Goal: Navigation & Orientation: Find specific page/section

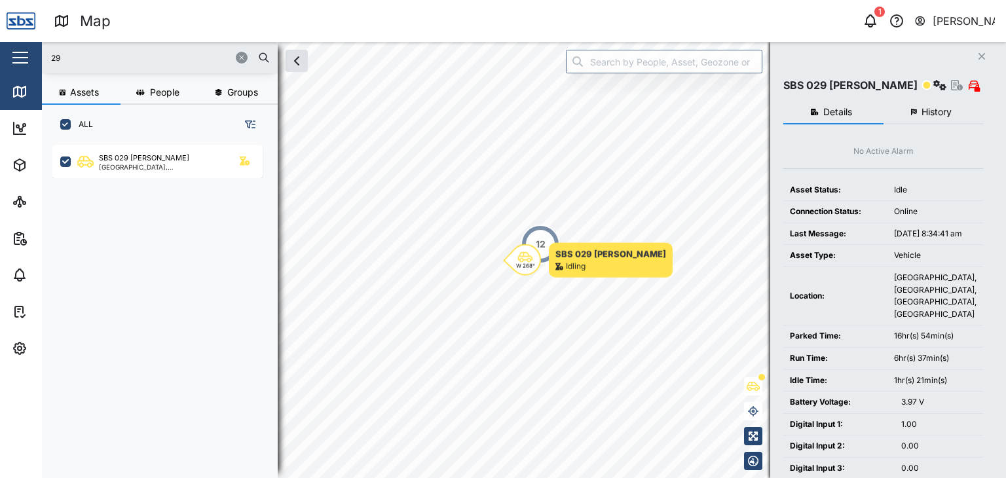
scroll to position [317, 204]
drag, startPoint x: 71, startPoint y: 56, endPoint x: 12, endPoint y: 34, distance: 63.0
click at [12, 34] on div "Map 1 Vijay Kumar Close Map Dashboard Assets ATS Camera Generator Personnel Tan…" at bounding box center [503, 239] width 1006 height 478
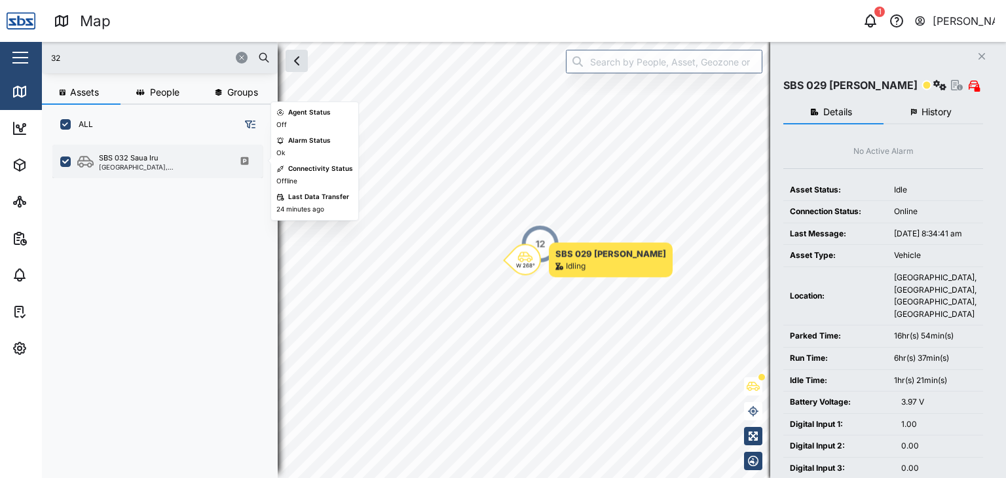
click at [124, 167] on div "[GEOGRAPHIC_DATA], [GEOGRAPHIC_DATA]" at bounding box center [161, 167] width 125 height 7
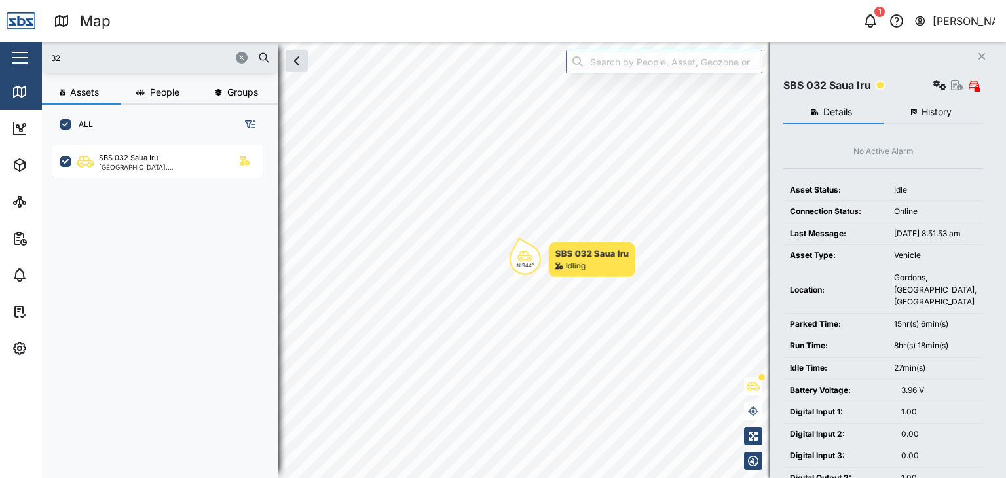
drag, startPoint x: 67, startPoint y: 60, endPoint x: 33, endPoint y: 56, distance: 34.3
click at [33, 56] on div "Map 1 Vijay Kumar Close Map Dashboard Assets ATS Camera Generator Personnel Tan…" at bounding box center [503, 239] width 1006 height 478
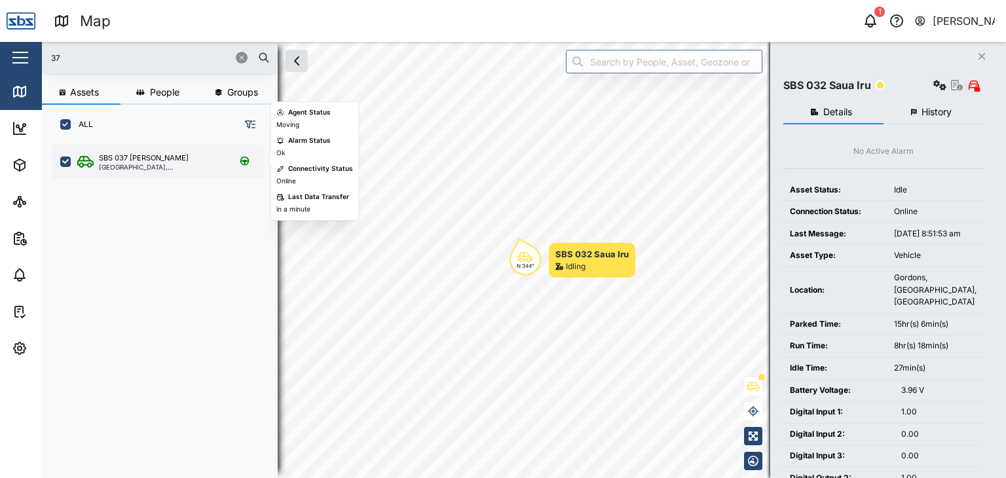
click at [134, 164] on div "[GEOGRAPHIC_DATA], [GEOGRAPHIC_DATA]" at bounding box center [161, 167] width 125 height 7
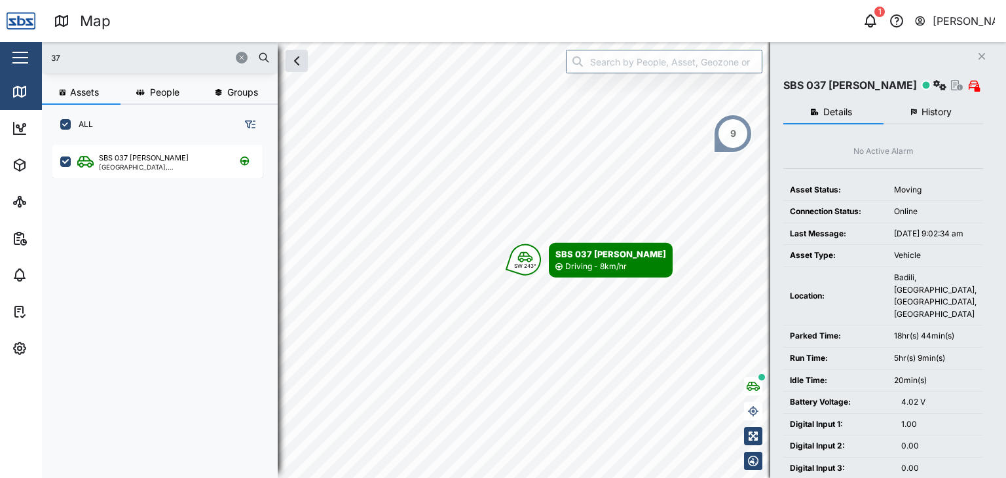
drag, startPoint x: 111, startPoint y: 53, endPoint x: 8, endPoint y: 56, distance: 103.5
click at [8, 56] on div "Map 1 Vijay Kumar Close Map Dashboard Assets ATS Camera Generator Personnel Tan…" at bounding box center [503, 239] width 1006 height 478
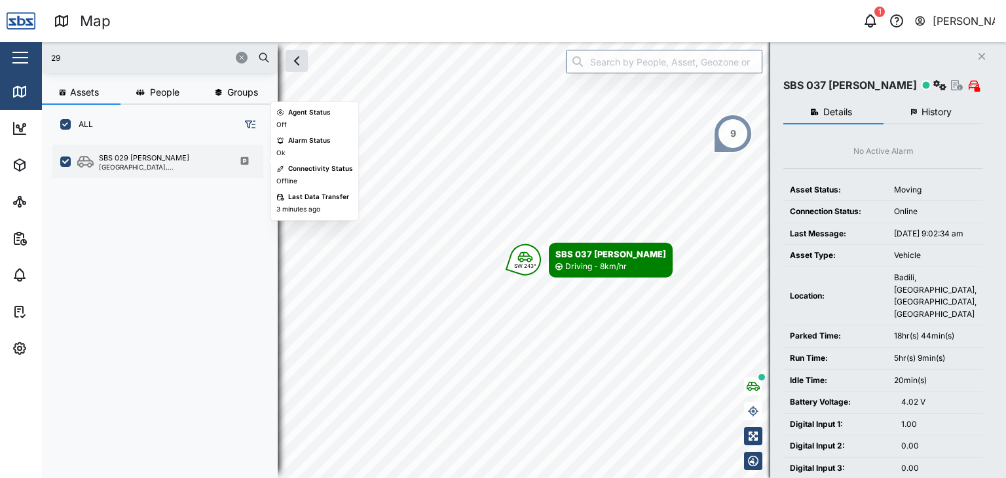
click at [132, 164] on div "[GEOGRAPHIC_DATA], [GEOGRAPHIC_DATA]" at bounding box center [161, 167] width 125 height 7
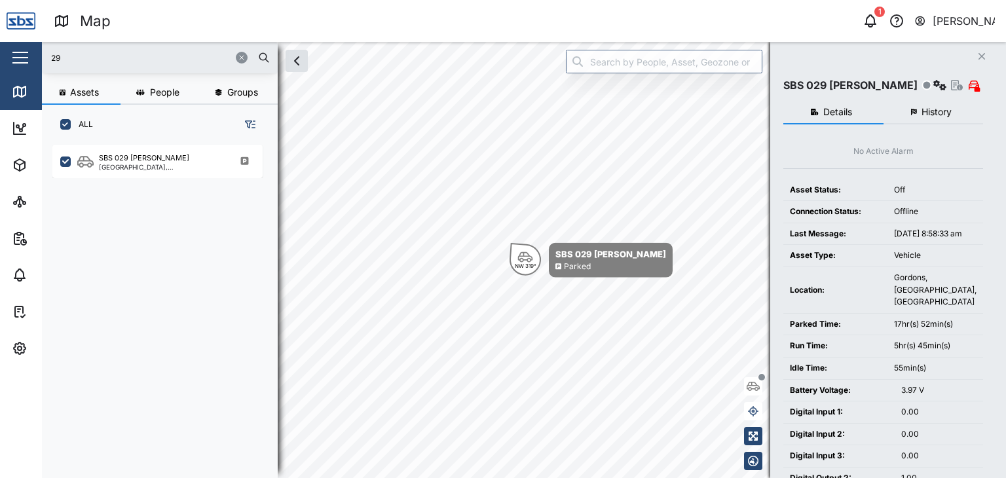
drag, startPoint x: 76, startPoint y: 60, endPoint x: 26, endPoint y: 64, distance: 50.5
click at [26, 64] on div "Map 1 Vijay Kumar Close Map Dashboard Assets ATS Camera Generator Personnel Tan…" at bounding box center [503, 239] width 1006 height 478
type input "16"
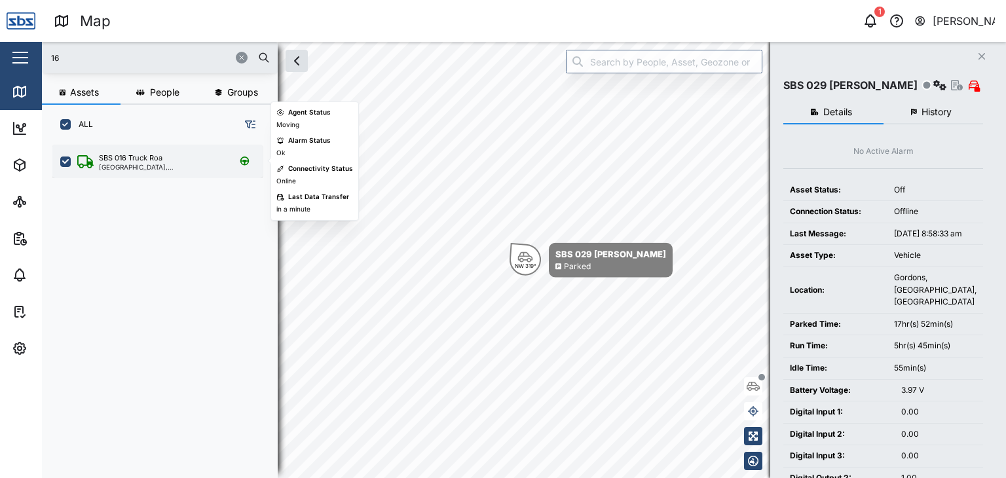
click at [147, 164] on div "[GEOGRAPHIC_DATA], [GEOGRAPHIC_DATA]" at bounding box center [161, 167] width 125 height 7
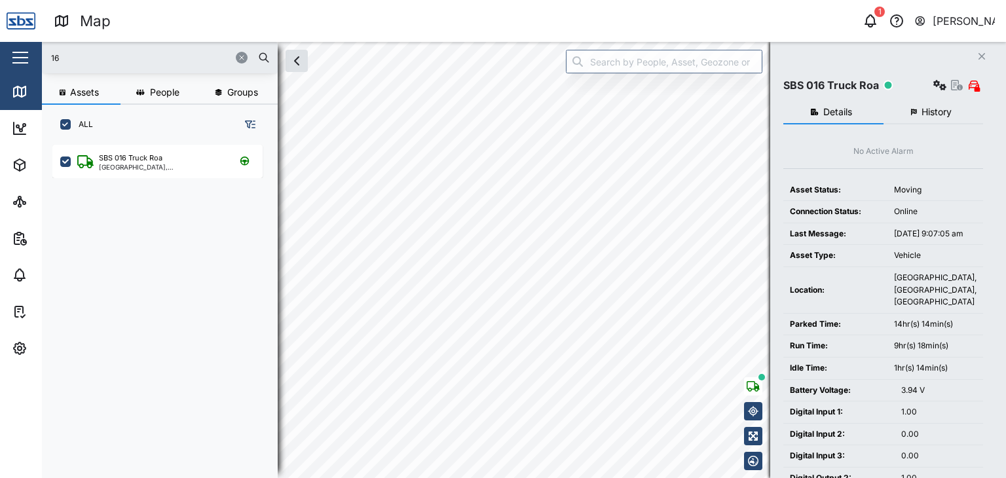
click at [80, 58] on input "16" at bounding box center [160, 58] width 220 height 20
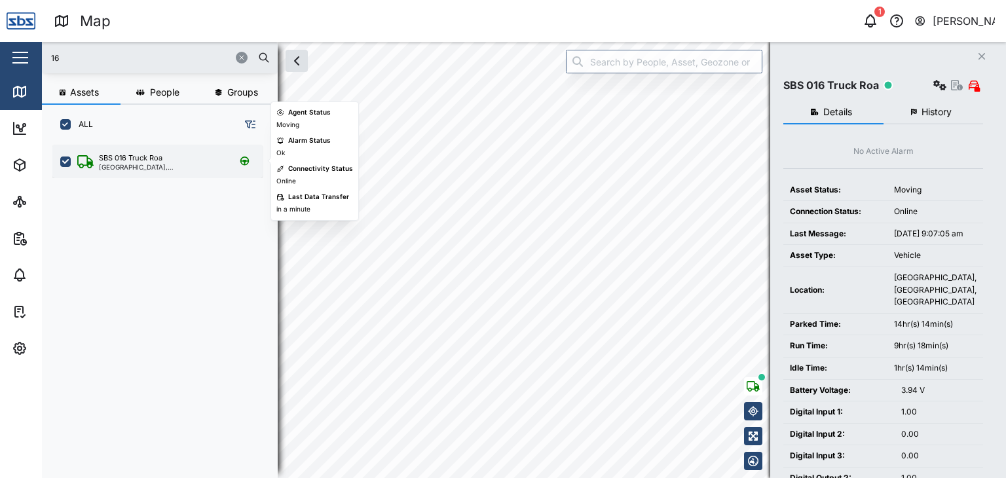
click at [132, 168] on div "[GEOGRAPHIC_DATA], [GEOGRAPHIC_DATA]" at bounding box center [161, 167] width 125 height 7
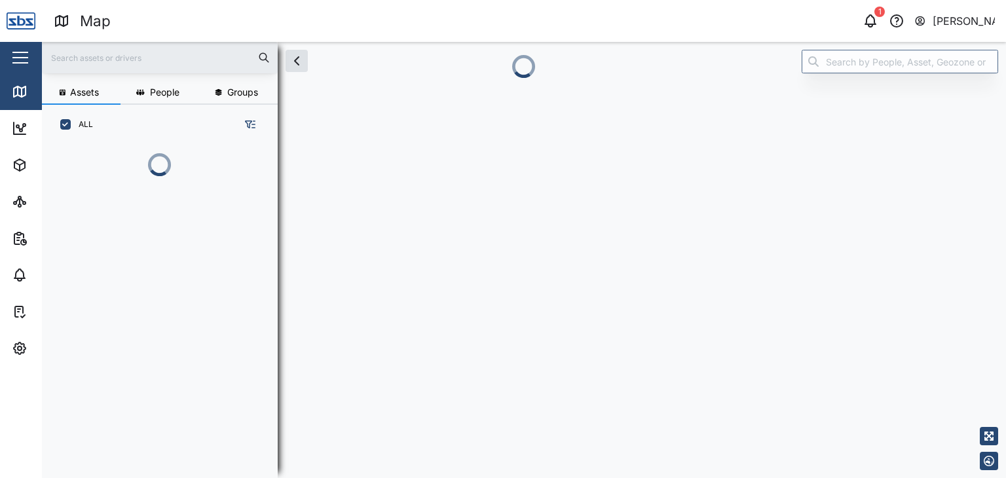
scroll to position [317, 204]
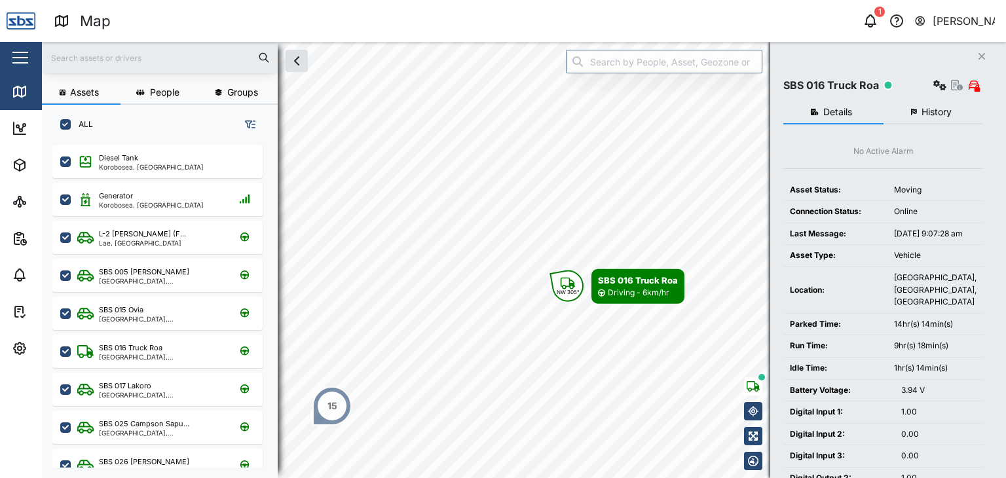
click at [120, 60] on input "text" at bounding box center [160, 58] width 220 height 20
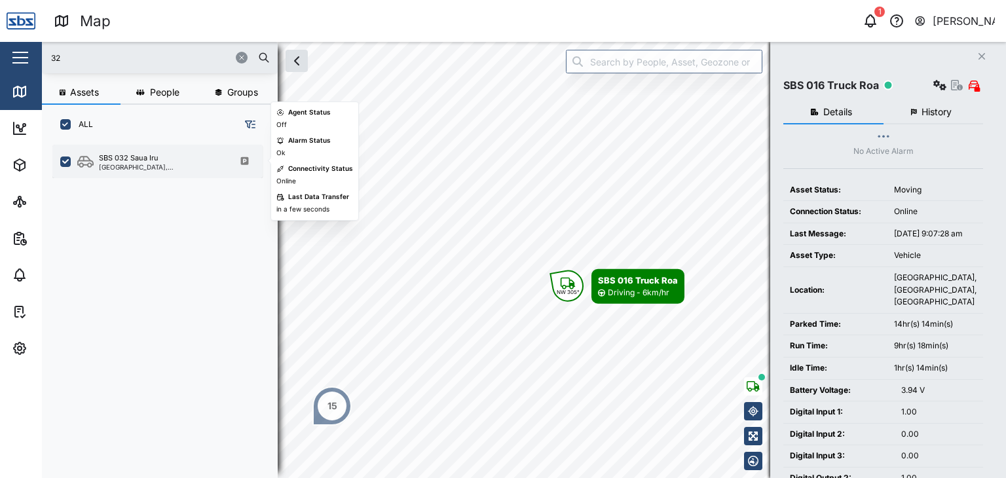
click at [133, 164] on div "[GEOGRAPHIC_DATA], [GEOGRAPHIC_DATA]" at bounding box center [161, 167] width 125 height 7
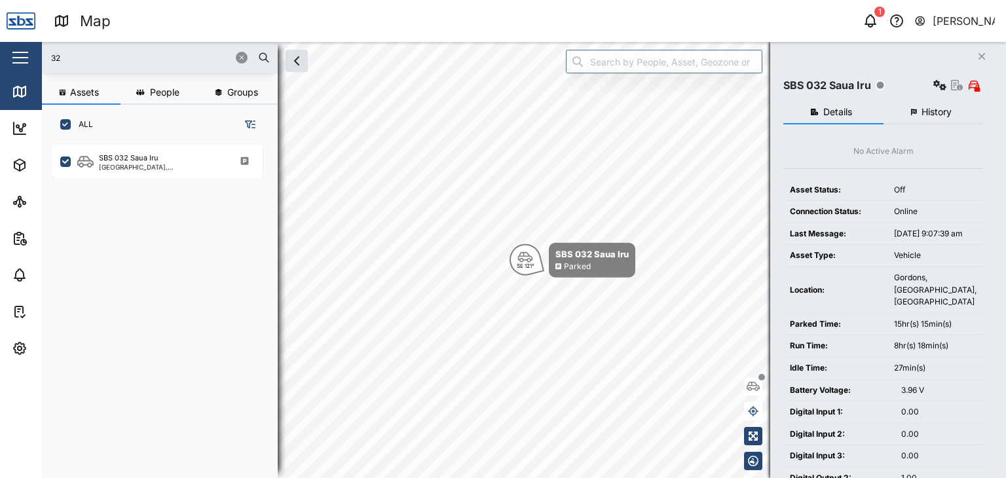
drag, startPoint x: 67, startPoint y: 58, endPoint x: 13, endPoint y: 48, distance: 55.4
click at [13, 48] on div "Map 1 [PERSON_NAME] Close Map Dashboard Assets ATS Camera Generator Personnel T…" at bounding box center [503, 239] width 1006 height 478
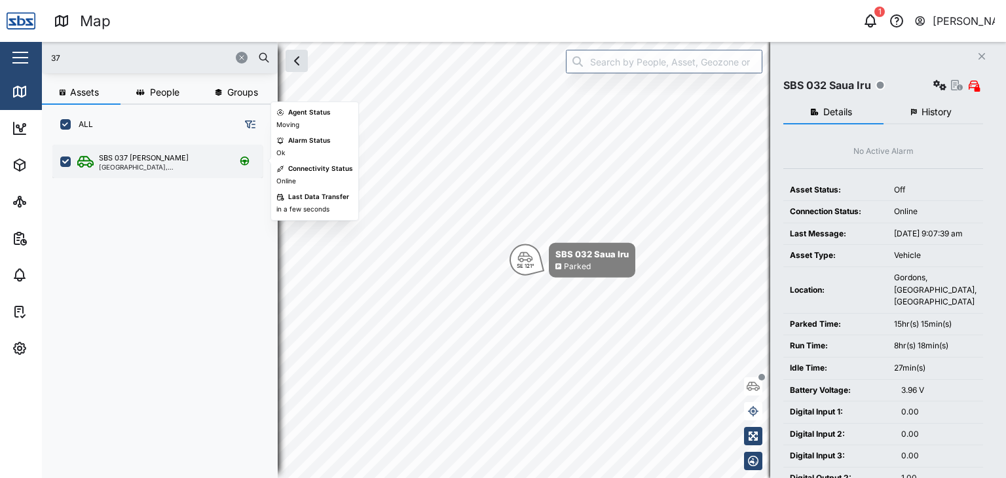
click at [144, 169] on div "[GEOGRAPHIC_DATA], [GEOGRAPHIC_DATA]" at bounding box center [161, 167] width 125 height 7
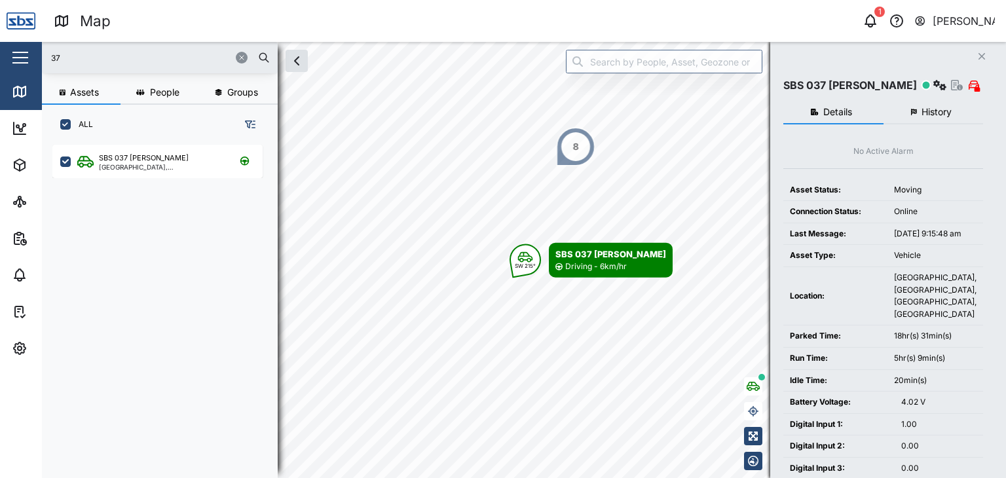
drag, startPoint x: 75, startPoint y: 57, endPoint x: 0, endPoint y: 37, distance: 77.8
click at [0, 37] on div "Map 1 [PERSON_NAME] Close Map Dashboard Assets ATS Camera Generator Personnel T…" at bounding box center [503, 239] width 1006 height 478
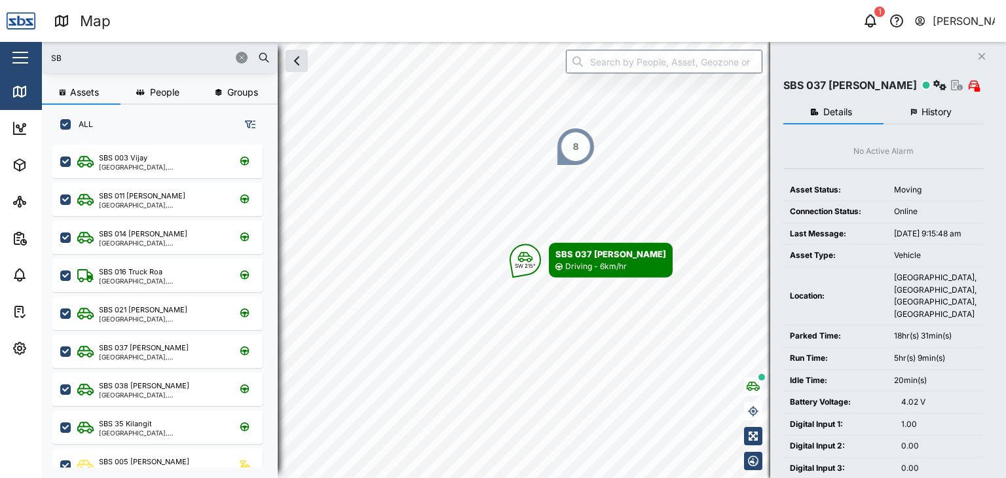
type input "S"
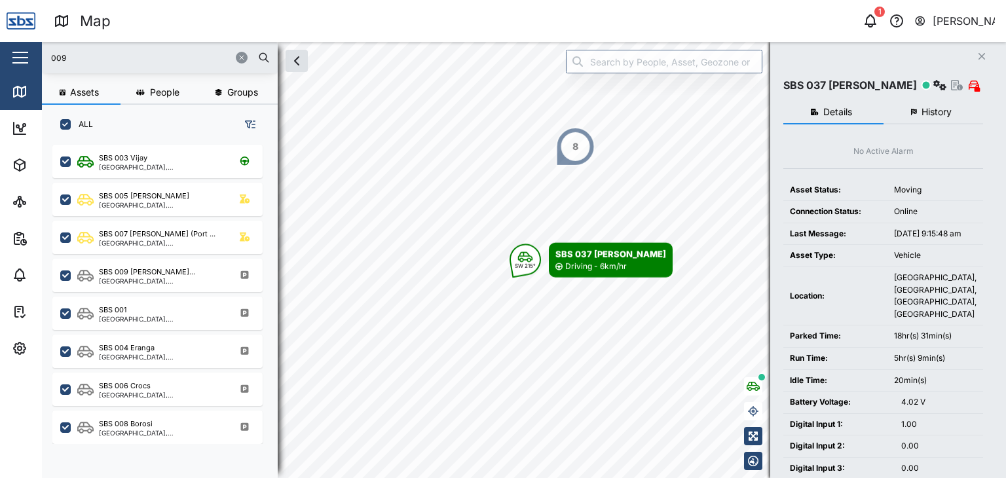
type input "009"
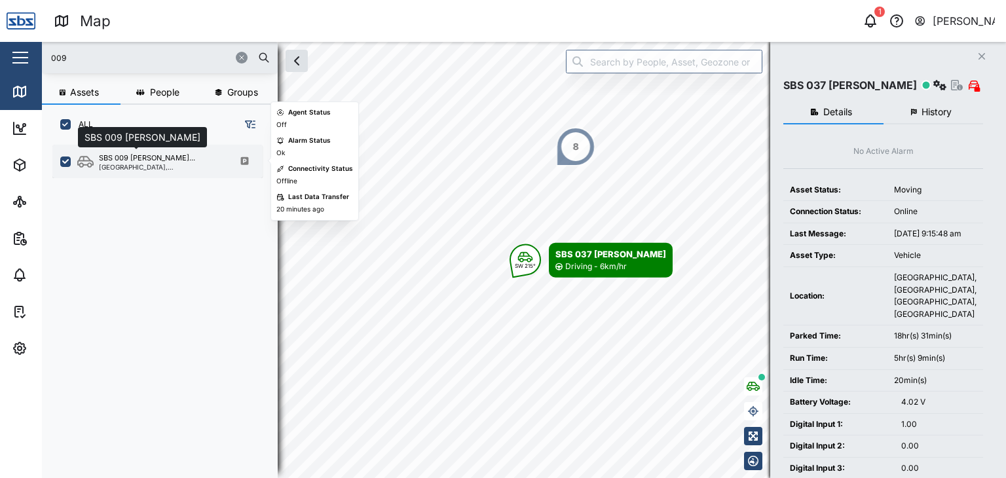
click at [162, 158] on div "SBS 009 [PERSON_NAME]..." at bounding box center [147, 158] width 96 height 11
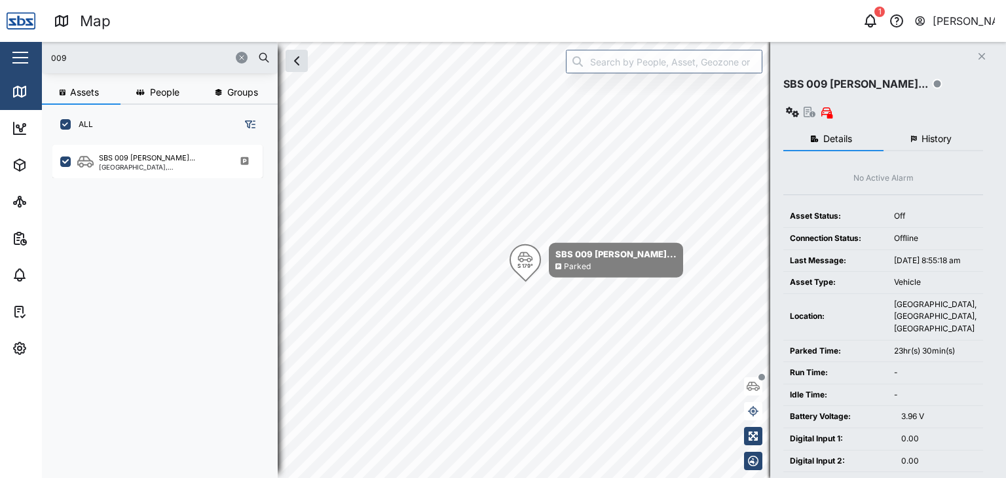
drag, startPoint x: 82, startPoint y: 53, endPoint x: 8, endPoint y: 50, distance: 74.1
click at [8, 50] on div "Map 1 [PERSON_NAME] Close Map Dashboard Assets ATS Camera Generator Personnel T…" at bounding box center [503, 239] width 1006 height 478
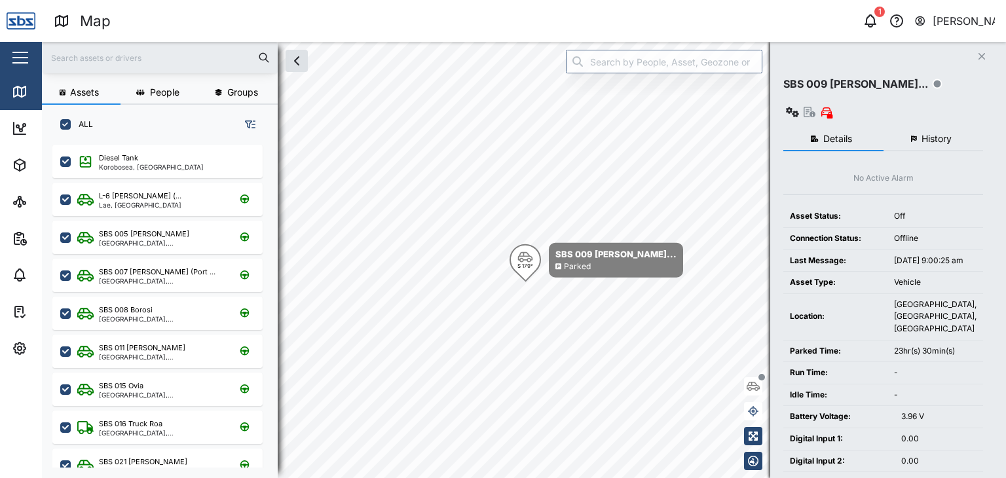
click at [73, 57] on input "text" at bounding box center [160, 58] width 220 height 20
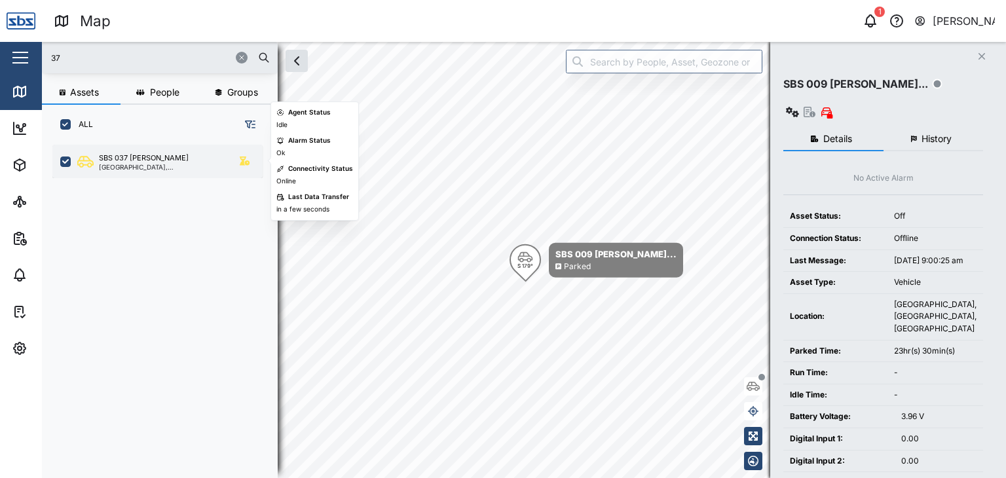
click at [154, 155] on div "SBS 037 [PERSON_NAME]" at bounding box center [144, 158] width 90 height 11
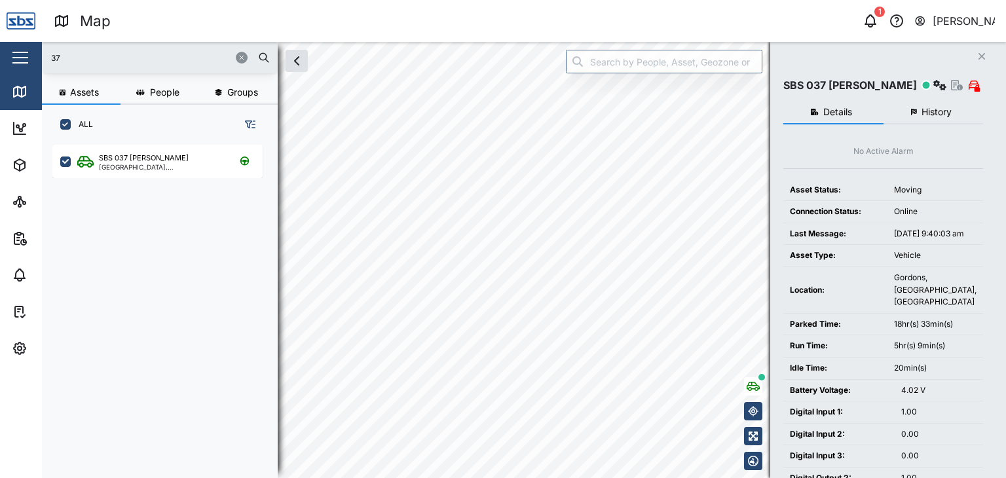
drag, startPoint x: 71, startPoint y: 66, endPoint x: 59, endPoint y: 65, distance: 11.9
click at [60, 65] on input "37" at bounding box center [160, 58] width 220 height 20
drag, startPoint x: 81, startPoint y: 55, endPoint x: 33, endPoint y: 50, distance: 48.1
click at [33, 50] on div "Map 1 [PERSON_NAME] Close Map Dashboard Assets ATS Camera Generator Personnel T…" at bounding box center [503, 239] width 1006 height 478
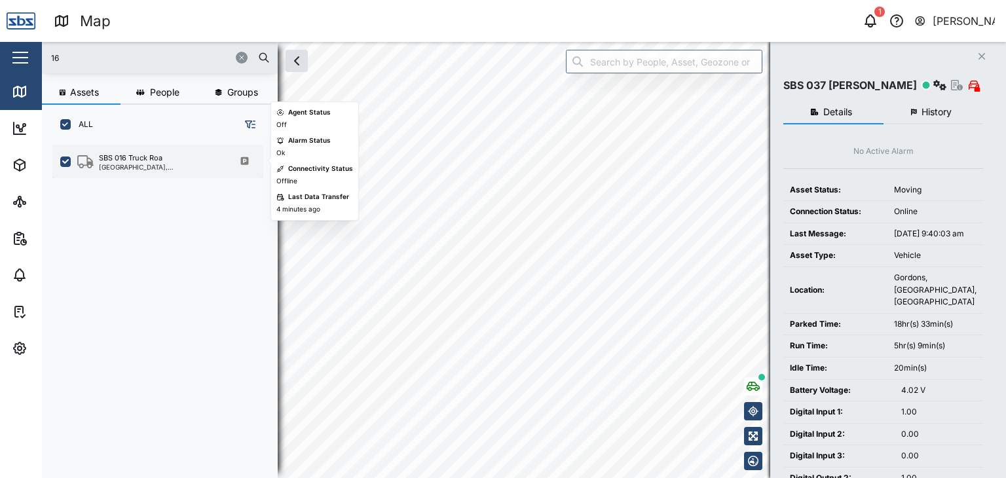
click at [147, 166] on div "[GEOGRAPHIC_DATA], [GEOGRAPHIC_DATA]" at bounding box center [161, 167] width 125 height 7
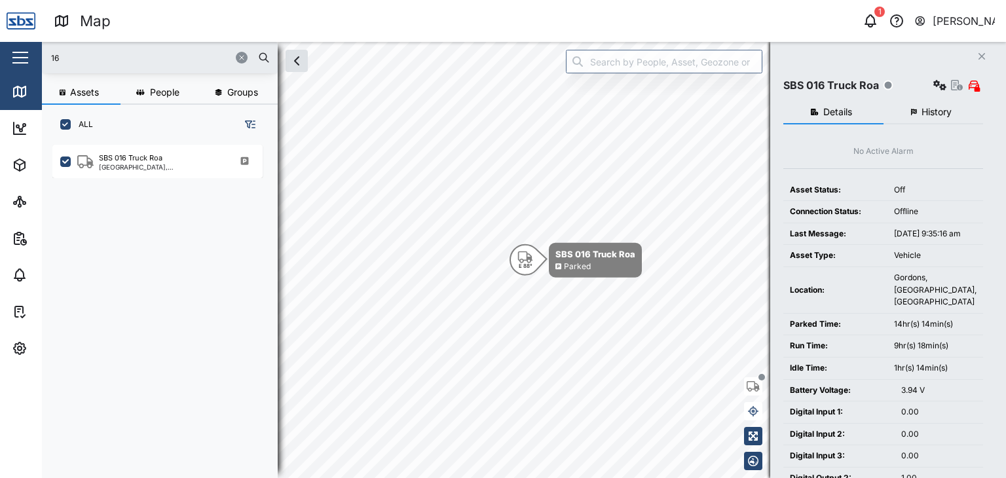
drag, startPoint x: 82, startPoint y: 56, endPoint x: 0, endPoint y: 47, distance: 82.5
click at [0, 47] on div "Map 1 [PERSON_NAME] Close Map Dashboard Assets ATS Camera Generator Personnel T…" at bounding box center [503, 239] width 1006 height 478
type input "29"
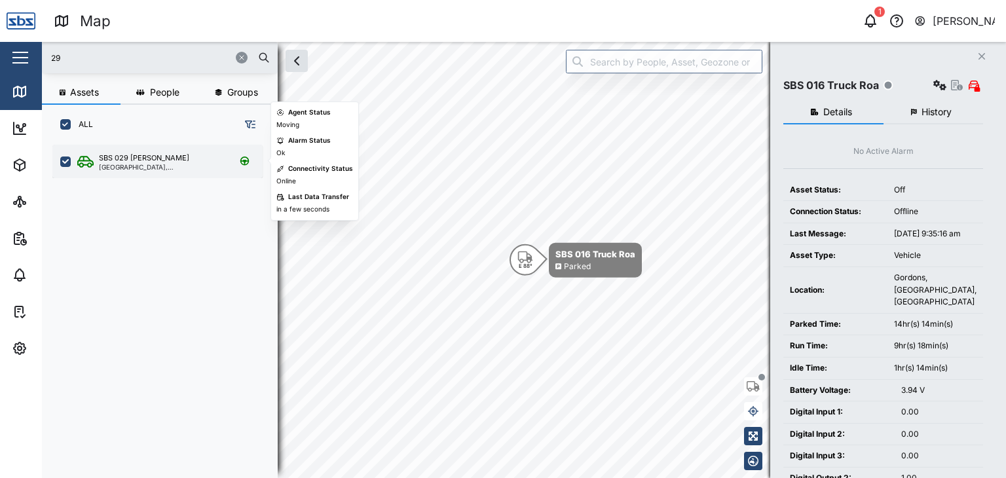
click at [146, 165] on div "[GEOGRAPHIC_DATA], [GEOGRAPHIC_DATA]" at bounding box center [161, 167] width 125 height 7
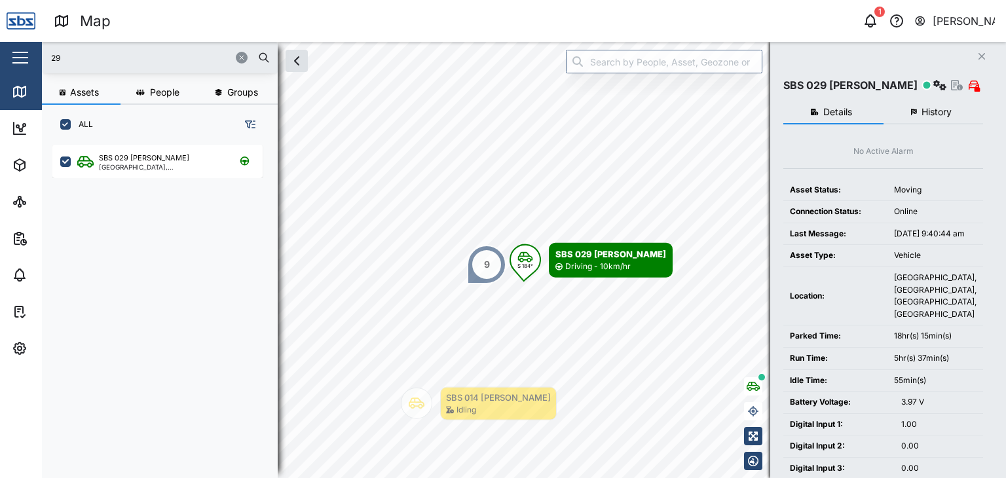
click at [952, 22] on div "[PERSON_NAME]" at bounding box center [964, 21] width 63 height 16
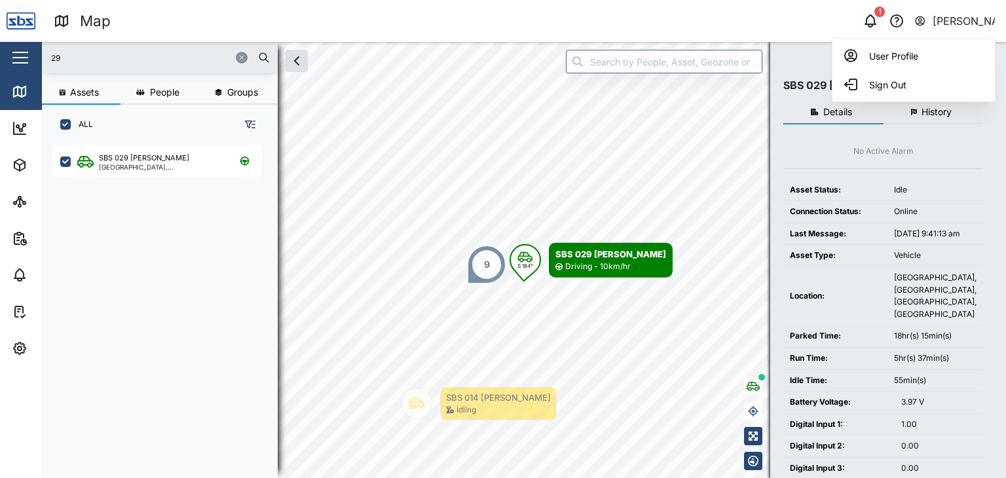
click at [924, 23] on icon "button" at bounding box center [920, 21] width 12 height 16
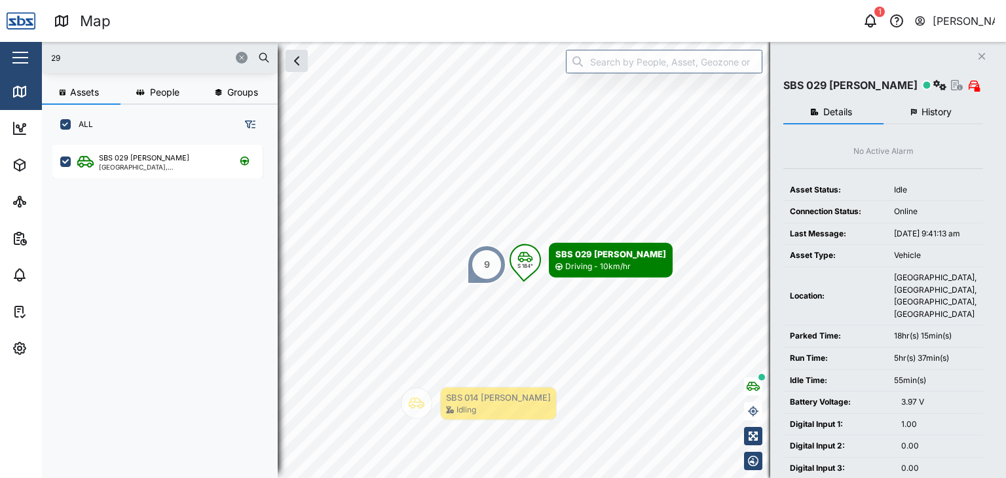
click at [924, 23] on icon "button" at bounding box center [920, 21] width 12 height 16
click at [895, 24] on icon "button" at bounding box center [897, 21] width 16 height 16
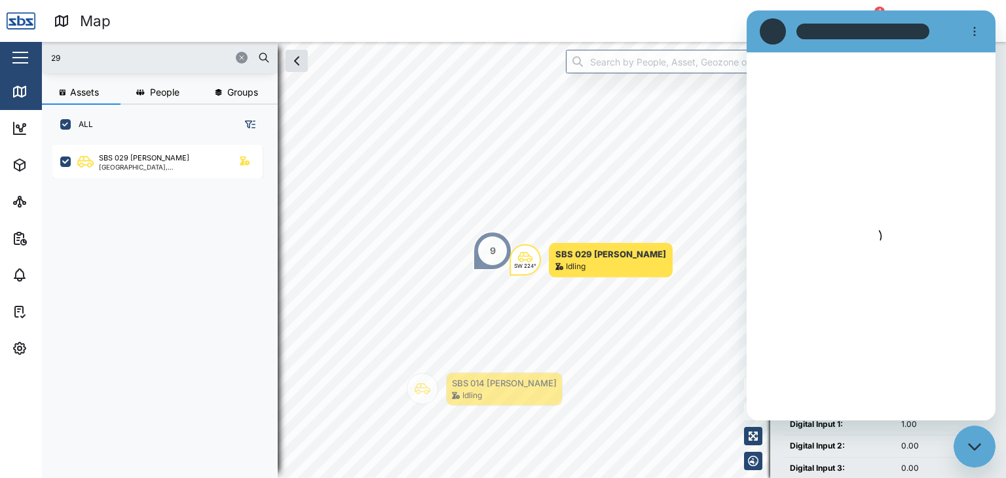
click at [15, 57] on div "button" at bounding box center [20, 57] width 16 height 1
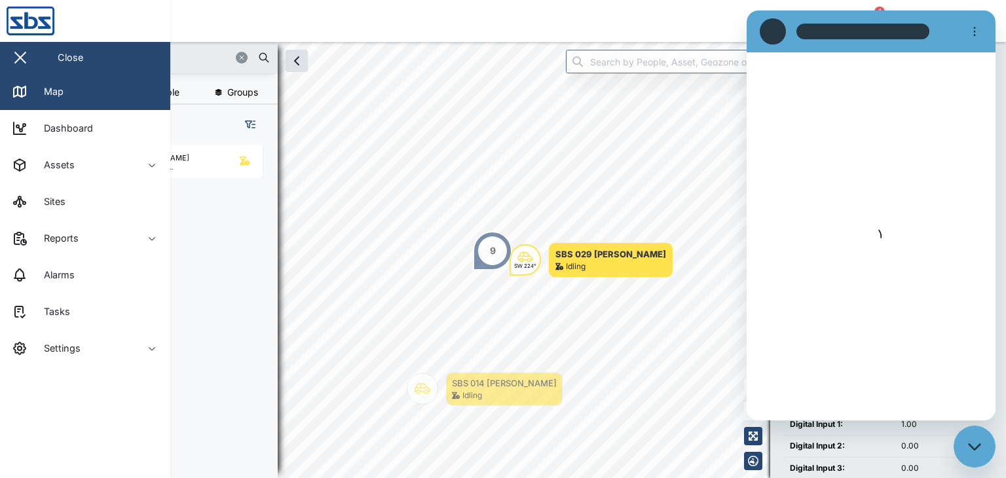
click at [15, 57] on div "button" at bounding box center [20, 57] width 16 height 1
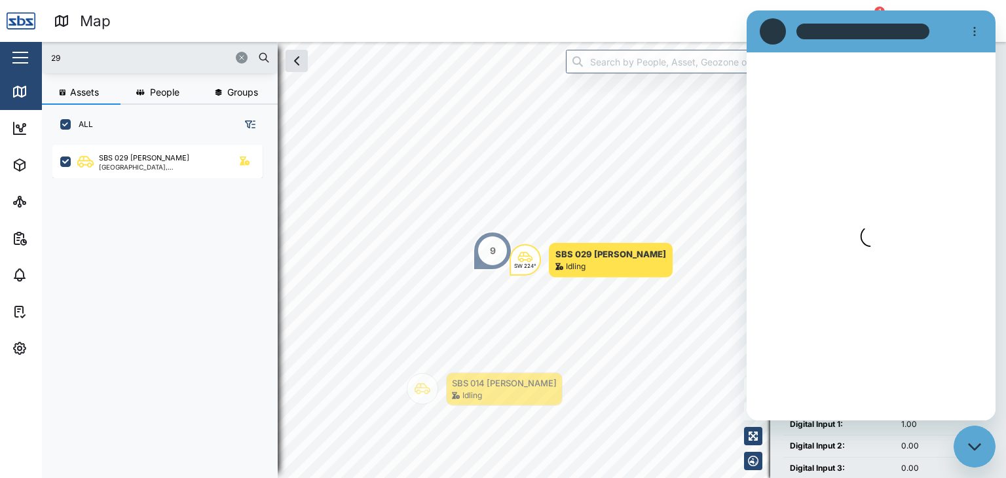
click at [654, 16] on div "1 [PERSON_NAME]" at bounding box center [770, 21] width 471 height 18
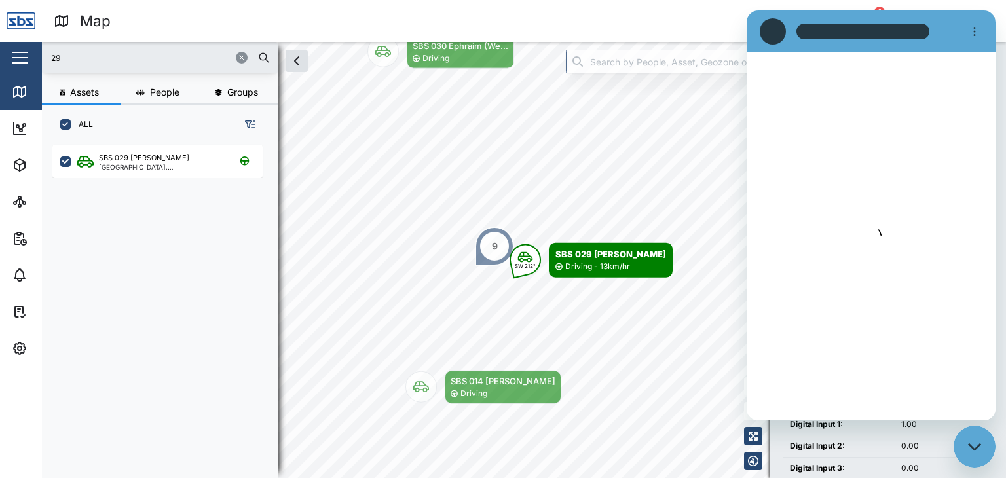
click at [233, 14] on div "Map" at bounding box center [289, 21] width 471 height 23
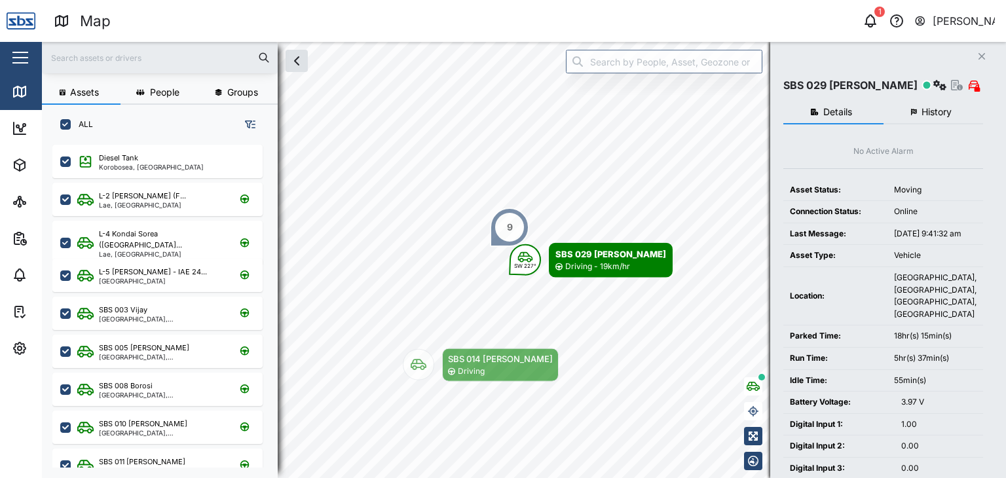
scroll to position [201, 0]
click at [955, 88] on icon "button" at bounding box center [957, 85] width 12 height 10
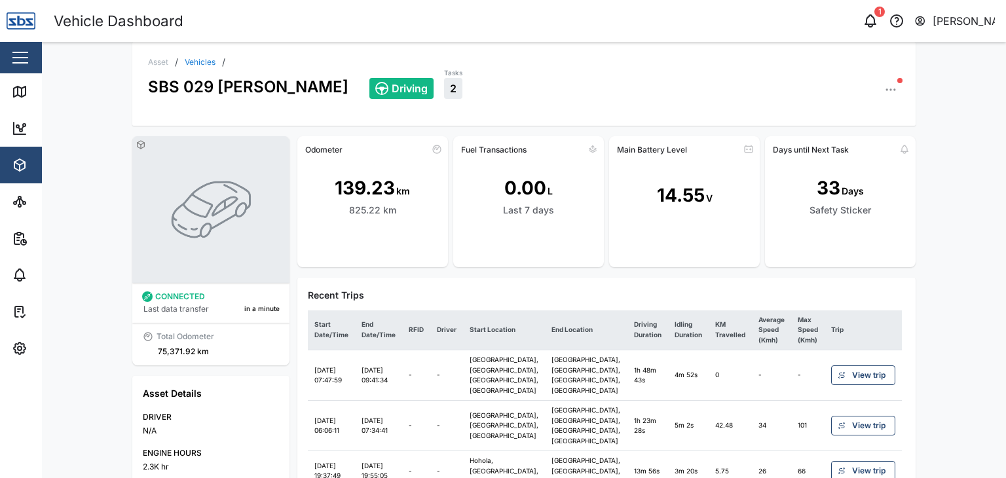
click at [967, 22] on div "[PERSON_NAME]" at bounding box center [964, 21] width 63 height 16
click at [870, 20] on icon "button" at bounding box center [871, 21] width 16 height 16
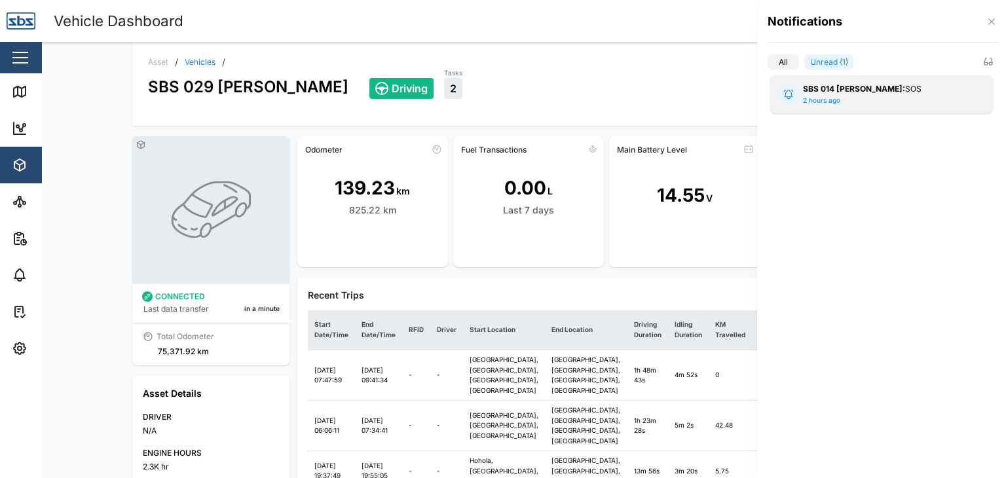
click at [842, 94] on div "SBS 014 Henry: SOS" at bounding box center [881, 89] width 157 height 12
click at [663, 91] on div at bounding box center [503, 239] width 1006 height 478
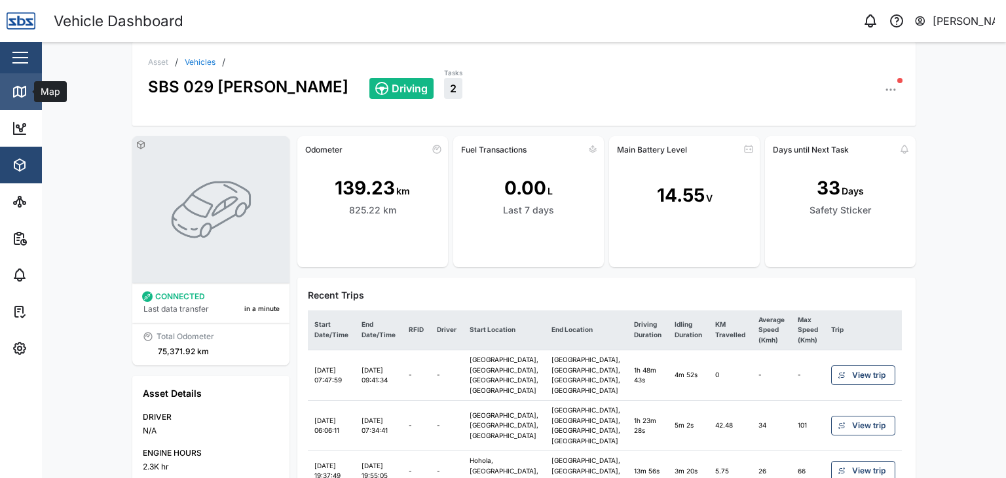
click at [22, 96] on icon at bounding box center [22, 92] width 0 height 9
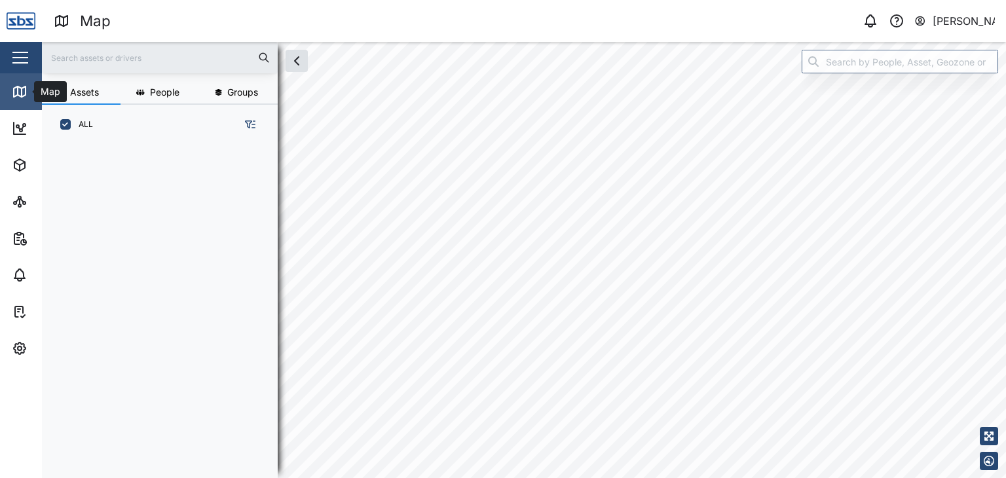
scroll to position [317, 204]
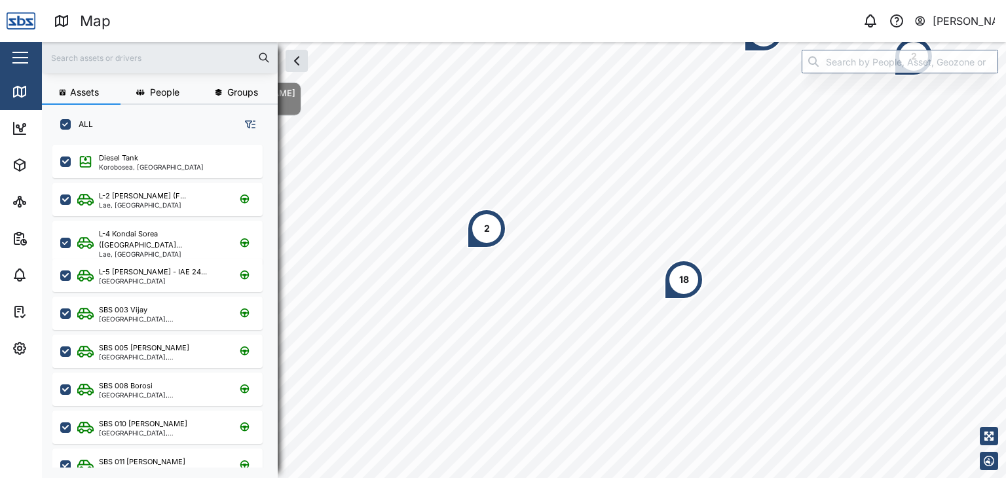
click at [965, 24] on div "[PERSON_NAME]" at bounding box center [964, 21] width 63 height 16
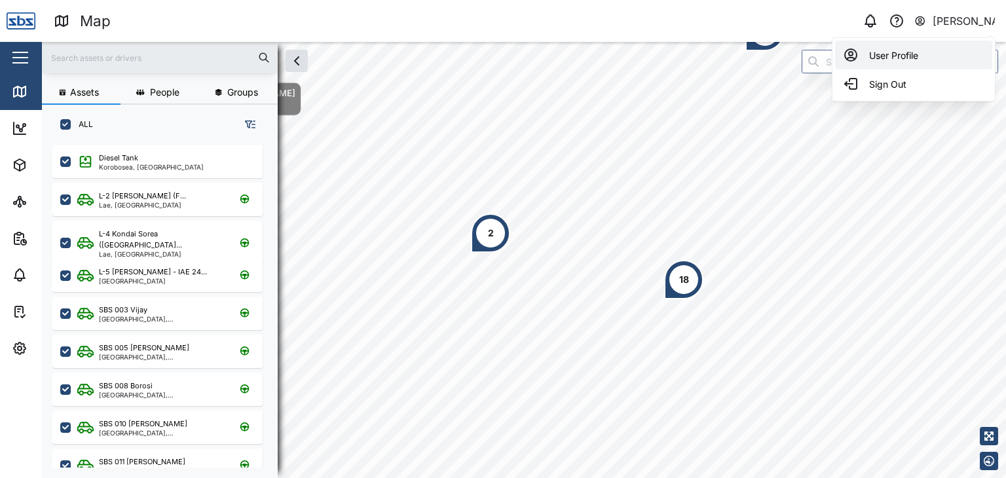
click at [907, 58] on div "User Profile" at bounding box center [913, 55] width 141 height 16
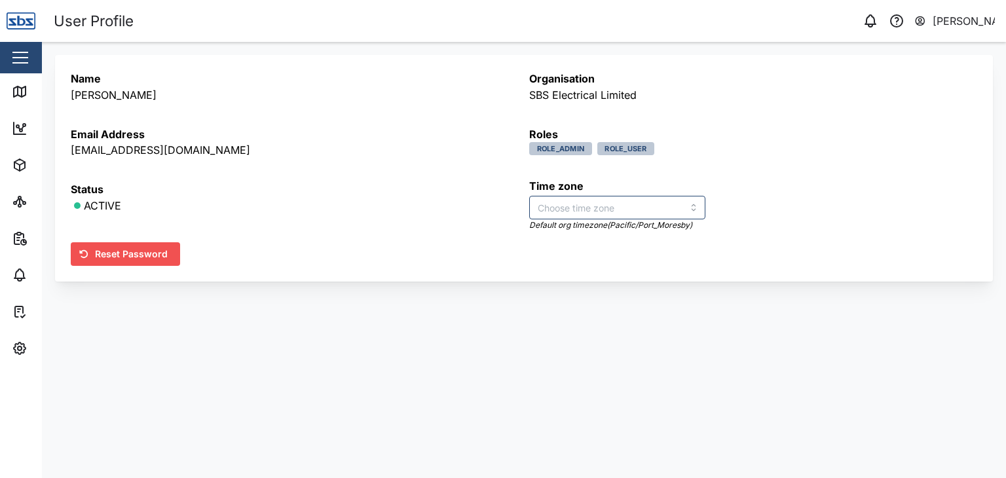
type input "Australia/Brisbane"
click at [23, 54] on button "button" at bounding box center [20, 58] width 22 height 22
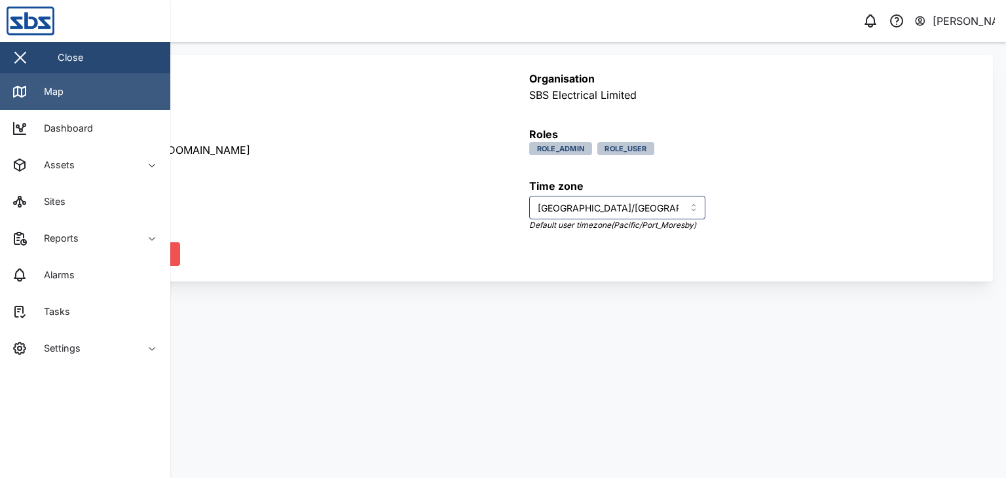
click at [56, 90] on div "Map" at bounding box center [48, 91] width 29 height 14
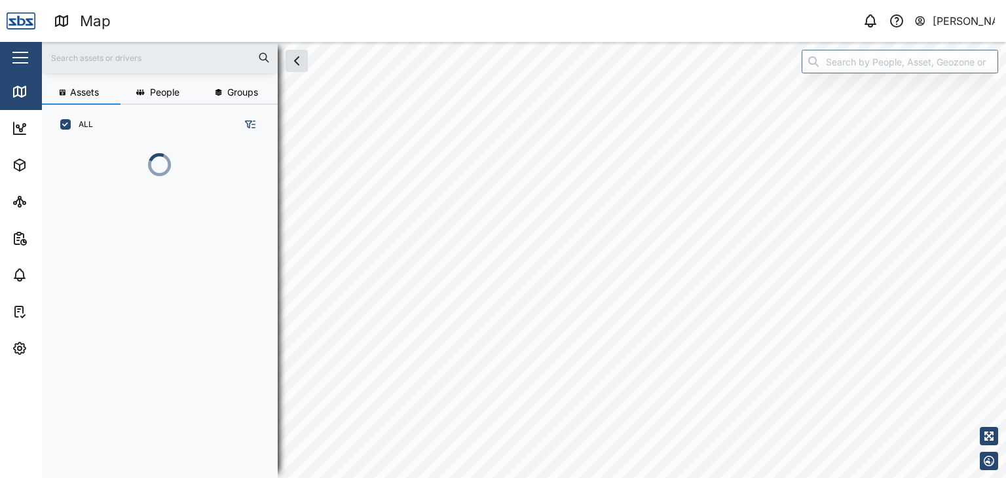
scroll to position [317, 204]
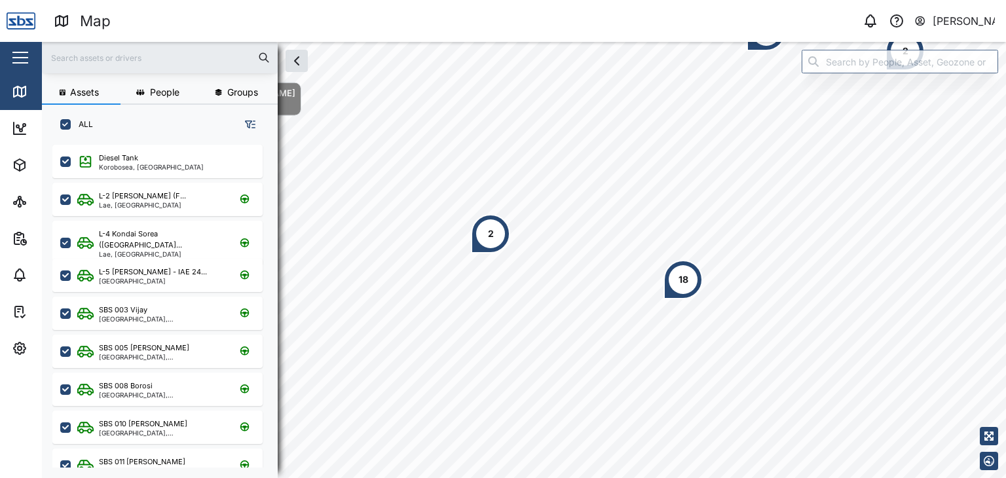
click at [60, 19] on icon at bounding box center [62, 21] width 16 height 16
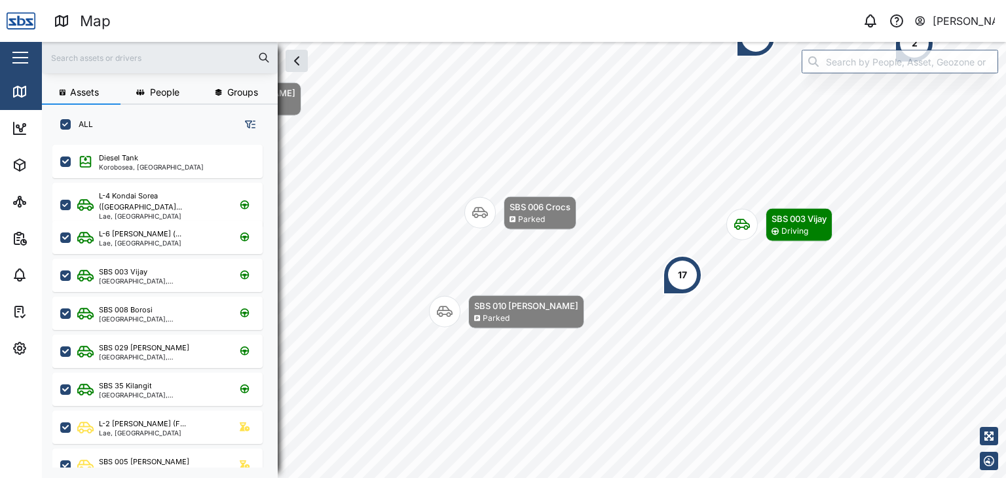
click at [94, 56] on input "text" at bounding box center [160, 58] width 220 height 20
type input "32"
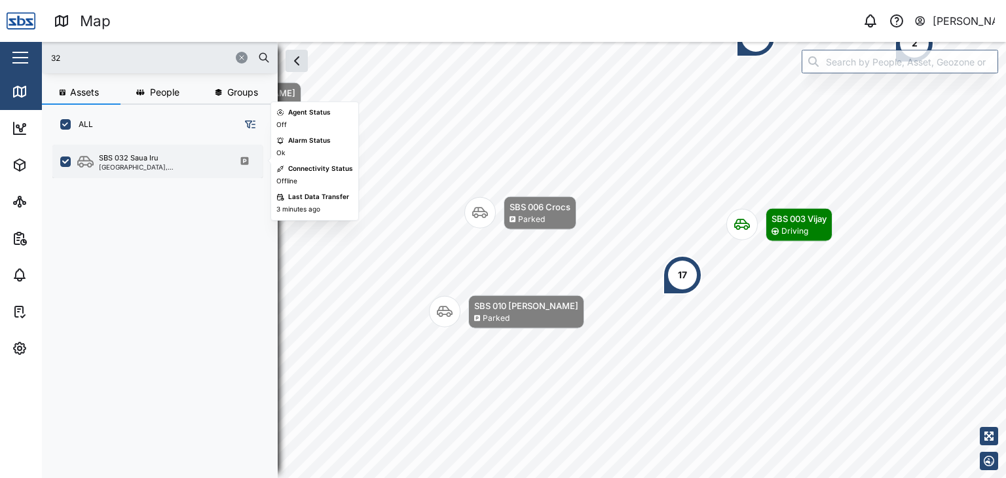
click at [132, 169] on div "[GEOGRAPHIC_DATA], [GEOGRAPHIC_DATA]" at bounding box center [161, 167] width 125 height 7
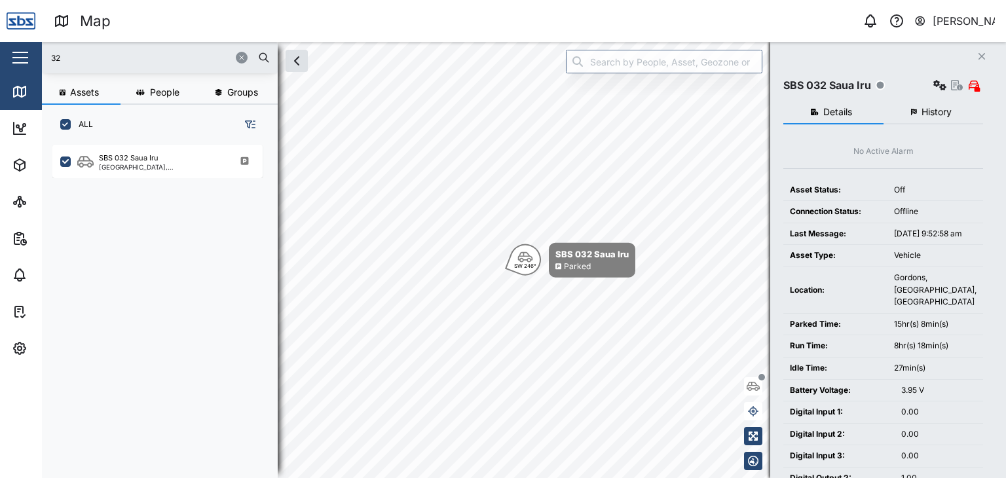
click at [980, 58] on icon "button" at bounding box center [982, 56] width 7 height 7
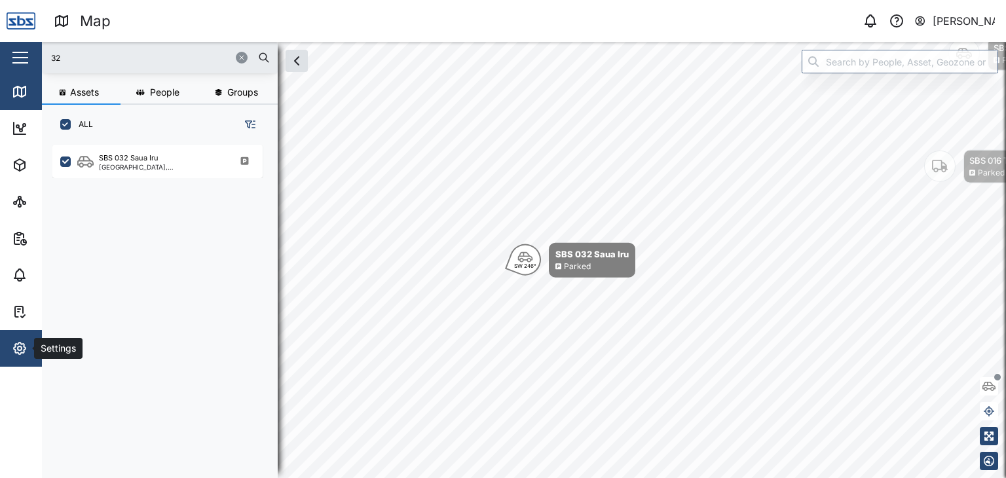
click at [26, 347] on icon "button" at bounding box center [20, 349] width 16 height 16
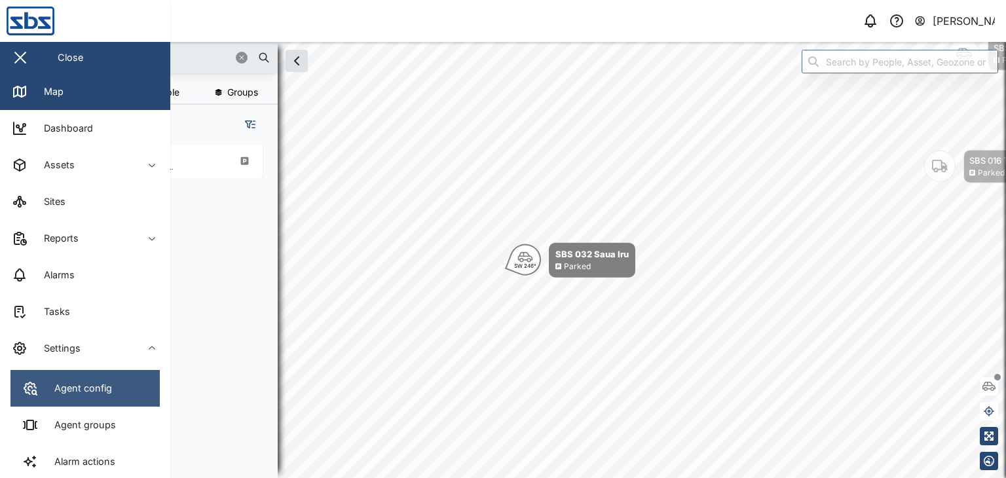
scroll to position [196, 0]
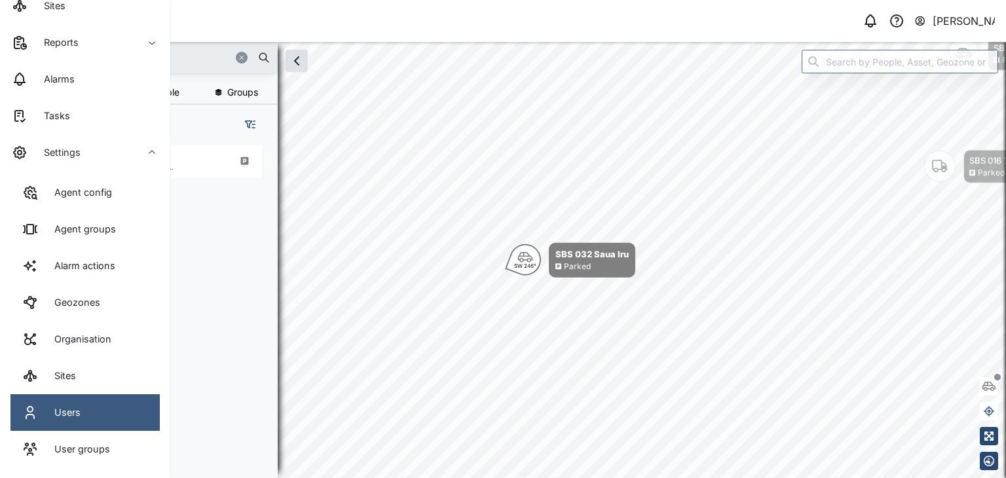
click at [75, 417] on div "Users" at bounding box center [63, 412] width 36 height 14
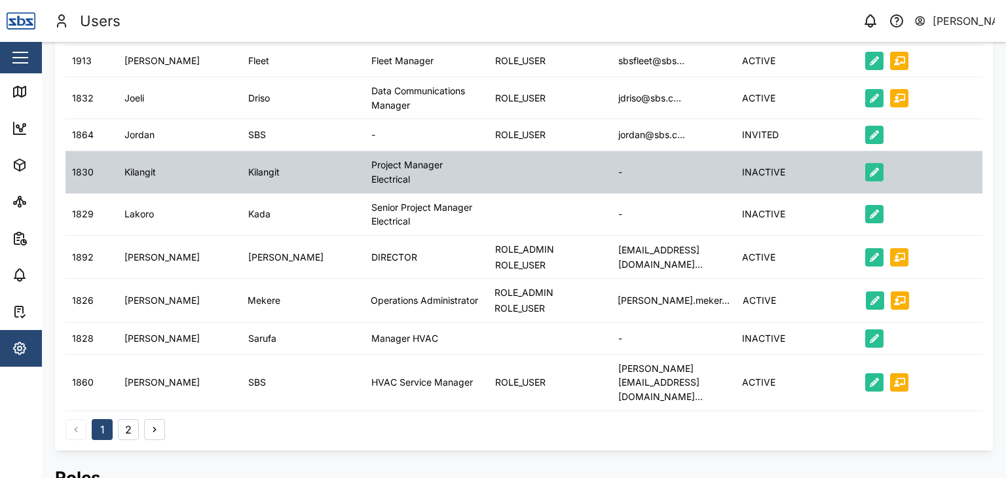
scroll to position [759, 0]
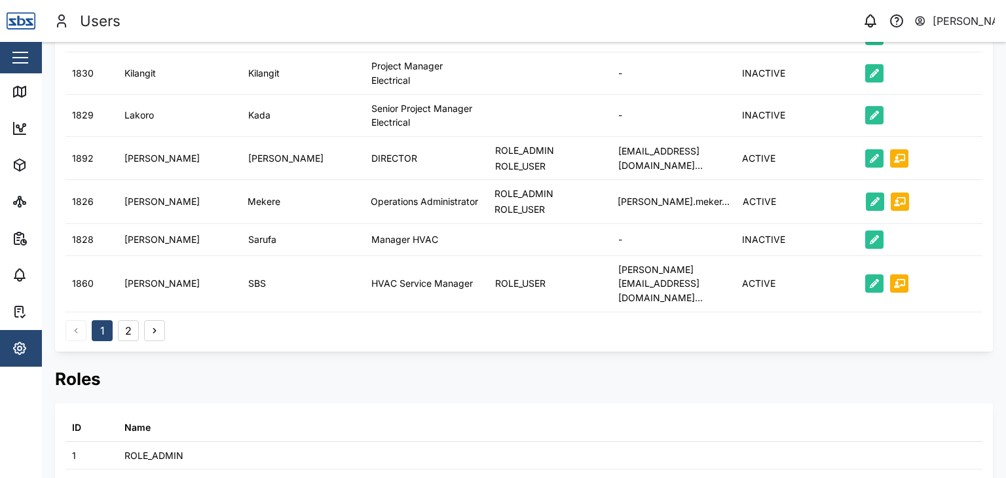
click at [128, 320] on button "2" at bounding box center [128, 330] width 21 height 21
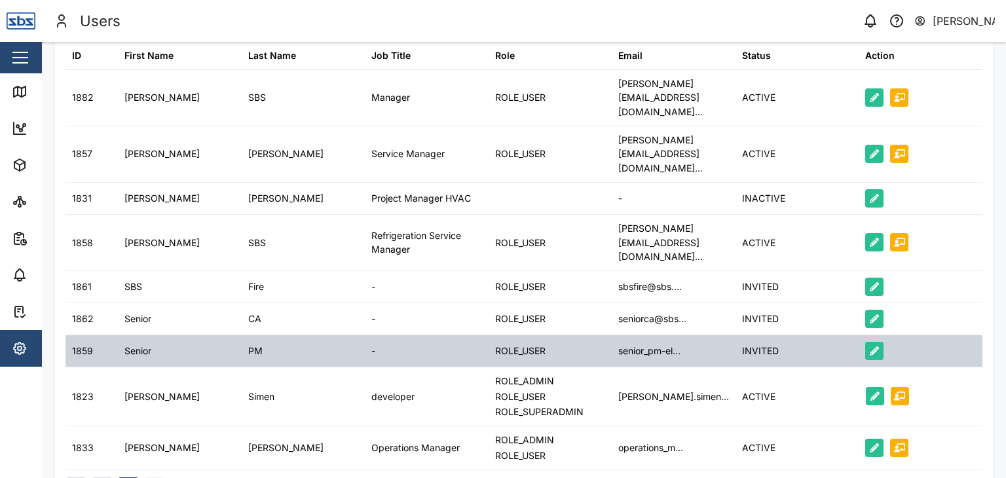
scroll to position [131, 0]
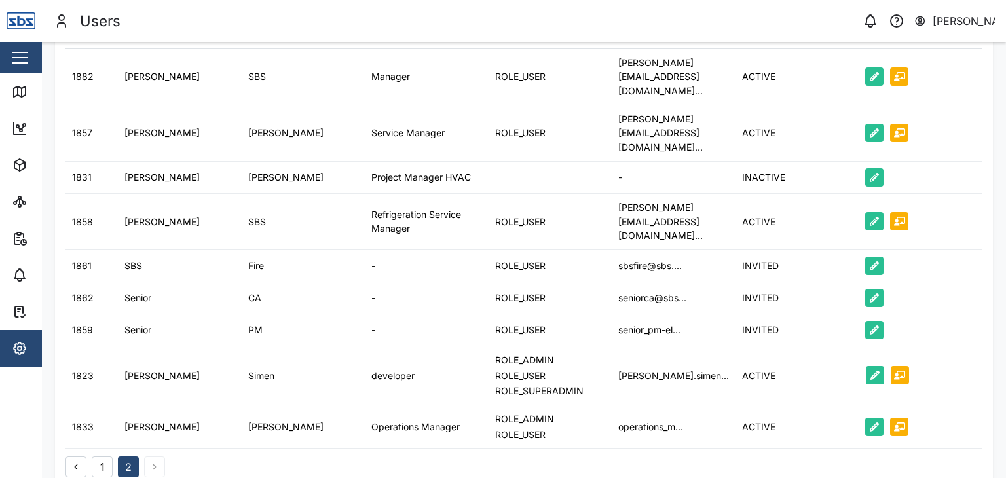
click at [101, 457] on button "1" at bounding box center [102, 467] width 21 height 21
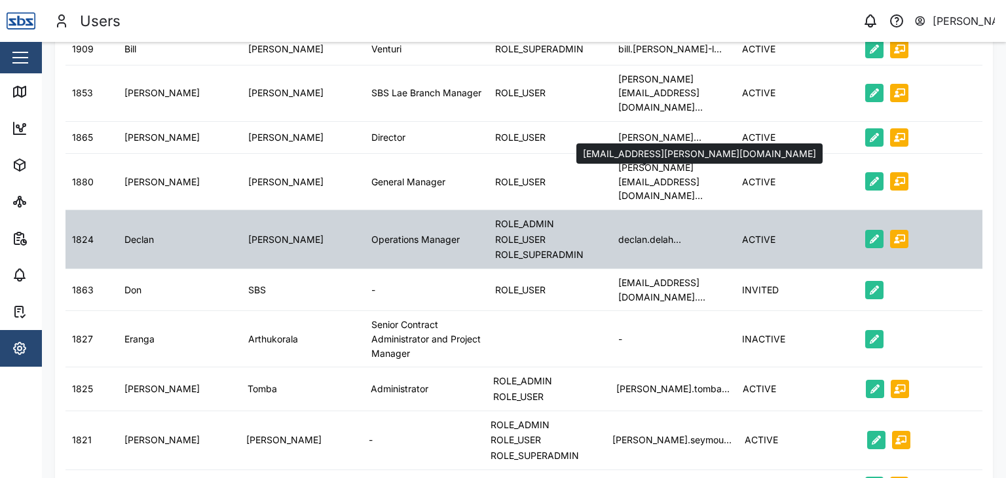
scroll to position [0, 0]
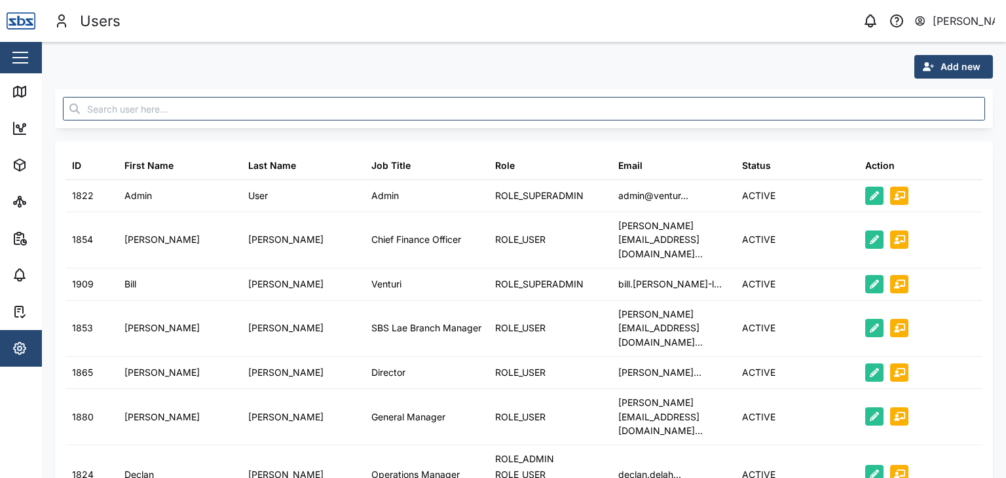
click at [24, 19] on img at bounding box center [21, 21] width 29 height 29
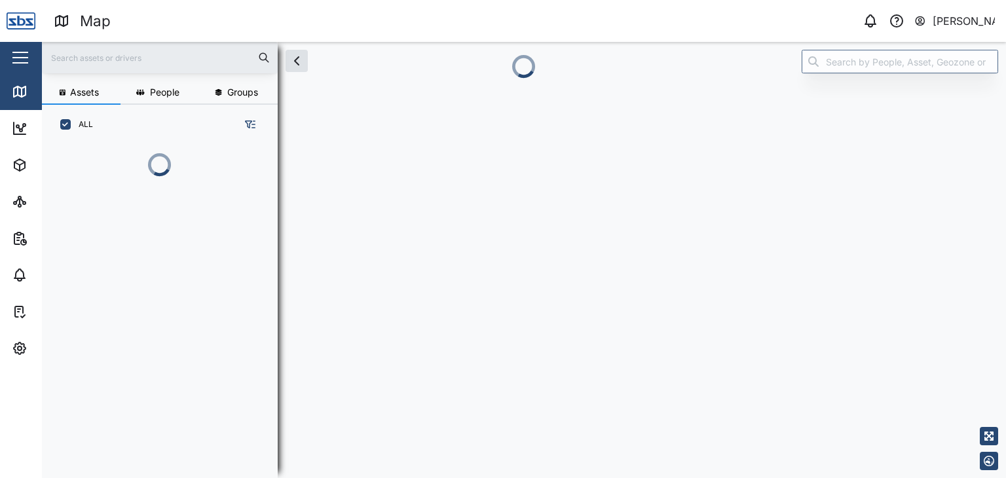
scroll to position [261, 204]
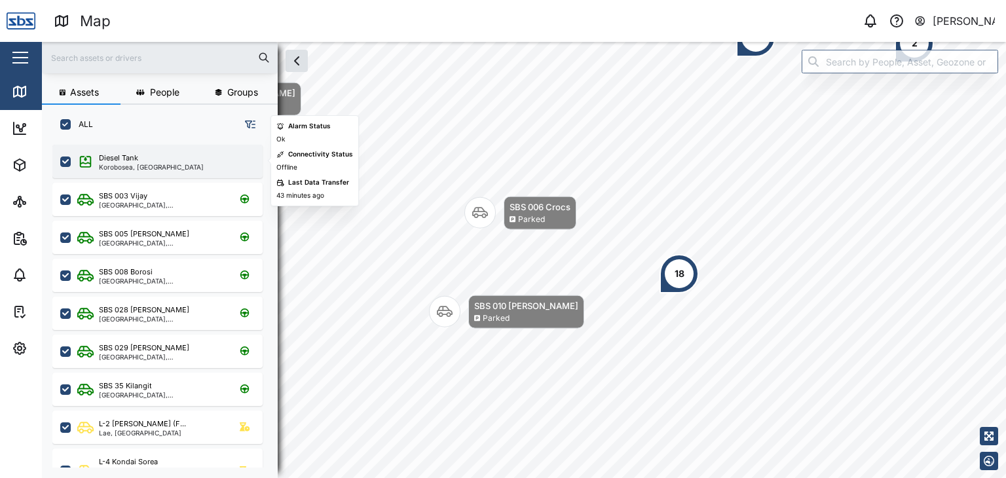
click at [148, 160] on div "Diesel Tank" at bounding box center [151, 158] width 105 height 11
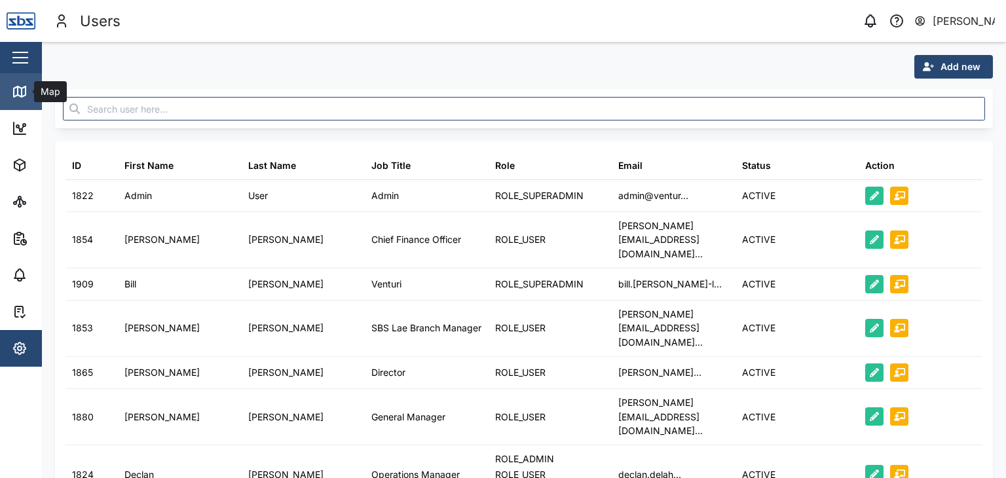
click at [21, 101] on link "Map" at bounding box center [85, 91] width 170 height 37
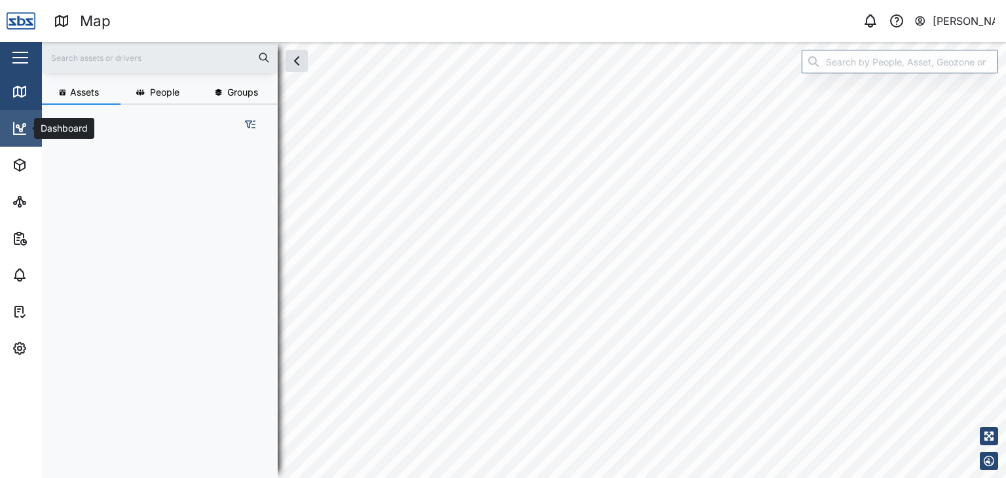
scroll to position [317, 204]
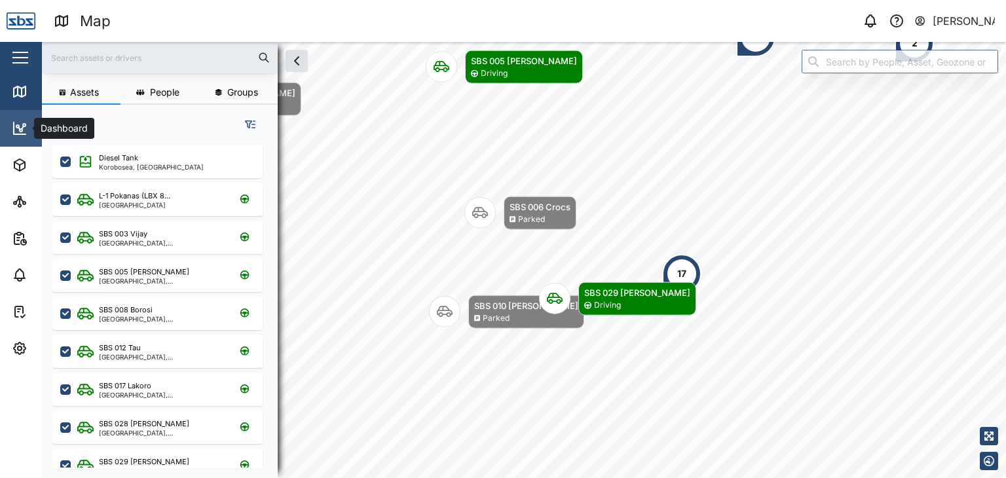
click at [24, 130] on icon at bounding box center [20, 129] width 16 height 16
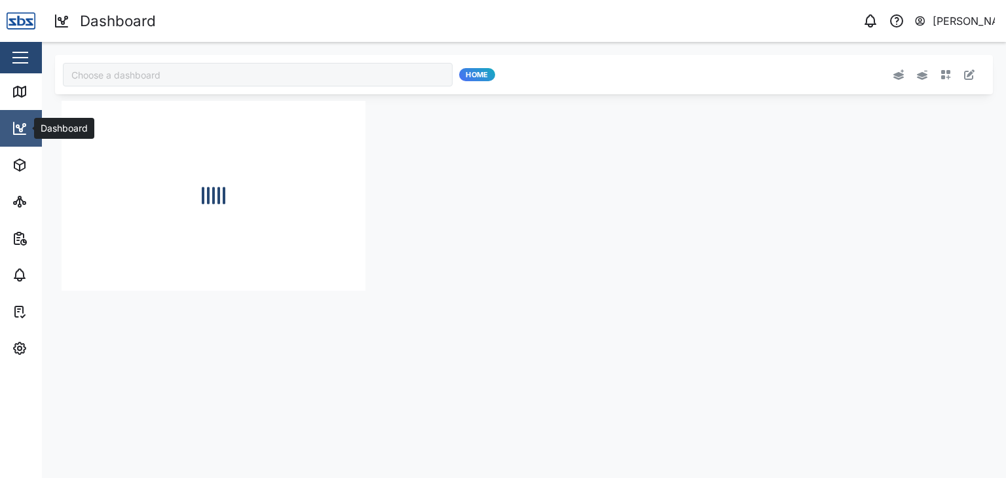
type input "Odometer Update"
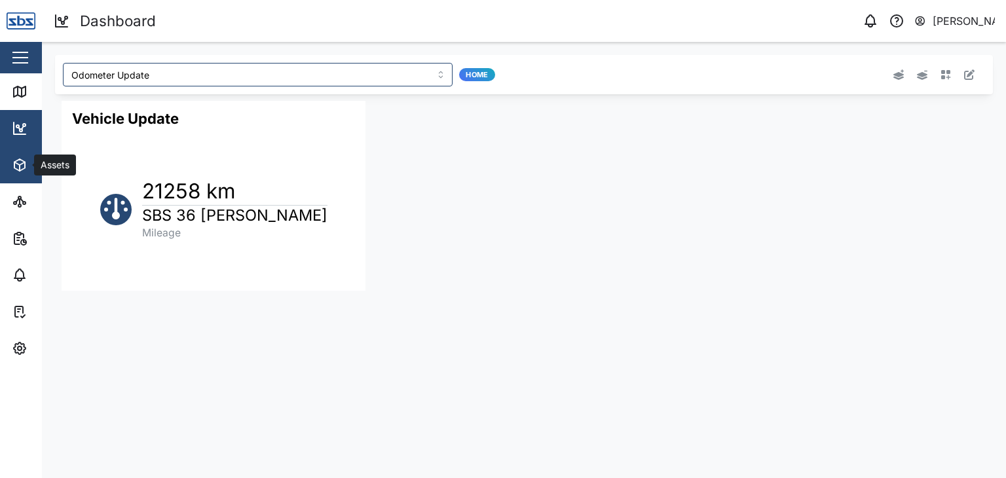
click at [20, 169] on icon "button" at bounding box center [20, 168] width 0 height 6
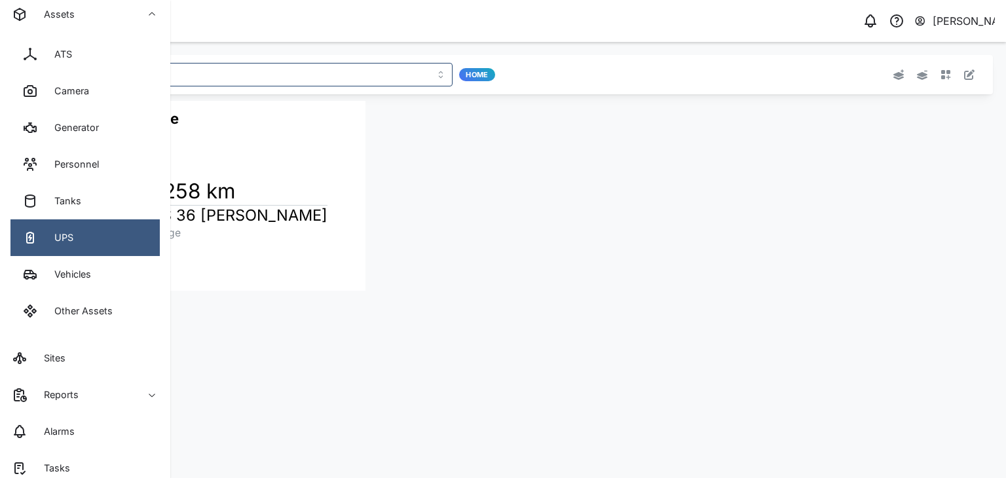
scroll to position [196, 0]
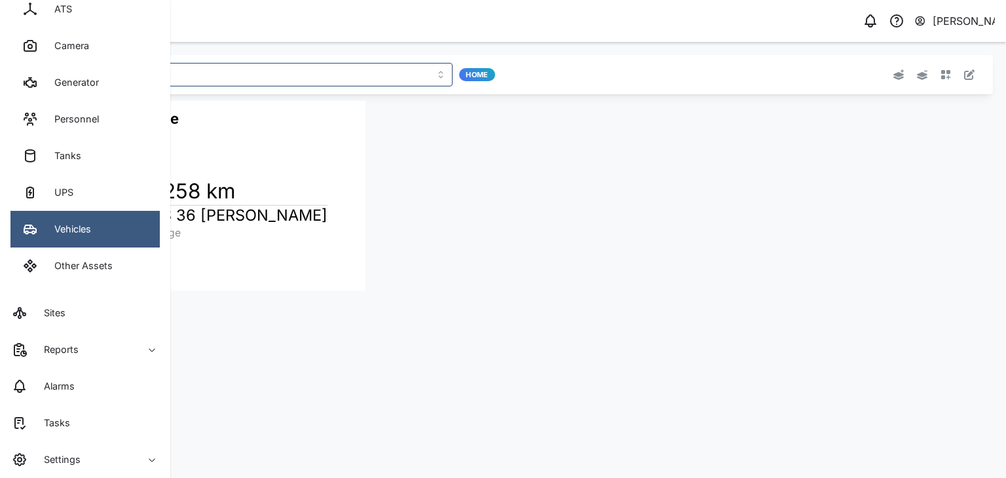
click at [59, 228] on div "Vehicles" at bounding box center [68, 229] width 47 height 14
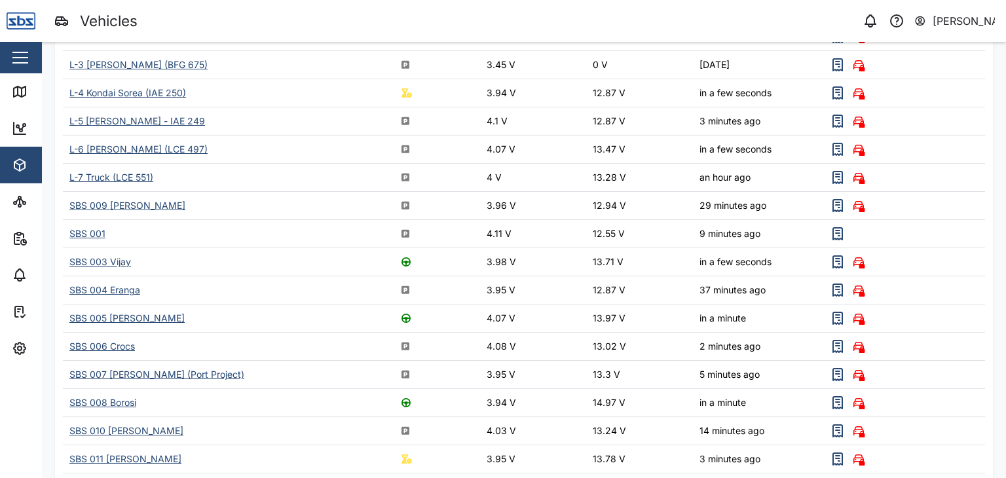
scroll to position [324, 0]
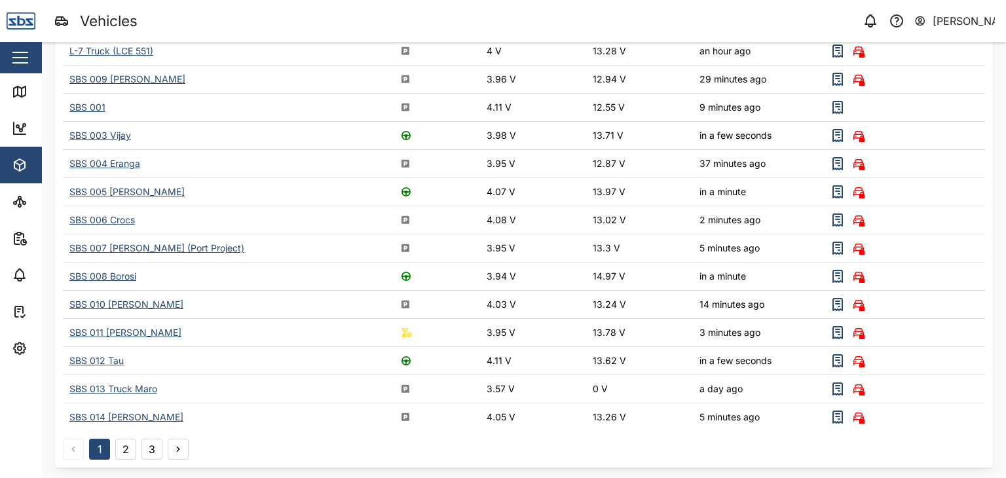
click at [128, 443] on button "2" at bounding box center [125, 449] width 21 height 21
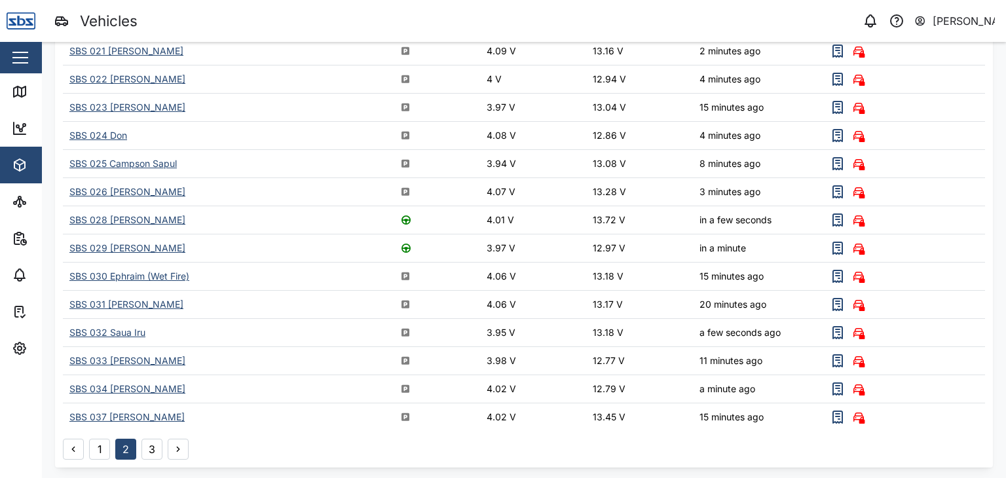
click at [109, 244] on div "SBS 029 [PERSON_NAME]" at bounding box center [127, 247] width 116 height 11
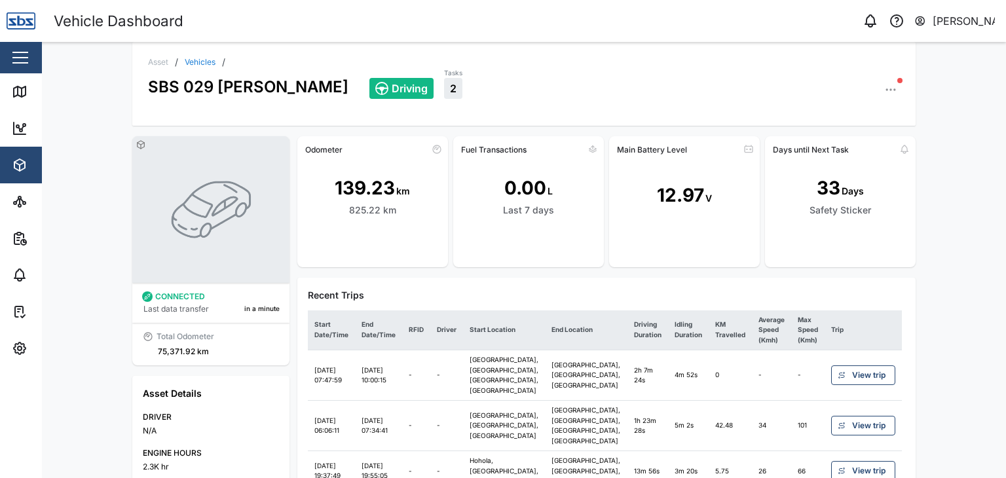
click at [888, 85] on icon "button" at bounding box center [890, 89] width 13 height 13
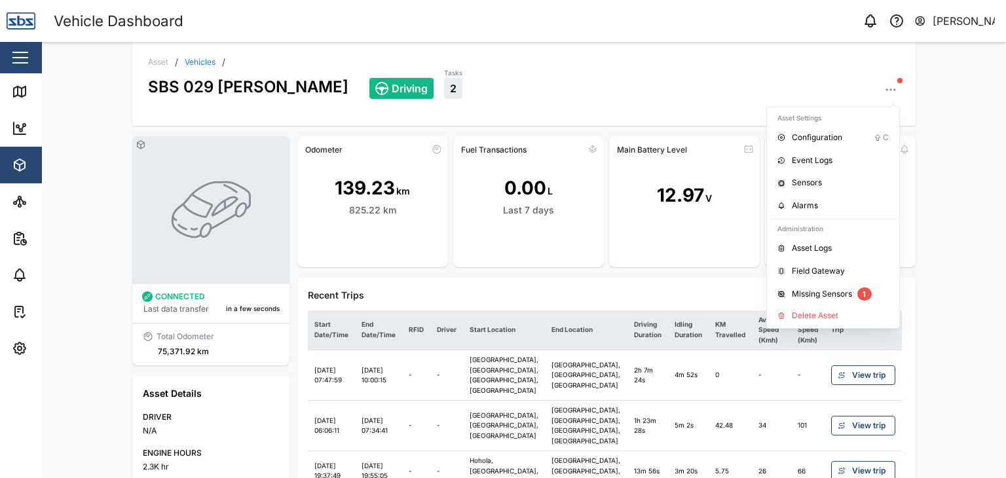
click at [835, 67] on div "Driving Tasks 2 Asset Settings Configuration C Event Logs Sensors Alarms Admini…" at bounding box center [634, 83] width 531 height 32
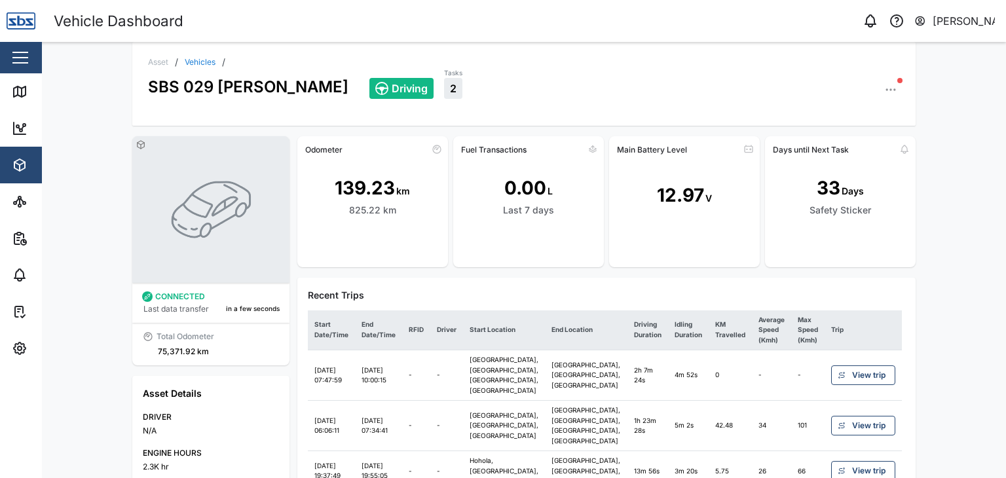
click at [965, 22] on div "[PERSON_NAME]" at bounding box center [964, 21] width 63 height 16
click at [770, 18] on div "0 Vijay Kumar User Profile Sign Out" at bounding box center [770, 21] width 471 height 18
click at [24, 356] on span "Settings" at bounding box center [71, 348] width 119 height 37
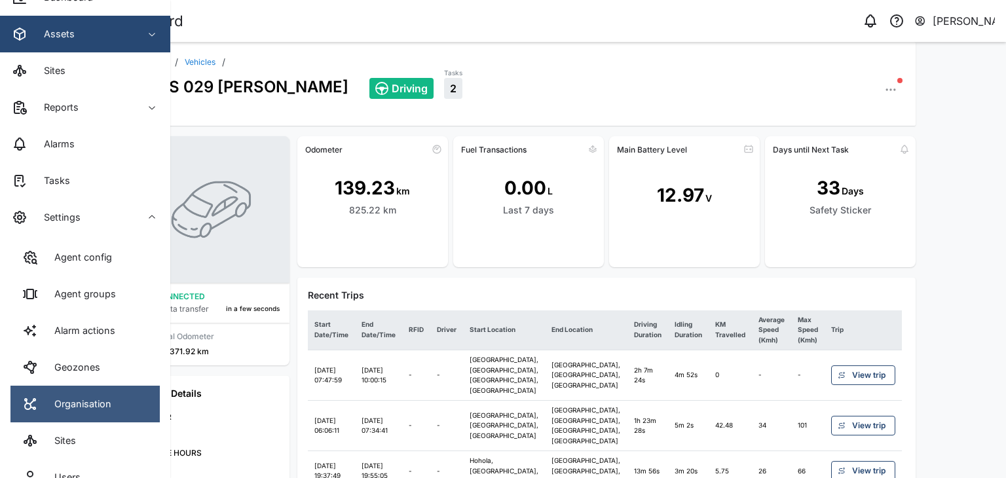
scroll to position [196, 0]
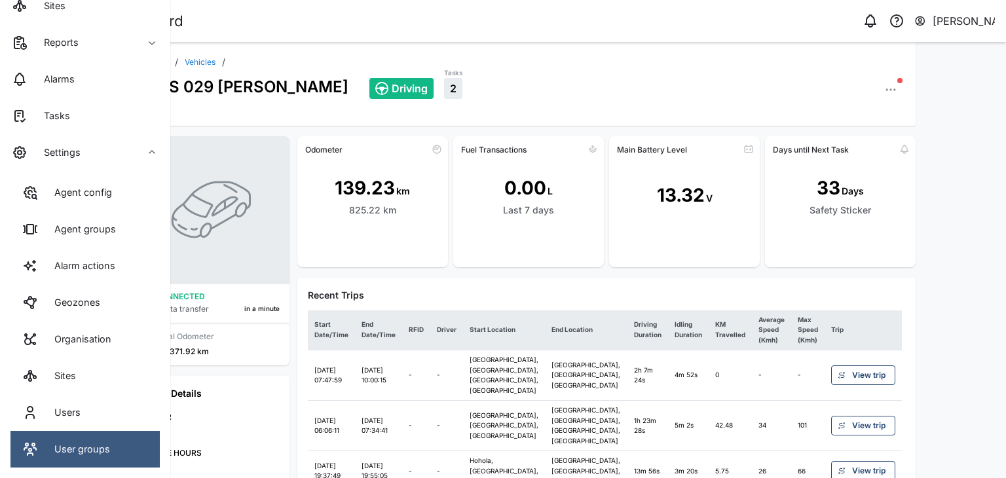
click at [67, 455] on div "User groups" at bounding box center [78, 449] width 66 height 14
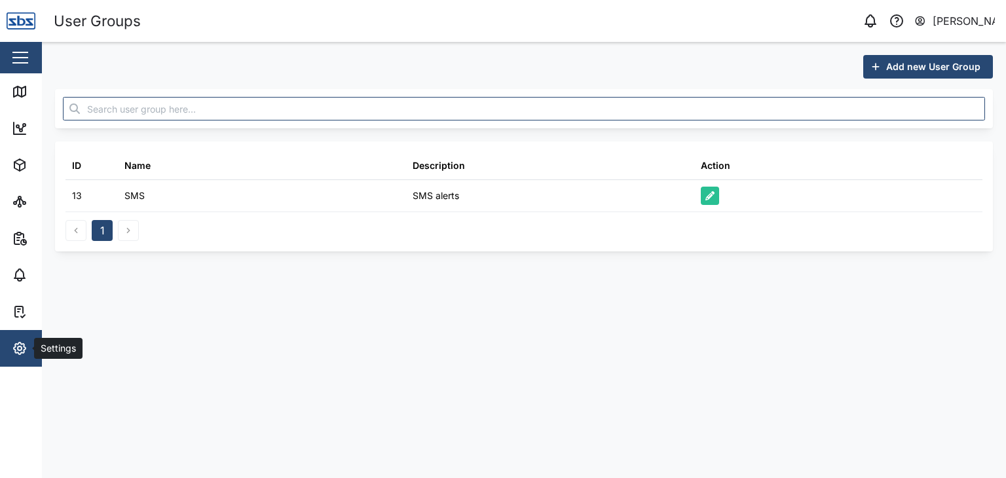
click at [22, 350] on icon "button" at bounding box center [20, 349] width 16 height 16
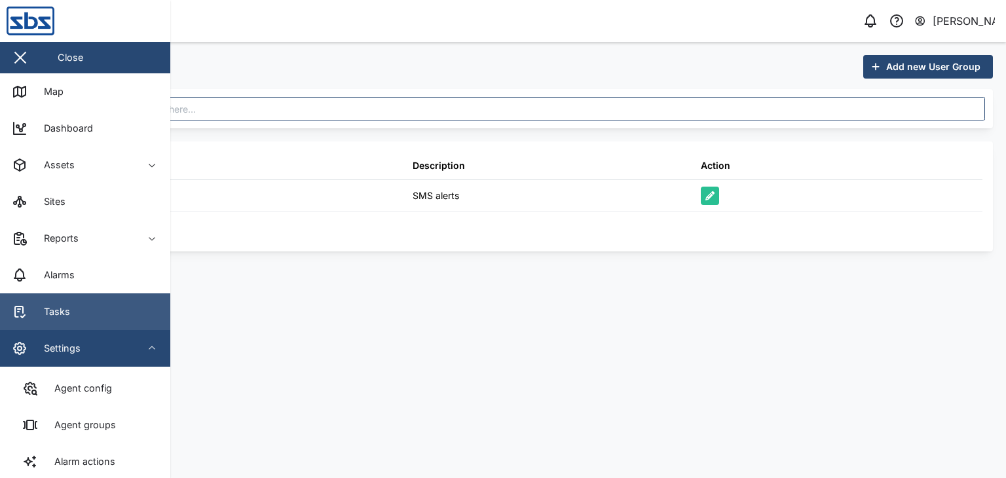
click at [64, 318] on div "Tasks" at bounding box center [52, 312] width 36 height 14
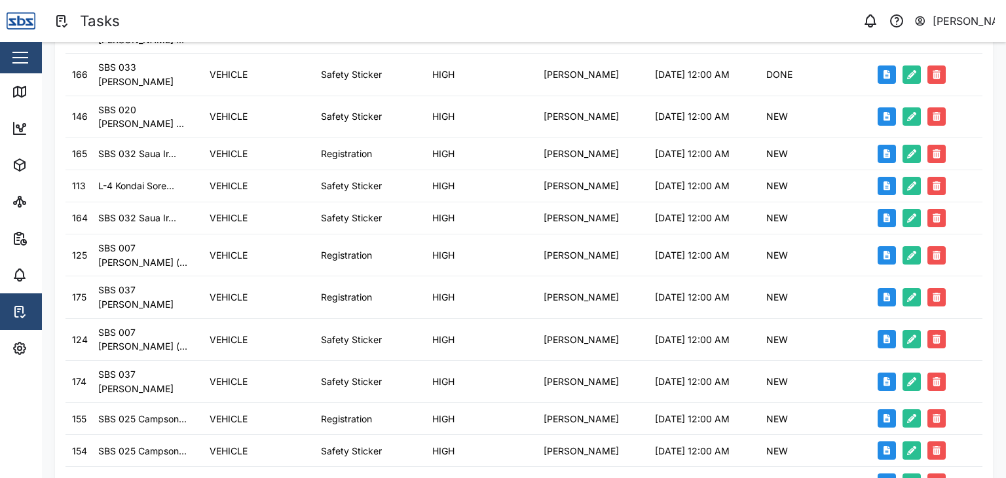
scroll to position [396, 0]
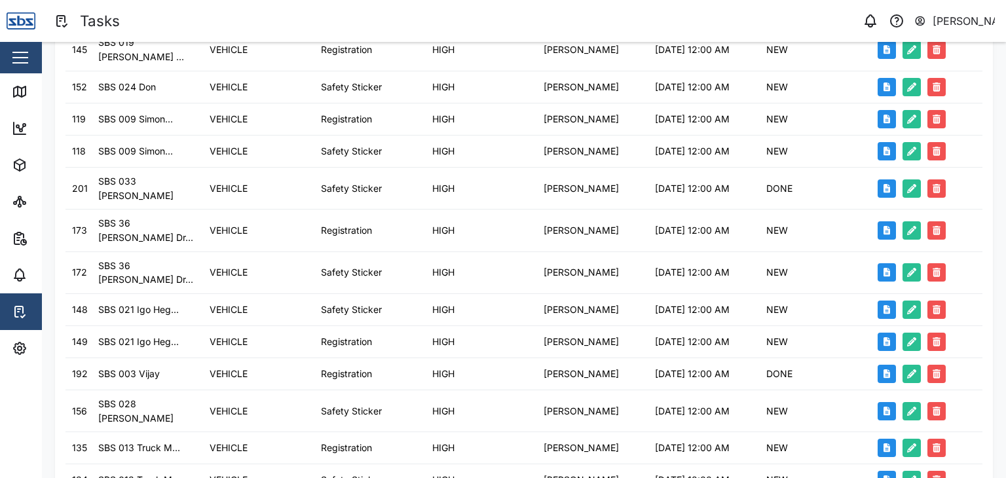
scroll to position [393, 0]
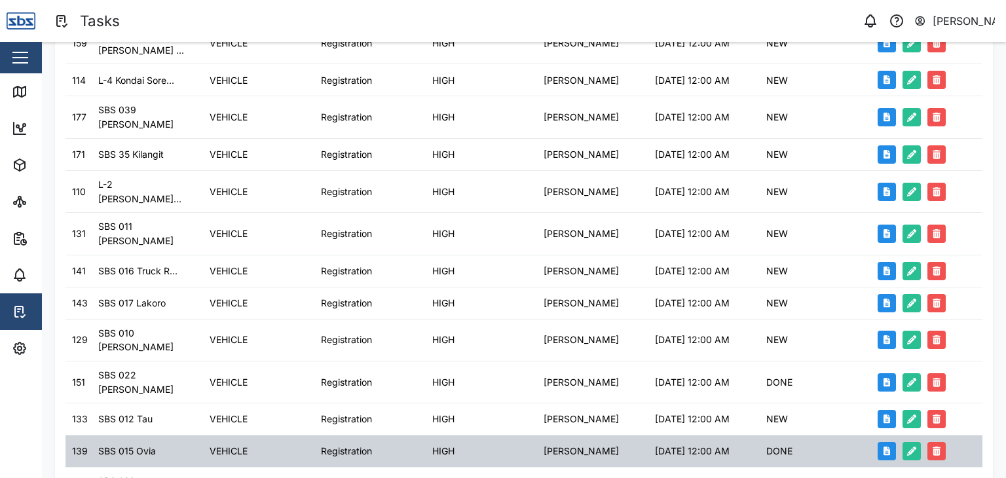
scroll to position [102, 0]
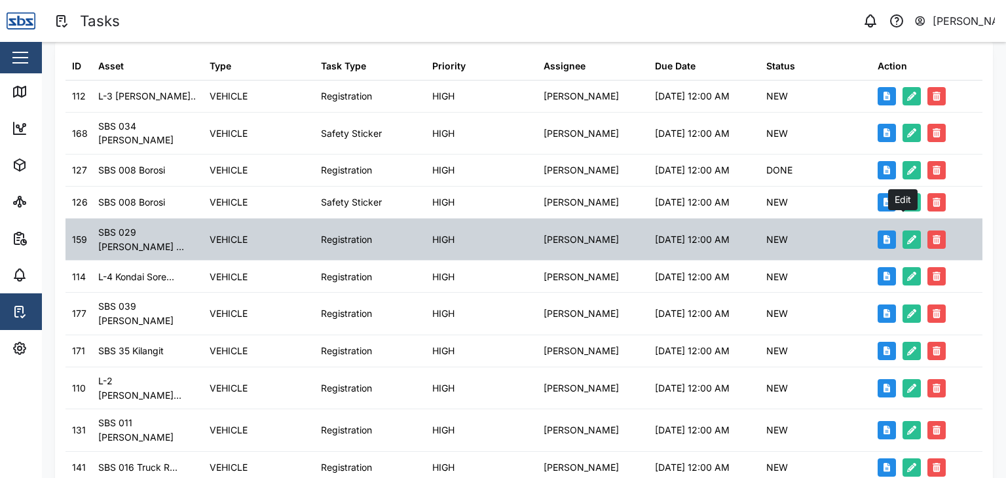
click at [907, 235] on icon "button" at bounding box center [911, 239] width 9 height 9
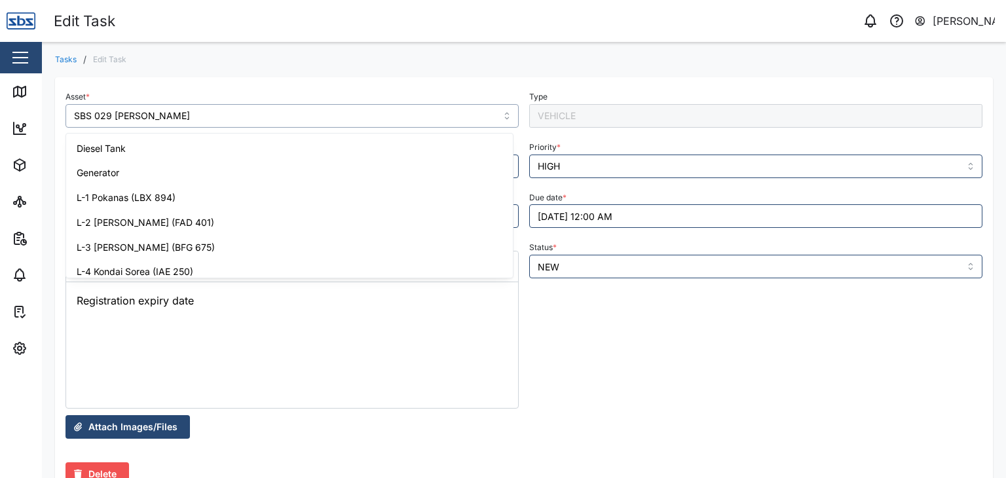
click at [151, 115] on input "SBS 029 [PERSON_NAME]" at bounding box center [292, 116] width 453 height 24
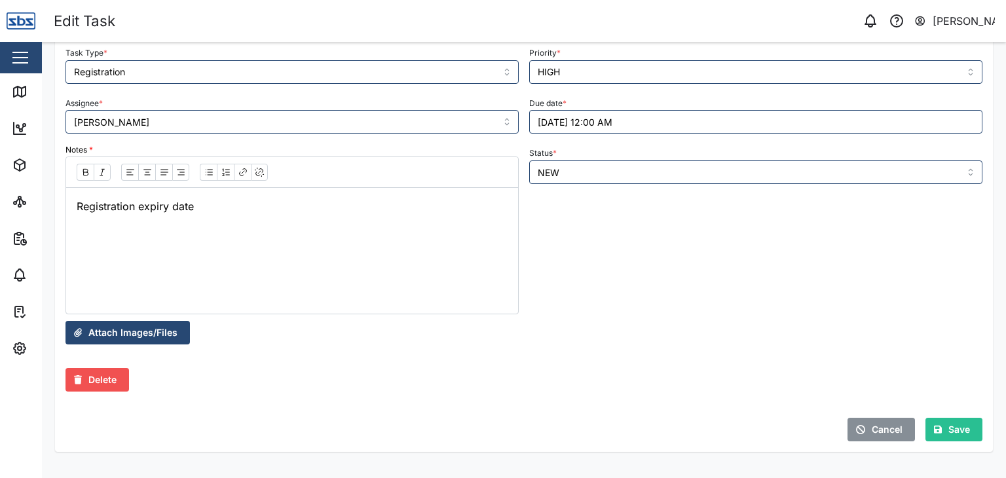
scroll to position [94, 0]
type input "SBS 029 [PERSON_NAME]"
click at [948, 430] on span "Save" at bounding box center [959, 430] width 22 height 22
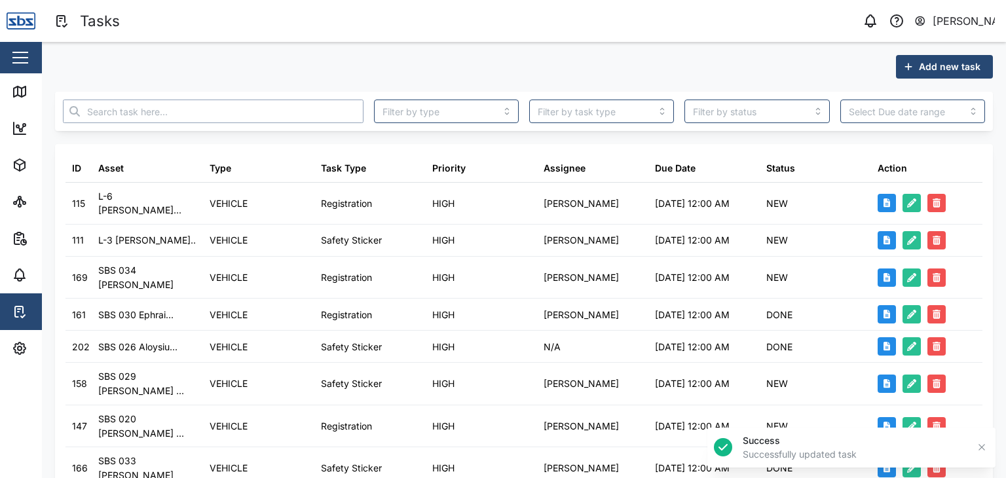
click at [149, 107] on input "text" at bounding box center [213, 112] width 301 height 24
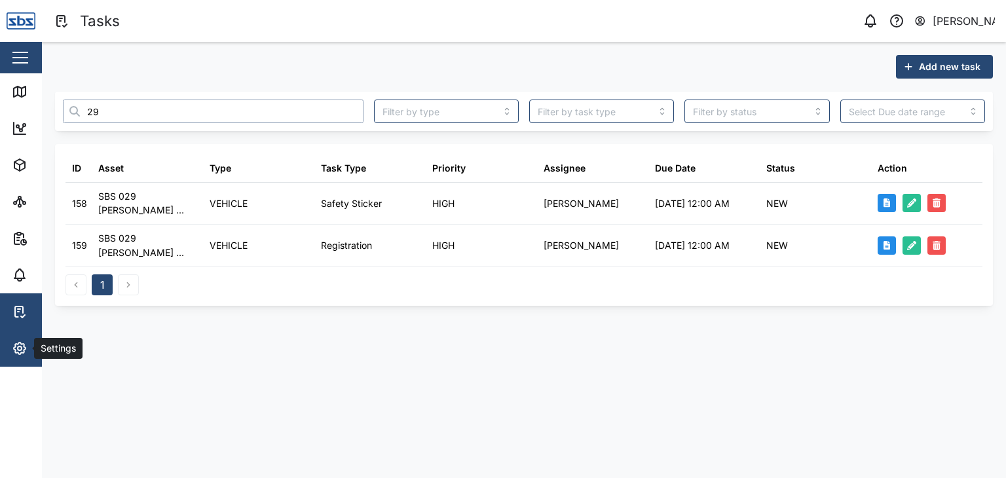
type input "29"
click at [22, 345] on icon "button" at bounding box center [20, 349] width 16 height 16
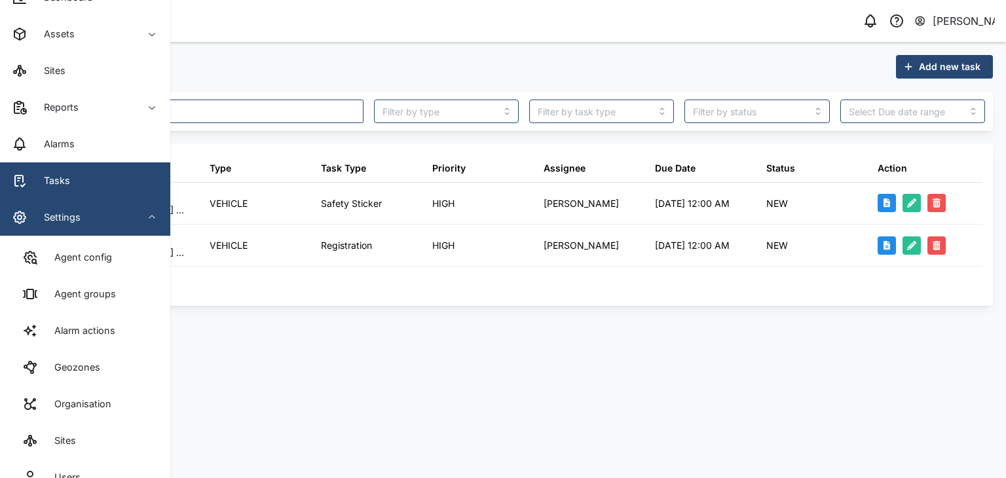
scroll to position [196, 0]
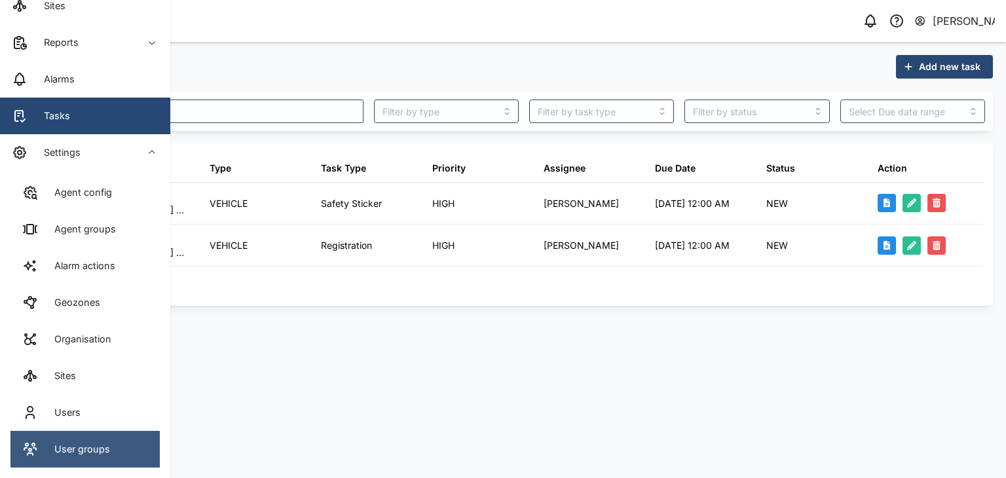
click at [63, 446] on div "User groups" at bounding box center [78, 449] width 66 height 14
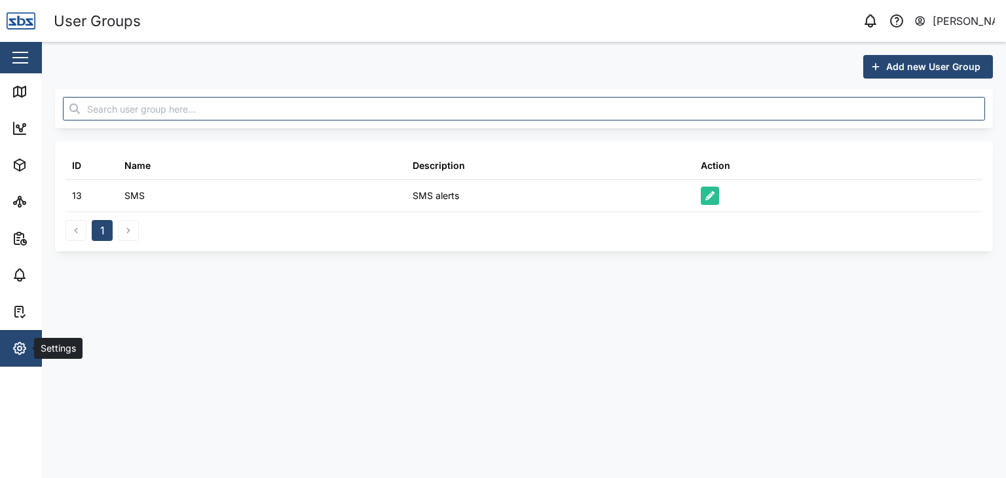
click at [18, 345] on icon "button" at bounding box center [20, 349] width 16 height 16
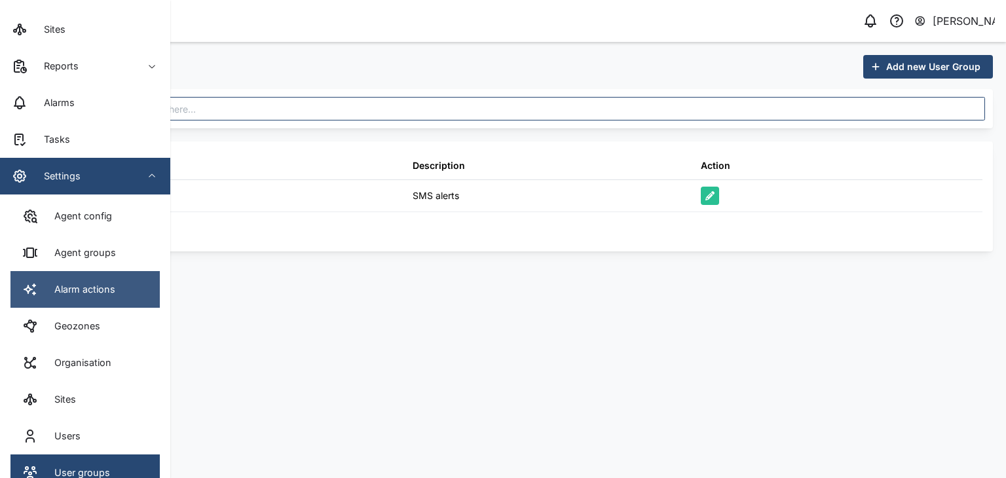
scroll to position [196, 0]
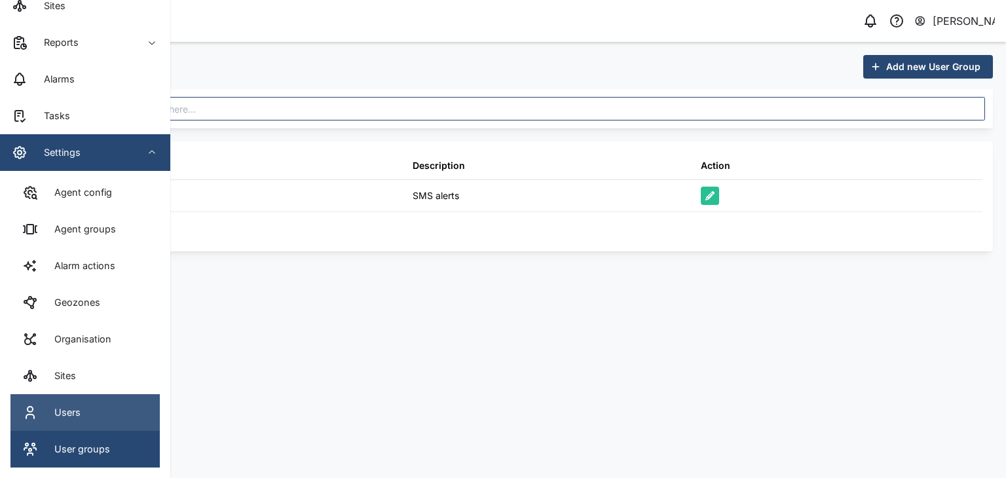
click at [74, 410] on div "Users" at bounding box center [63, 412] width 36 height 14
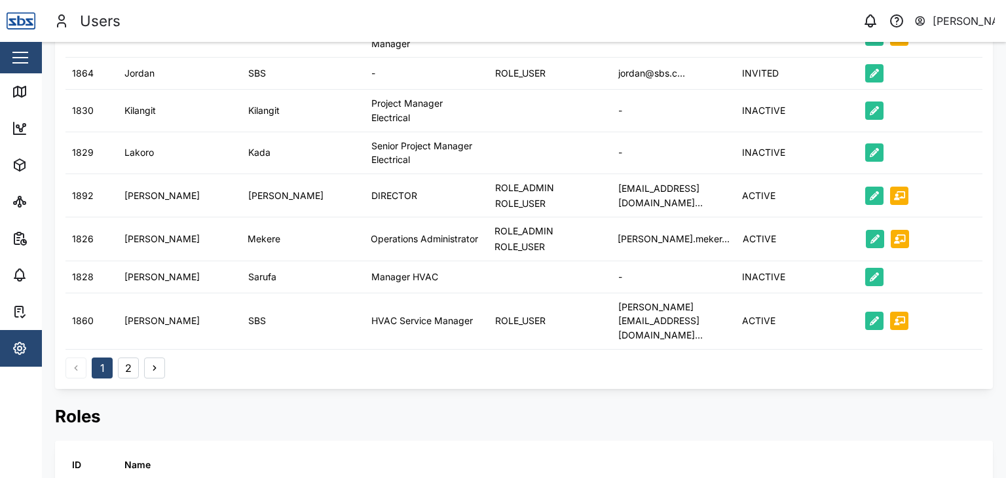
scroll to position [759, 0]
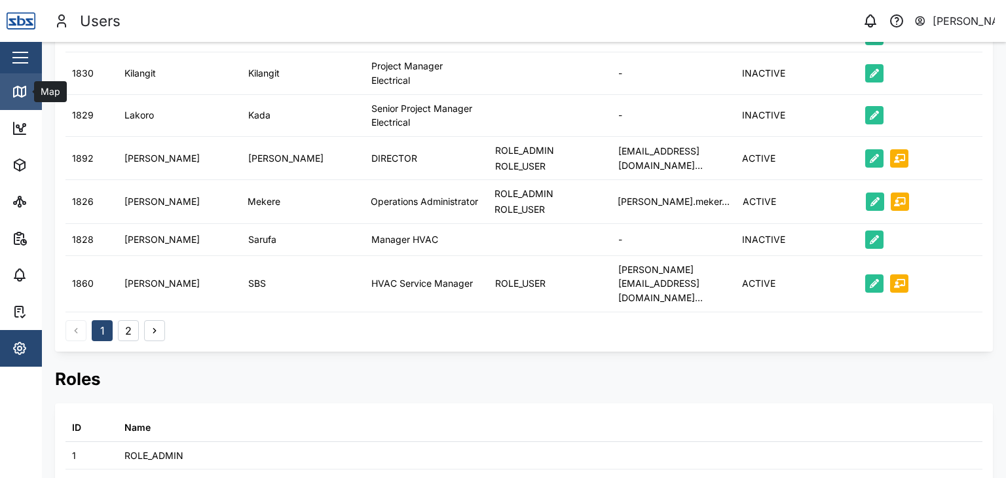
click at [24, 84] on icon at bounding box center [20, 92] width 16 height 16
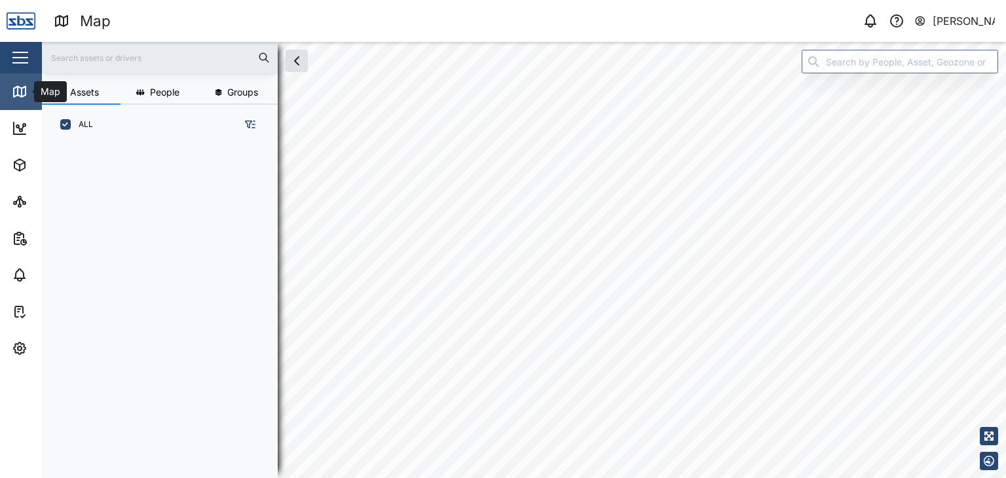
scroll to position [317, 204]
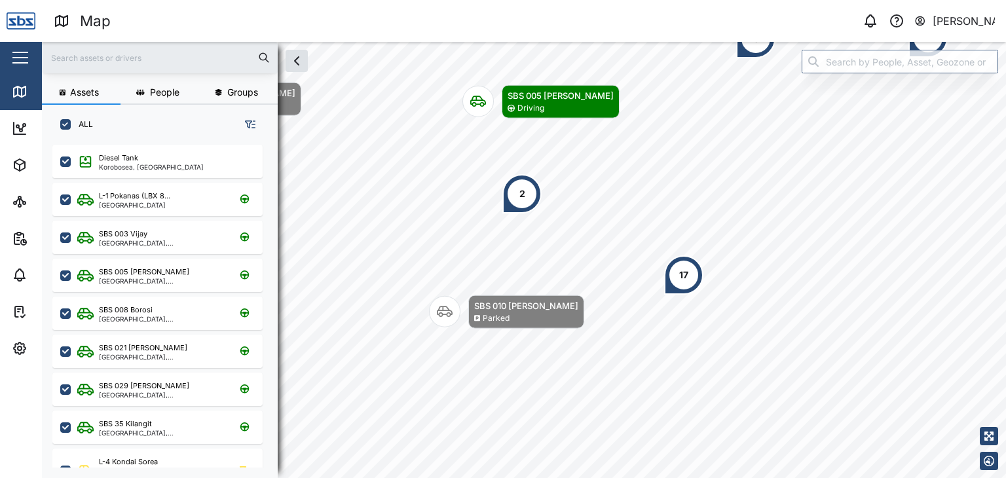
click at [921, 23] on icon "button" at bounding box center [920, 21] width 12 height 16
click at [908, 54] on div "User Profile" at bounding box center [913, 55] width 141 height 16
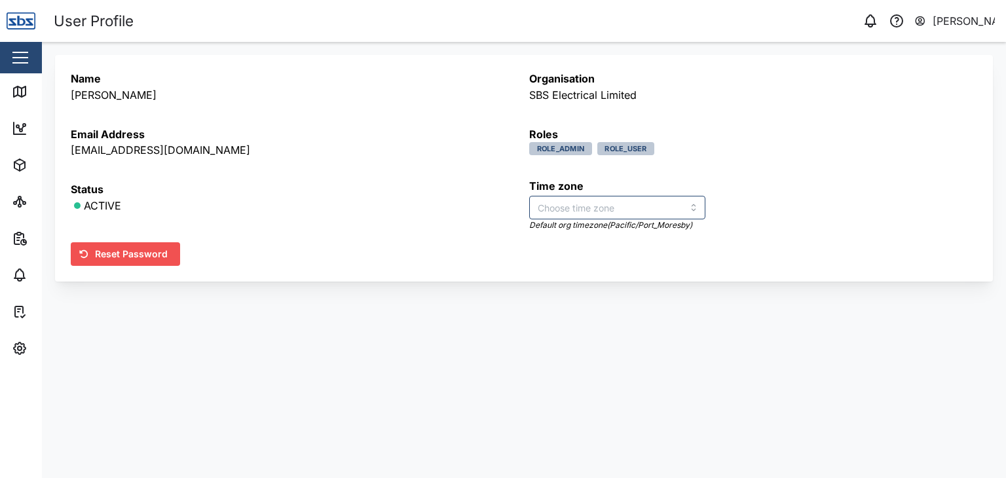
type input "Australia/Brisbane"
click at [975, 22] on div "[PERSON_NAME]" at bounding box center [964, 21] width 63 height 16
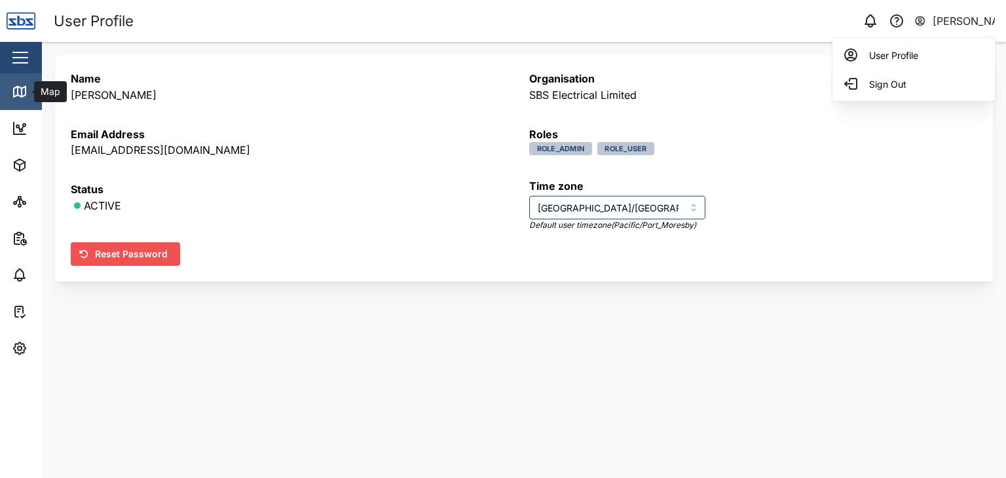
click at [24, 90] on icon at bounding box center [20, 92] width 16 height 16
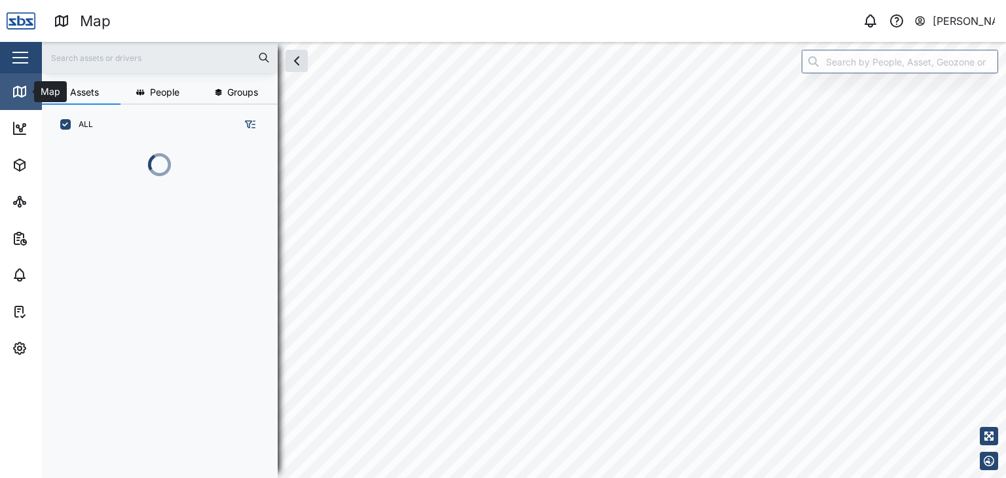
scroll to position [317, 204]
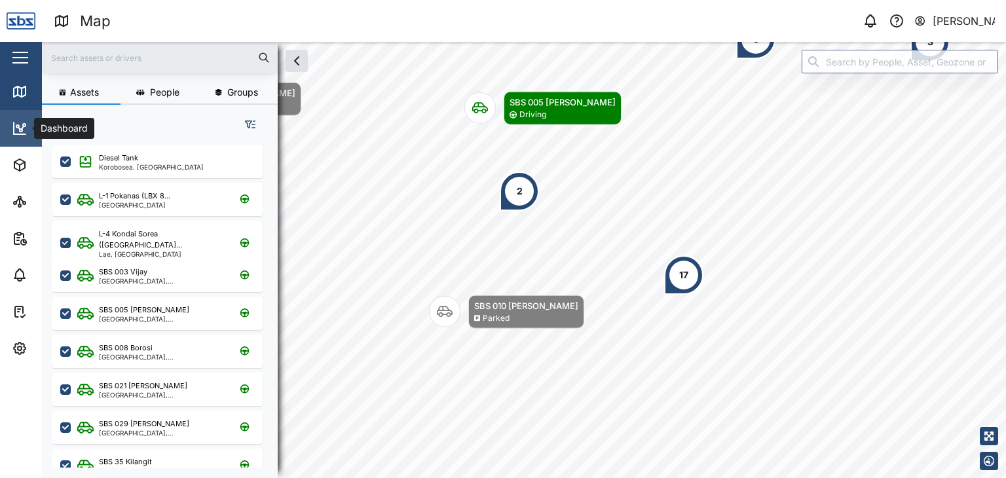
click at [14, 123] on icon at bounding box center [20, 128] width 12 height 12
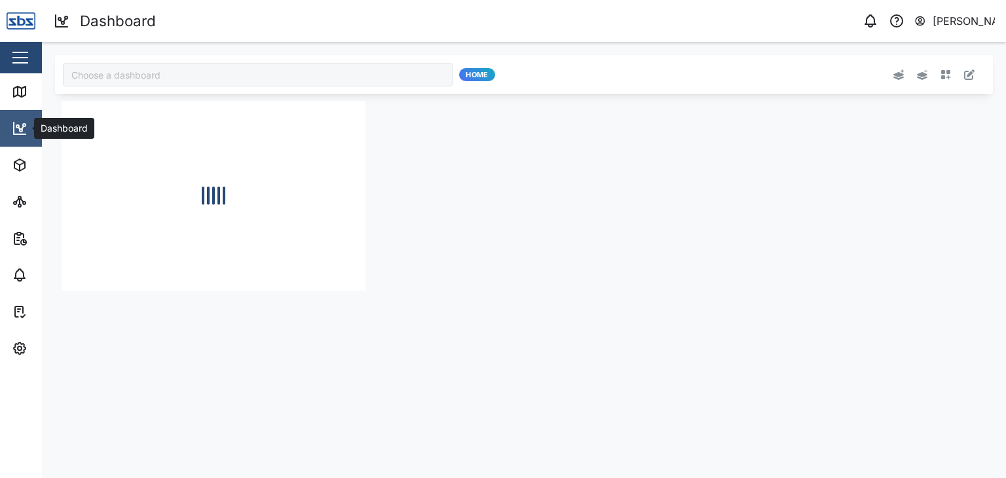
type input "Odometer Update"
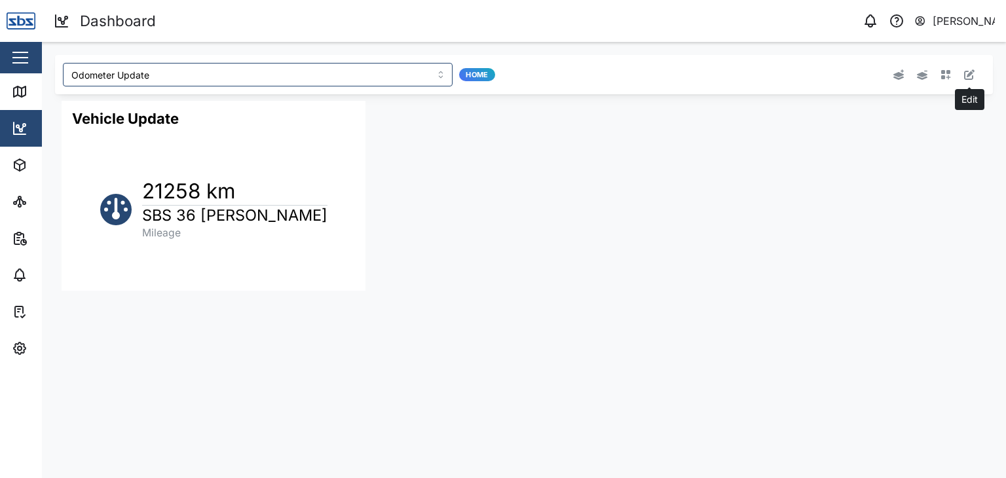
click at [970, 74] on icon "button" at bounding box center [969, 74] width 10 height 10
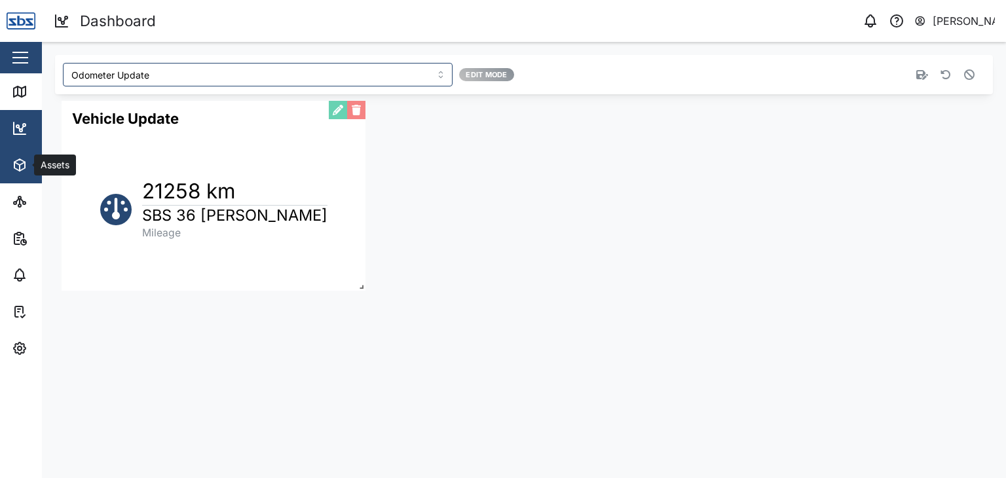
click at [20, 166] on icon "button" at bounding box center [20, 168] width 0 height 6
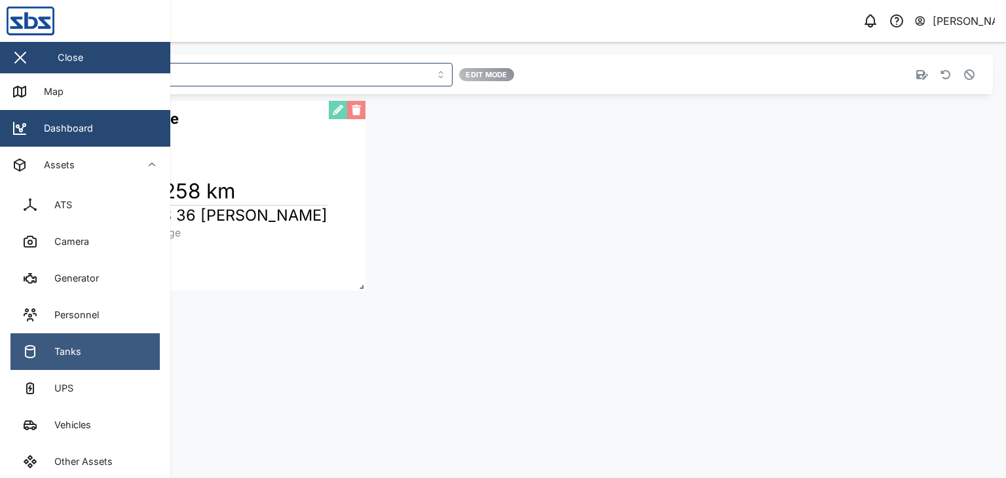
click at [66, 350] on div "Tanks" at bounding box center [63, 352] width 37 height 14
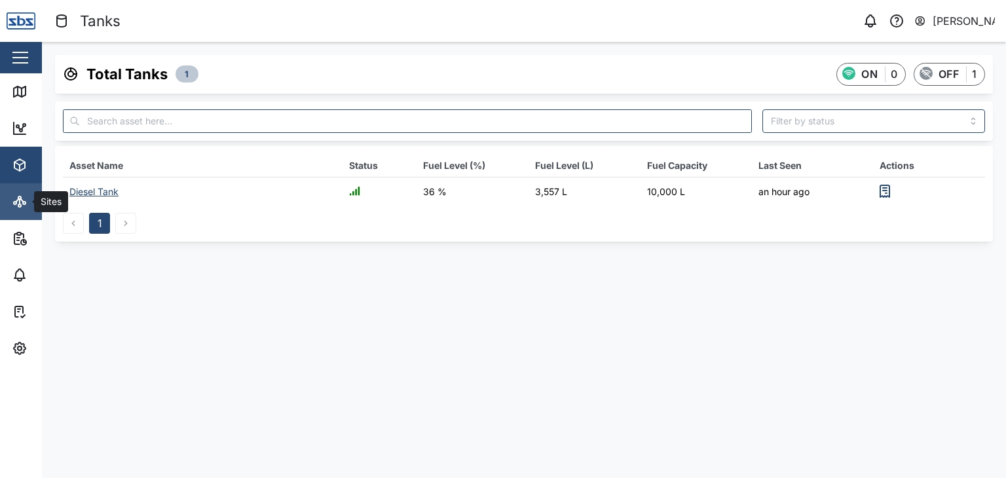
click at [21, 208] on icon at bounding box center [20, 202] width 16 height 16
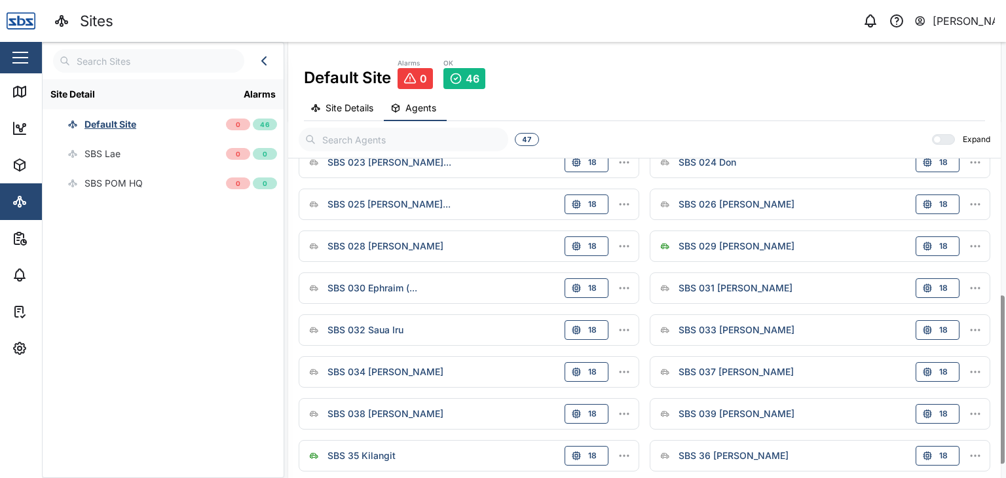
scroll to position [655, 0]
click at [732, 239] on div "SBS 029 [PERSON_NAME]" at bounding box center [737, 245] width 116 height 14
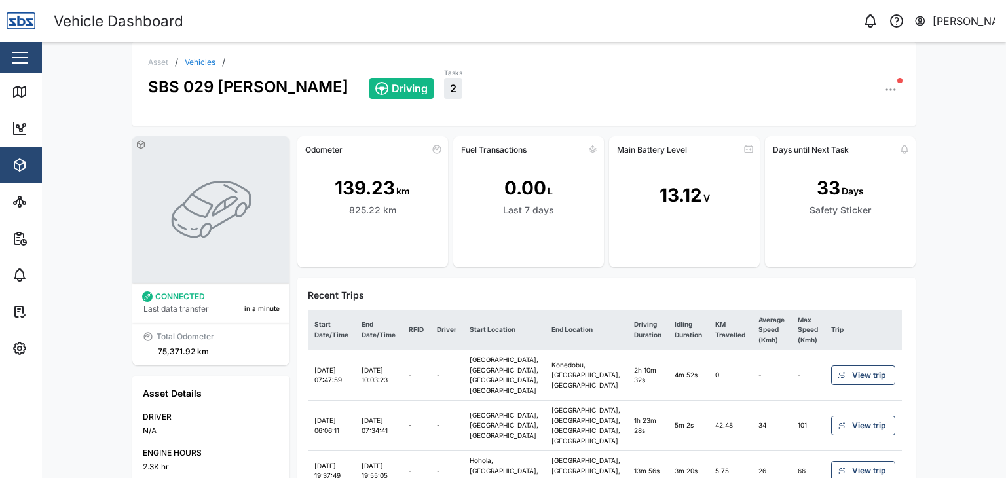
click at [890, 87] on icon "button" at bounding box center [890, 89] width 13 height 13
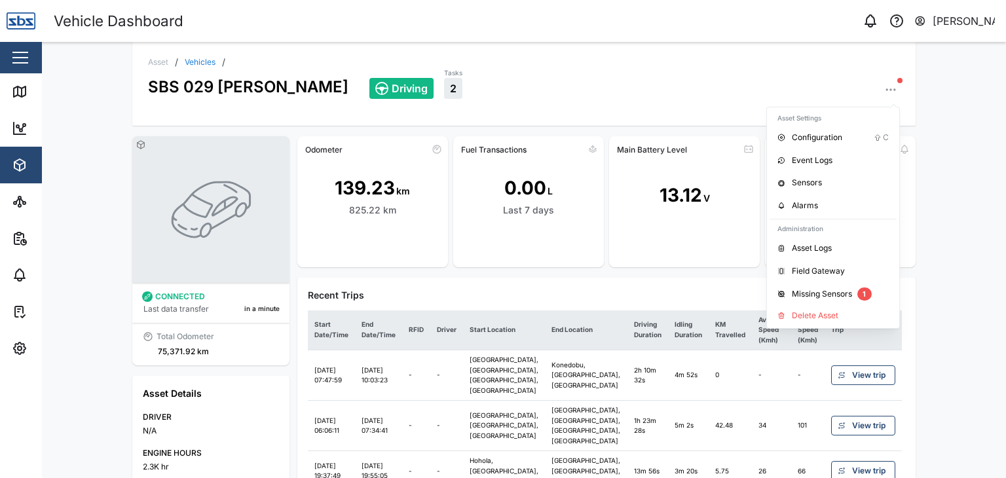
click at [890, 87] on icon "button" at bounding box center [890, 89] width 13 height 13
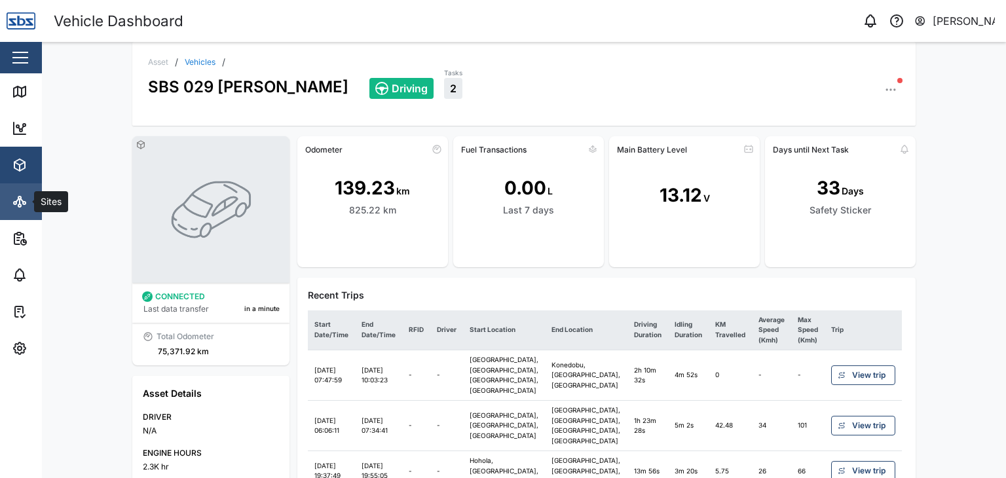
click at [27, 203] on icon at bounding box center [20, 202] width 16 height 16
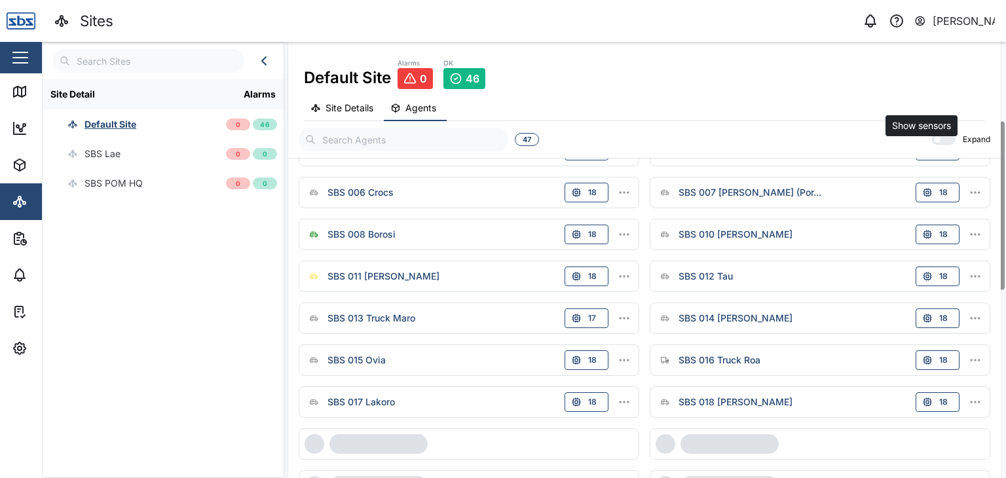
scroll to position [689, 0]
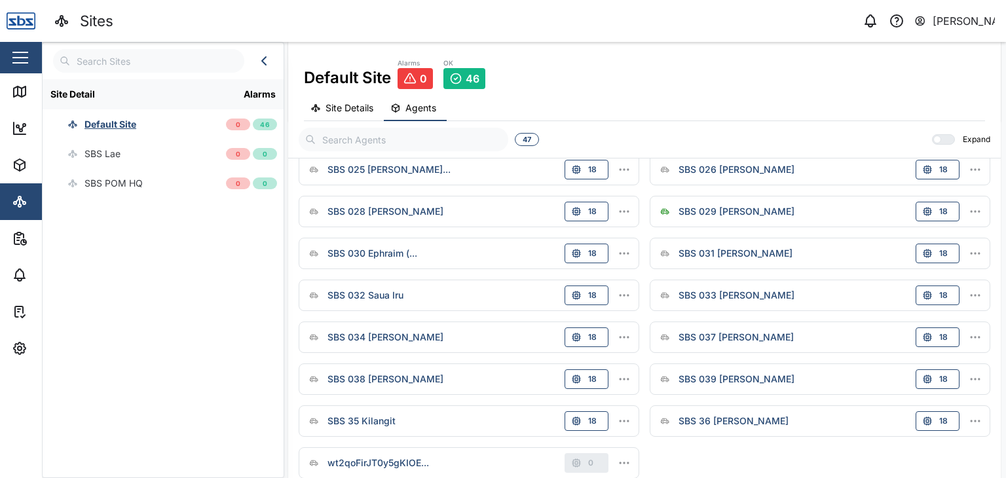
click at [16, 430] on aside "Close Map Dashboard Assets ATS Camera Generator Personnel Tanks UPS Vehicles Ot…" at bounding box center [21, 239] width 42 height 478
click at [21, 320] on link "Tasks" at bounding box center [85, 311] width 170 height 37
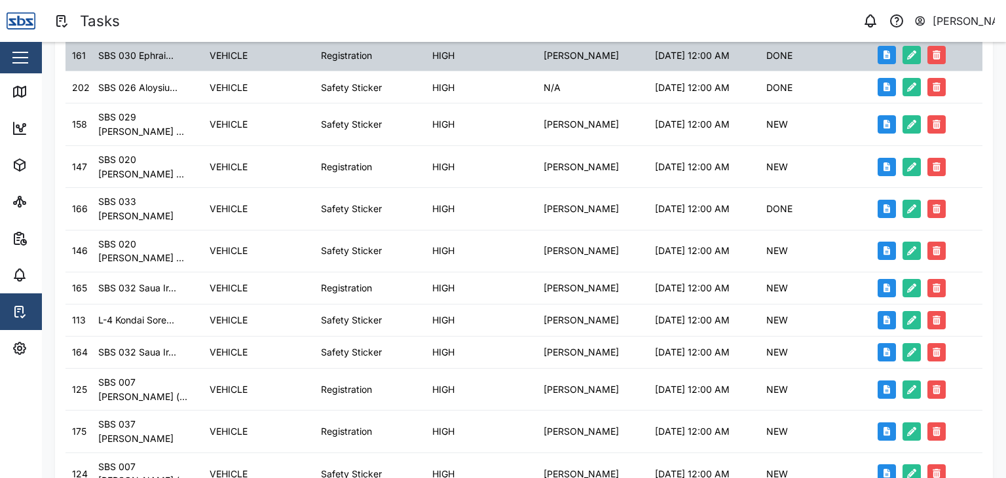
scroll to position [396, 0]
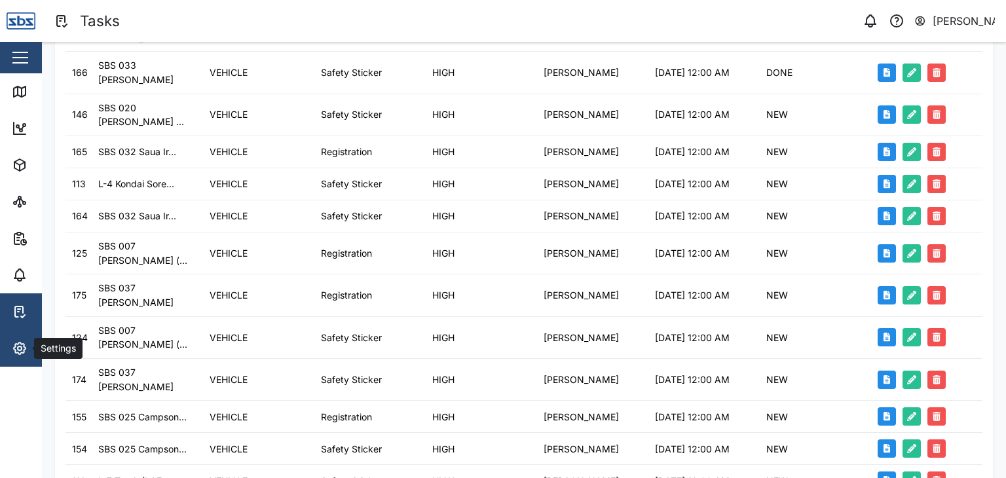
click at [14, 347] on icon "button" at bounding box center [20, 349] width 12 height 12
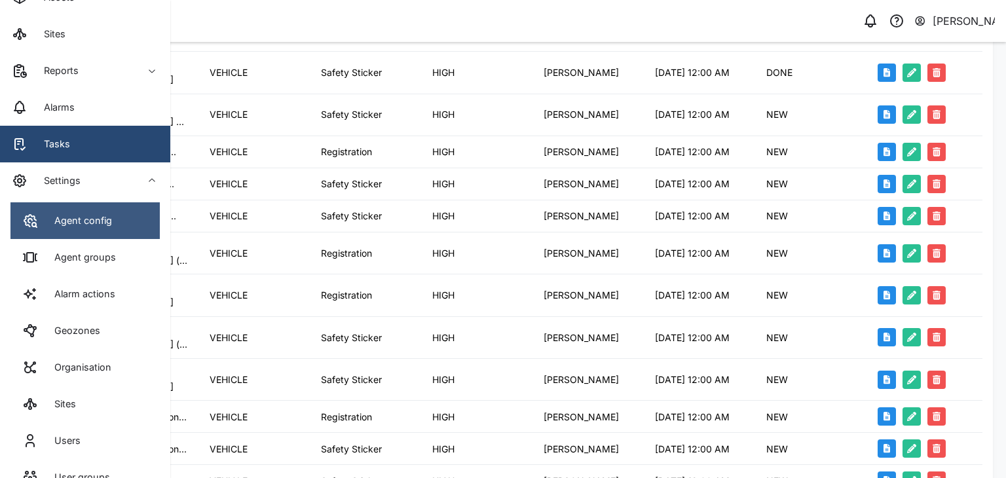
scroll to position [196, 0]
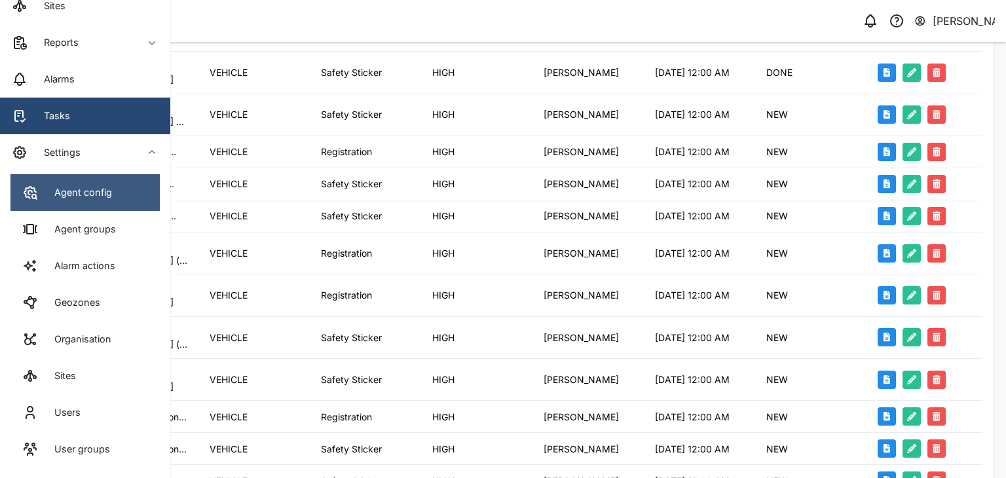
click at [90, 195] on div "Agent config" at bounding box center [78, 192] width 67 height 14
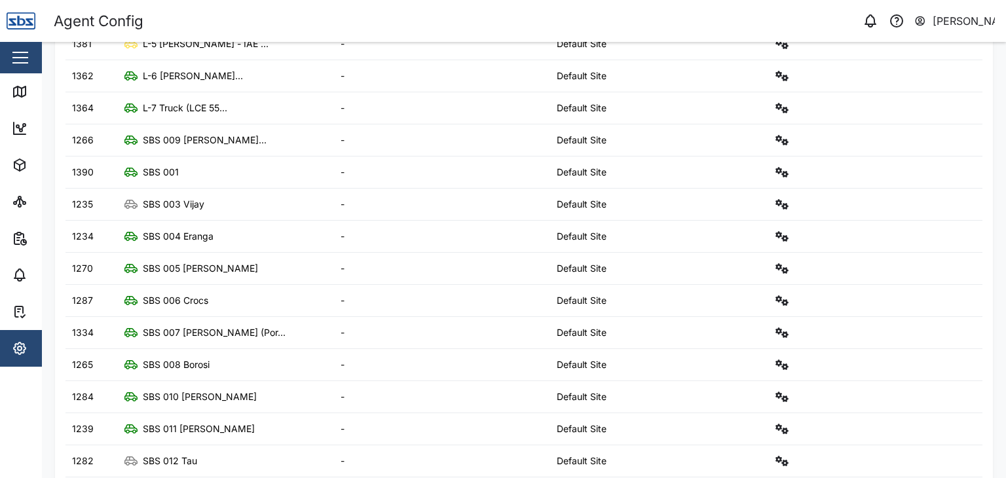
scroll to position [372, 0]
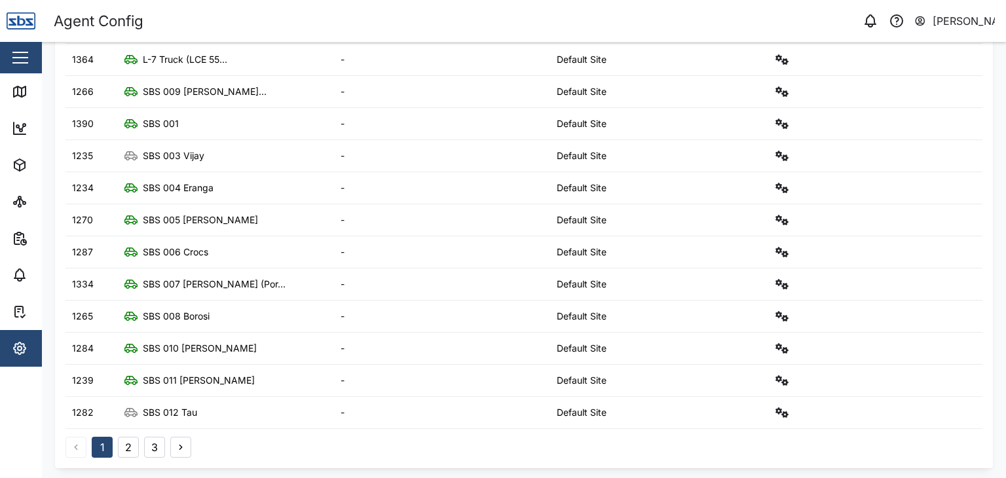
click at [128, 443] on button "2" at bounding box center [128, 447] width 21 height 21
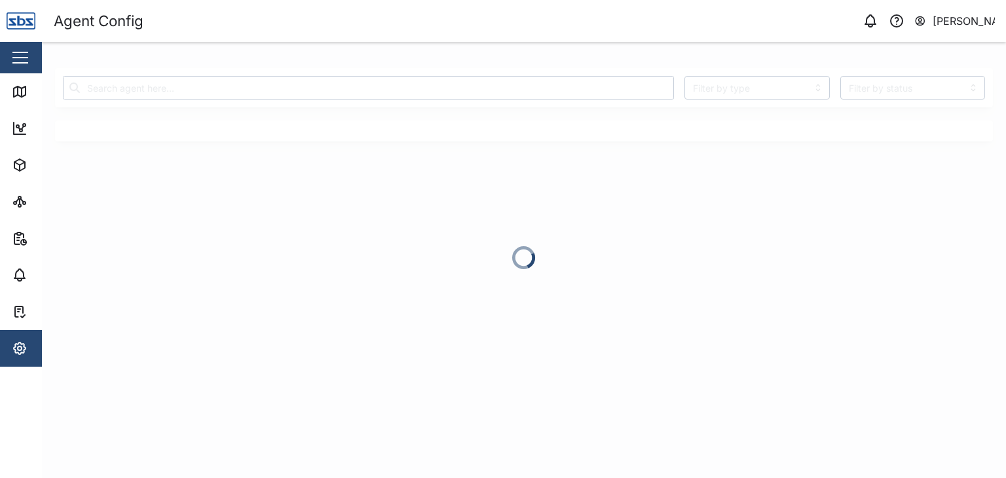
scroll to position [0, 0]
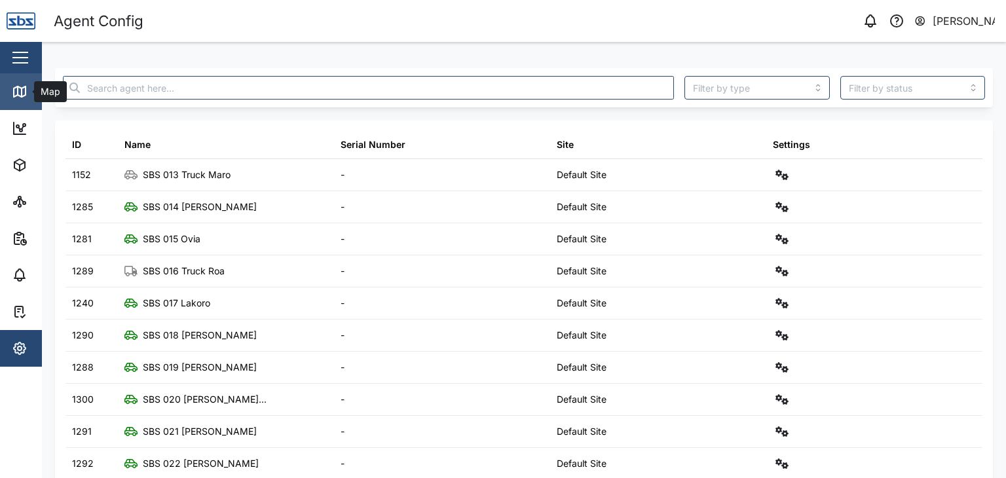
click at [30, 94] on div "Map" at bounding box center [38, 92] width 52 height 16
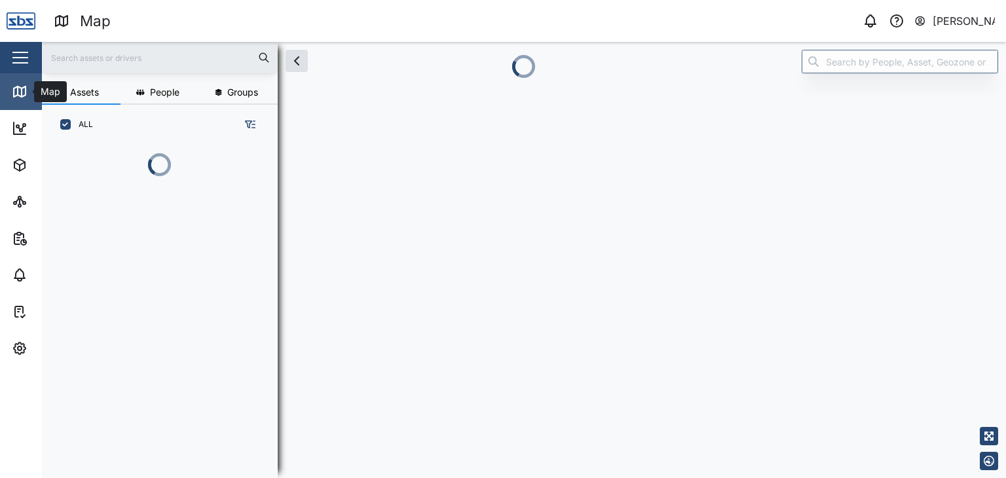
scroll to position [317, 204]
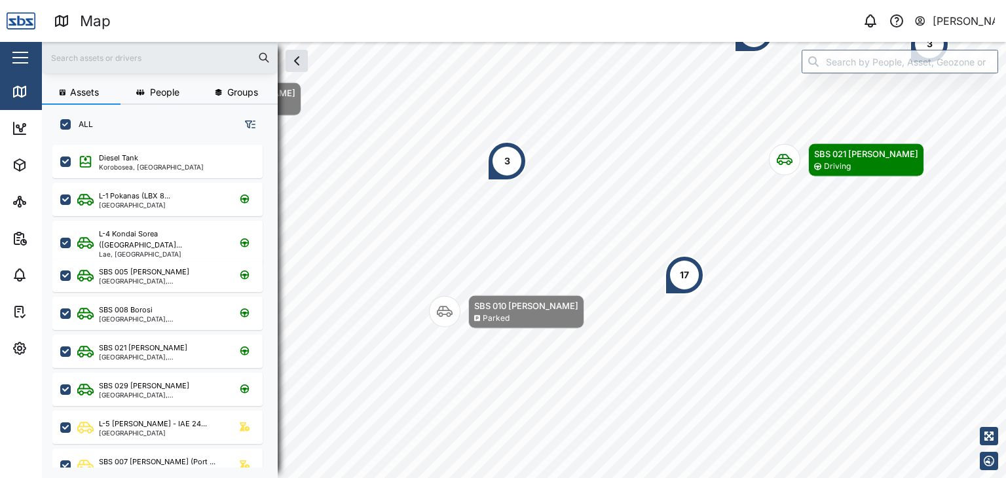
click at [952, 16] on div "[PERSON_NAME]" at bounding box center [964, 21] width 63 height 16
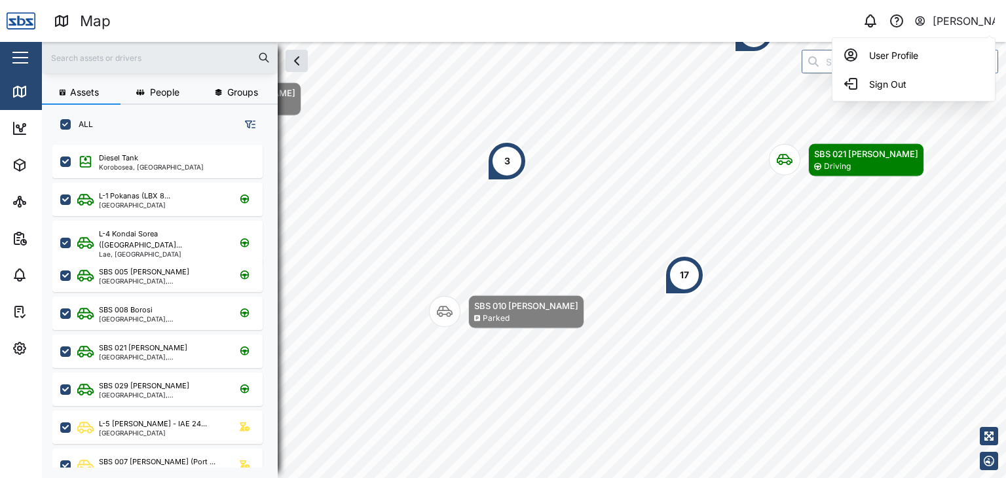
click at [920, 20] on icon "button" at bounding box center [920, 19] width 3 height 3
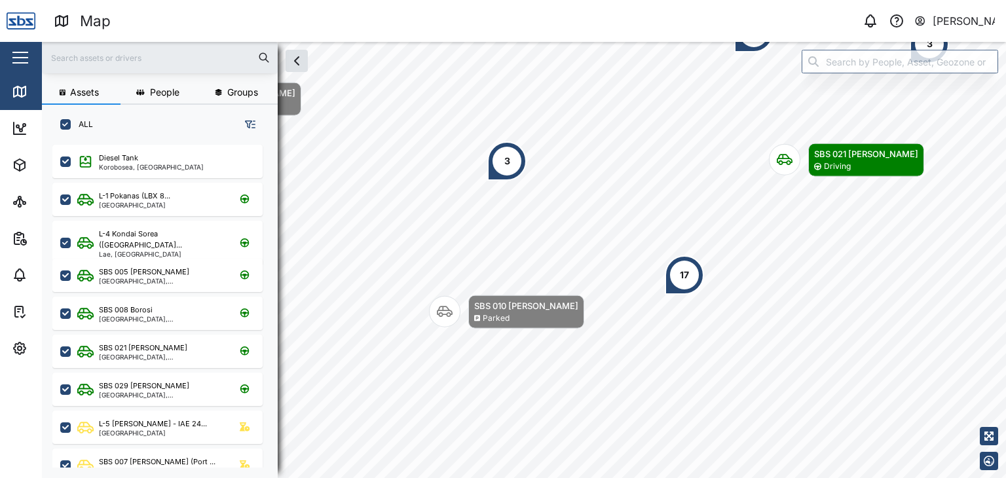
click at [920, 20] on icon "button" at bounding box center [920, 19] width 3 height 3
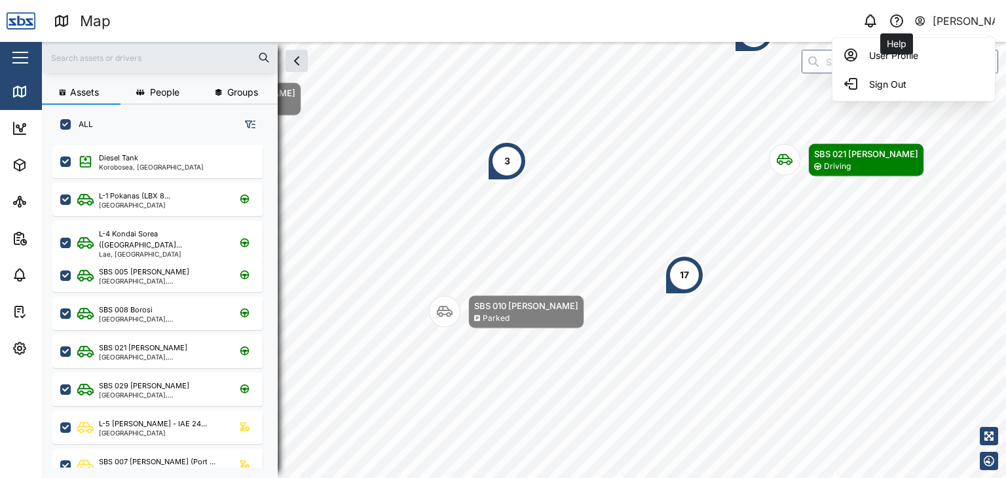
click at [891, 20] on icon "button" at bounding box center [897, 21] width 12 height 12
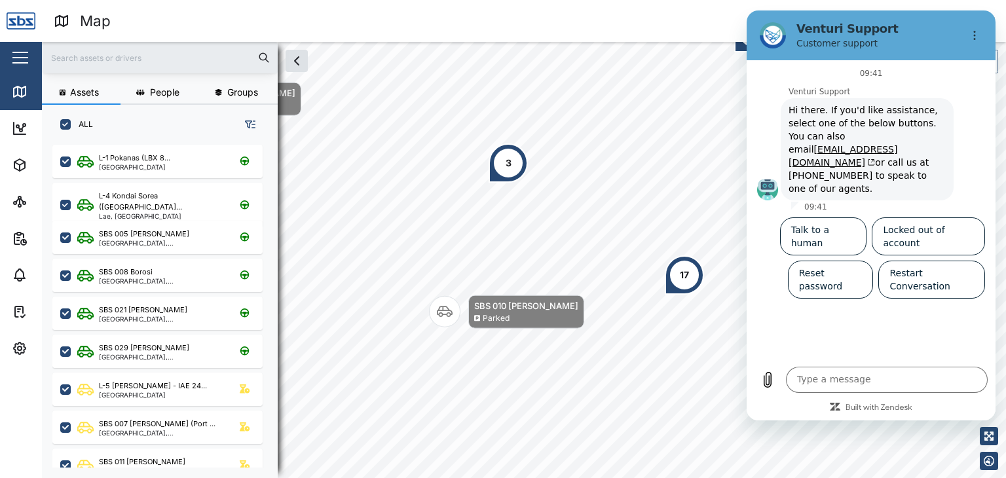
click at [698, 16] on div "0 Vijay Kumar" at bounding box center [770, 21] width 471 height 18
click at [67, 67] on input "text" at bounding box center [160, 58] width 220 height 20
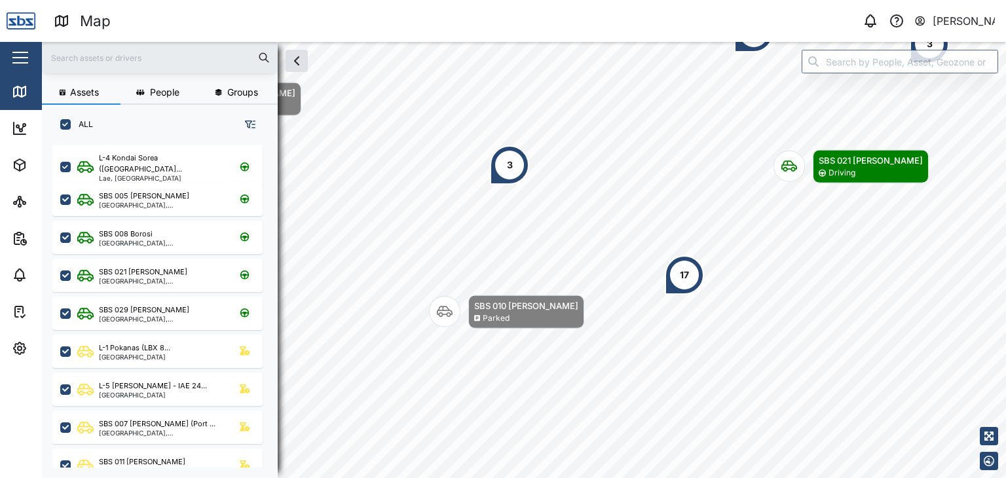
scroll to position [201, 0]
click at [22, 26] on img at bounding box center [21, 21] width 29 height 29
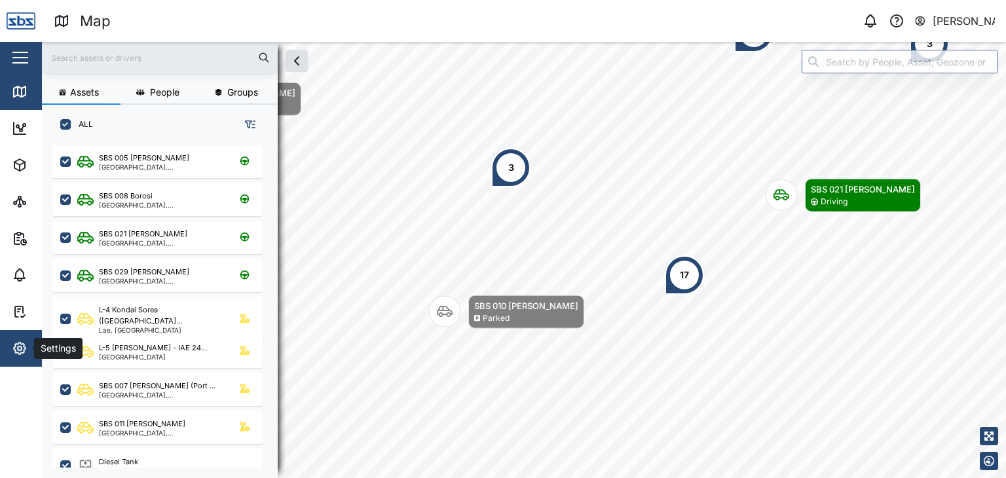
click at [15, 344] on icon "button" at bounding box center [20, 349] width 12 height 12
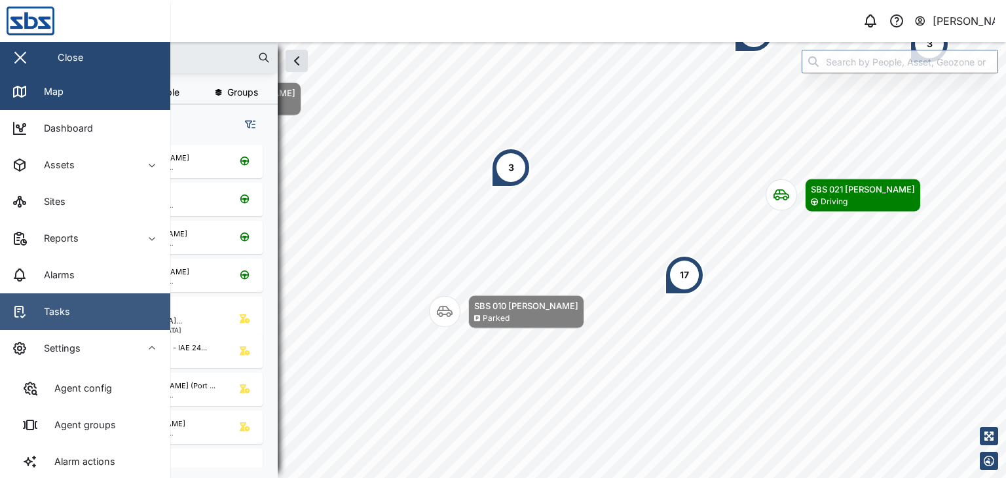
click at [71, 309] on link "Tasks" at bounding box center [85, 311] width 170 height 37
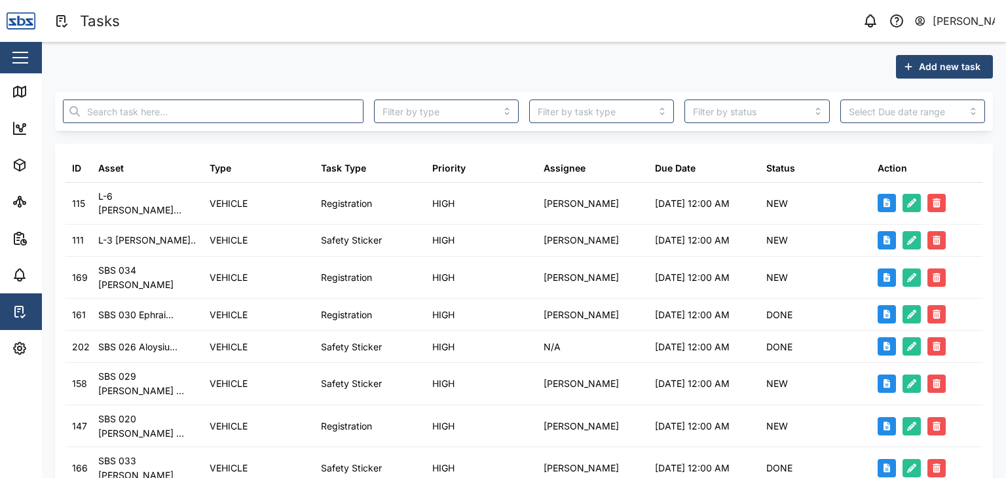
type textarea "x"
click at [13, 98] on icon at bounding box center [20, 92] width 16 height 16
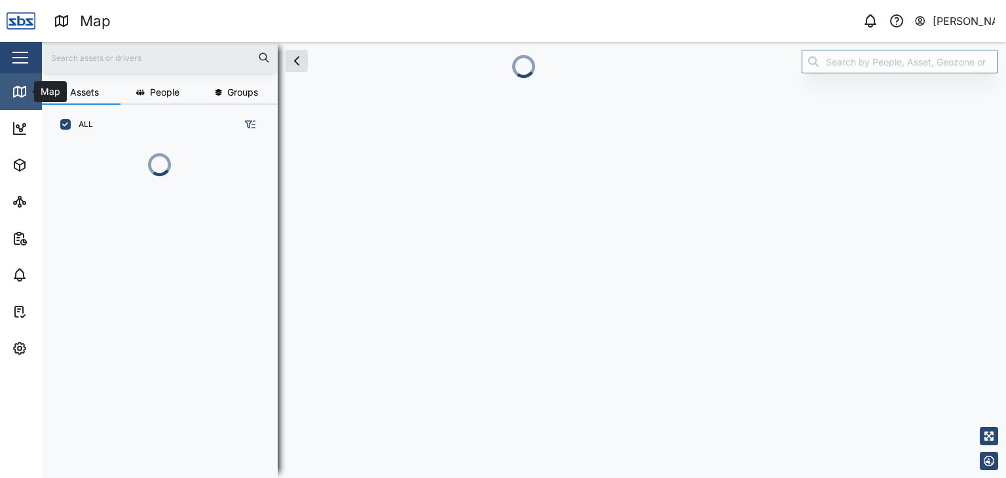
scroll to position [317, 204]
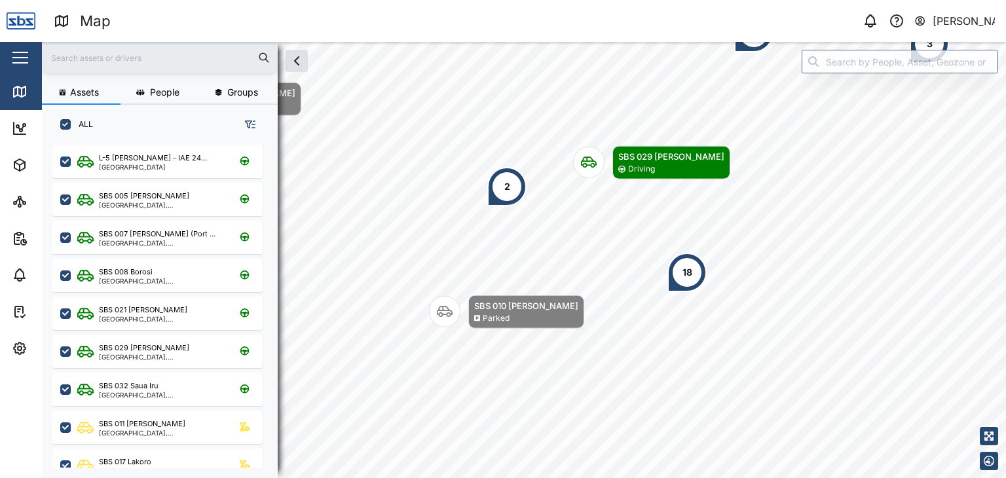
click at [126, 56] on input "text" at bounding box center [160, 58] width 220 height 20
type input "32"
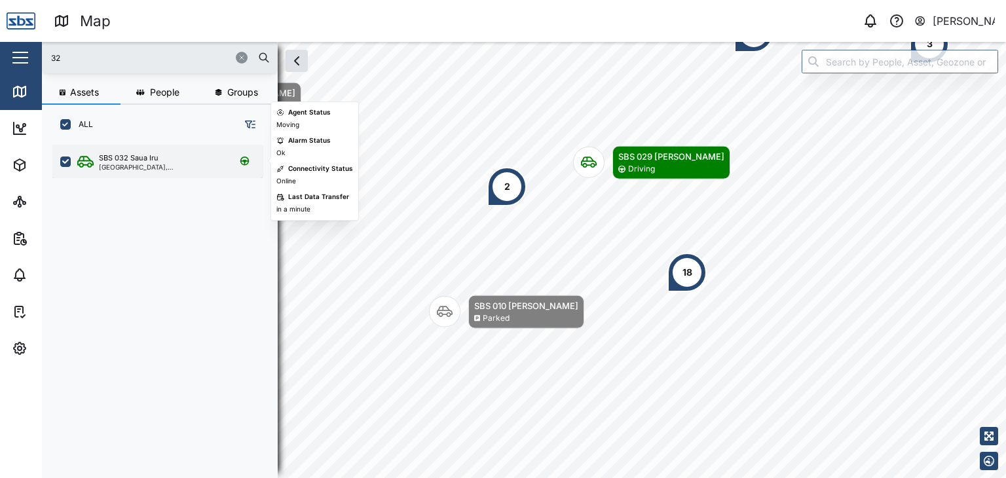
click at [145, 160] on div "SBS 032 Saua Iru" at bounding box center [129, 158] width 60 height 11
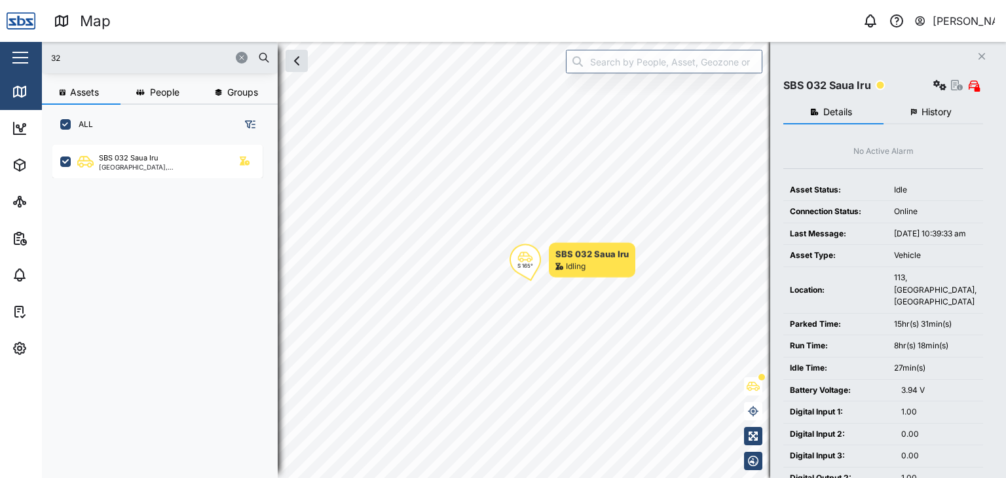
type textarea "x"
drag, startPoint x: 71, startPoint y: 61, endPoint x: 10, endPoint y: 53, distance: 61.4
click at [10, 53] on div "Map 0 Vijay Kumar Close Map Dashboard Assets ATS Camera Generator Personnel Tan…" at bounding box center [503, 239] width 1006 height 478
type input "32"
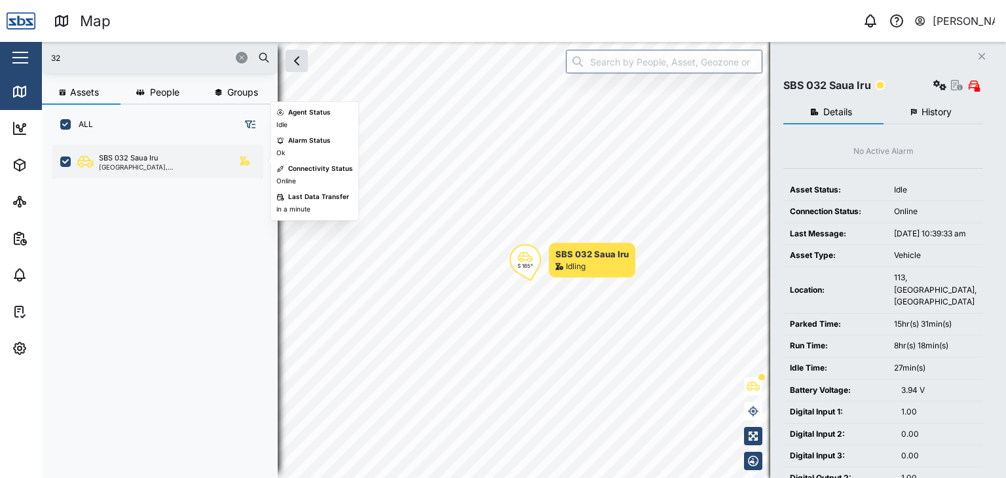
click at [141, 155] on div "SBS 032 Saua Iru" at bounding box center [129, 158] width 60 height 11
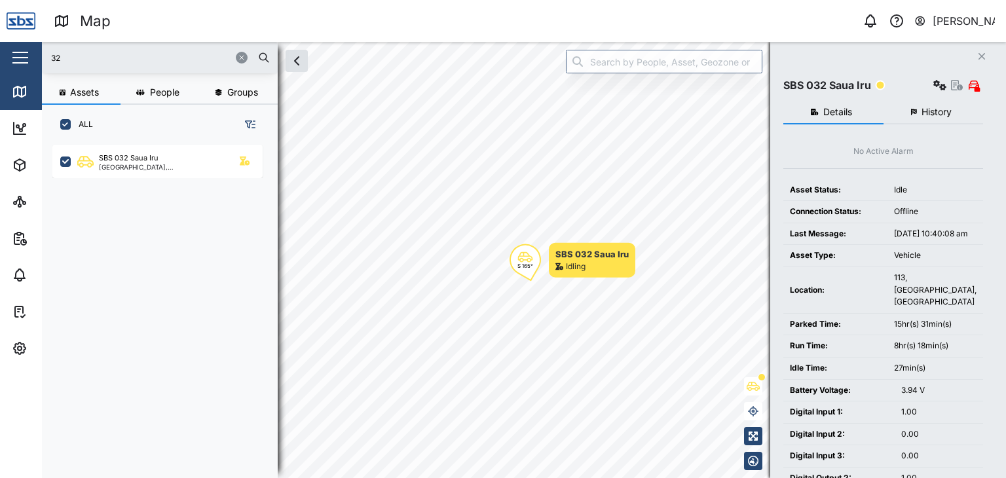
click at [183, 129] on div "ALL" at bounding box center [160, 119] width 236 height 29
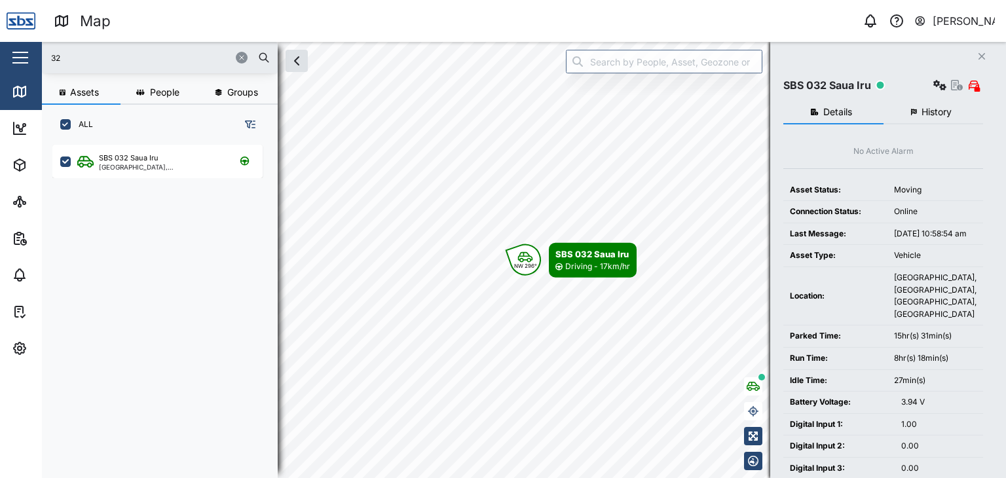
drag, startPoint x: 64, startPoint y: 52, endPoint x: 58, endPoint y: 47, distance: 8.4
click at [58, 47] on div "32" at bounding box center [160, 57] width 236 height 31
click at [78, 56] on input "32" at bounding box center [160, 58] width 220 height 20
type textarea "x"
drag, startPoint x: 77, startPoint y: 55, endPoint x: 22, endPoint y: 40, distance: 57.7
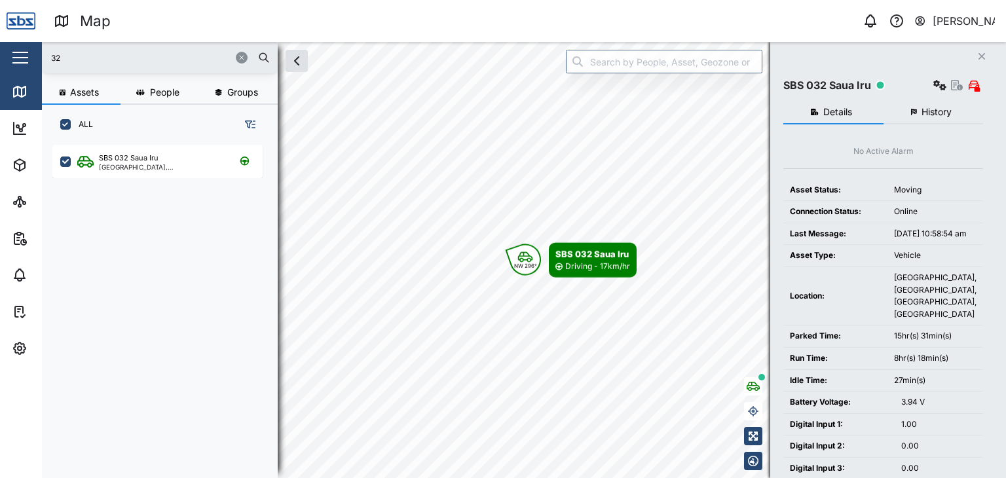
click at [22, 40] on div "Map 0 Vijay Kumar Close Map Dashboard Assets ATS Camera Generator Personnel Tan…" at bounding box center [503, 239] width 1006 height 478
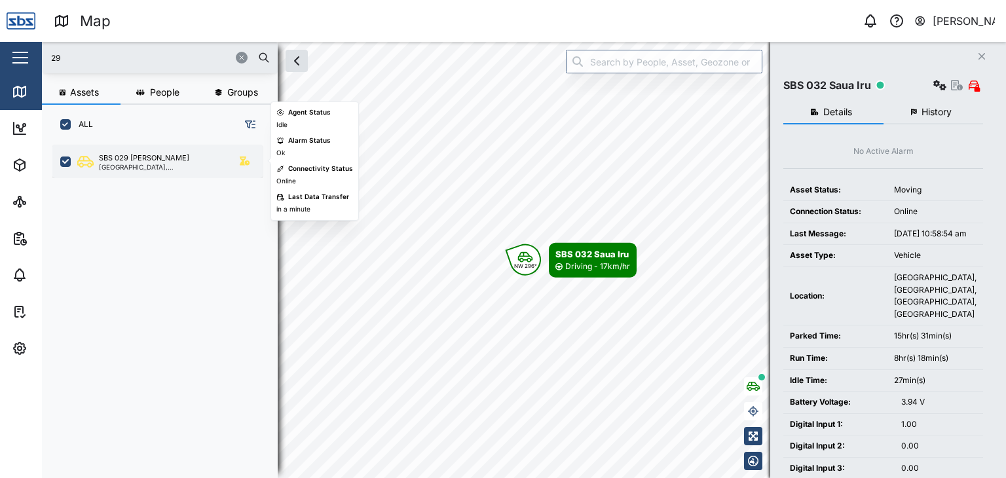
click at [163, 164] on div "[GEOGRAPHIC_DATA], [GEOGRAPHIC_DATA]" at bounding box center [161, 167] width 125 height 7
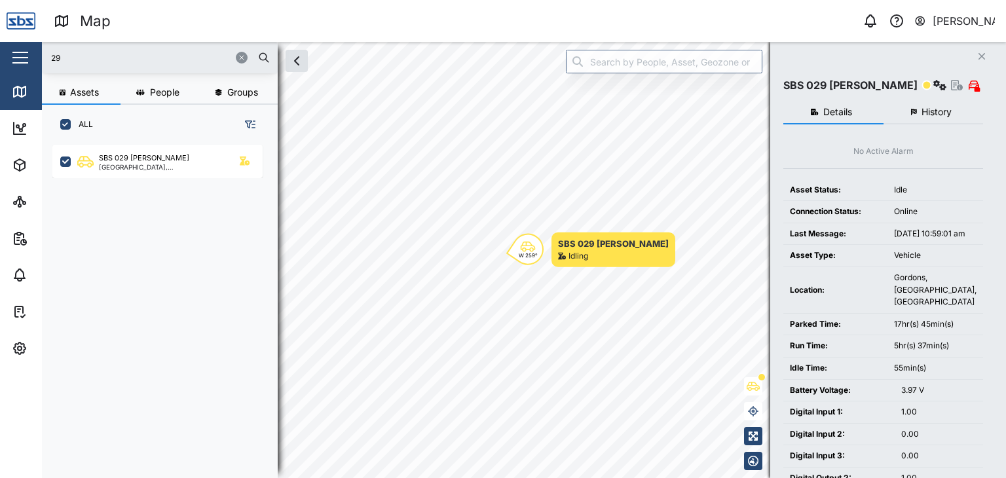
drag, startPoint x: 92, startPoint y: 61, endPoint x: 10, endPoint y: 54, distance: 81.5
click at [10, 54] on div "Map 0 Vijay Kumar Close Map Dashboard Assets ATS Camera Generator Personnel Tan…" at bounding box center [503, 239] width 1006 height 478
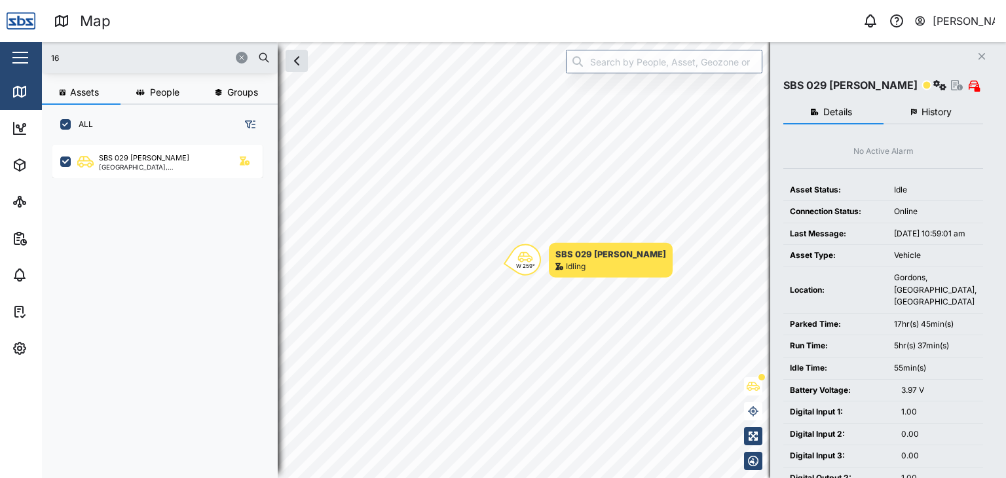
type input "16"
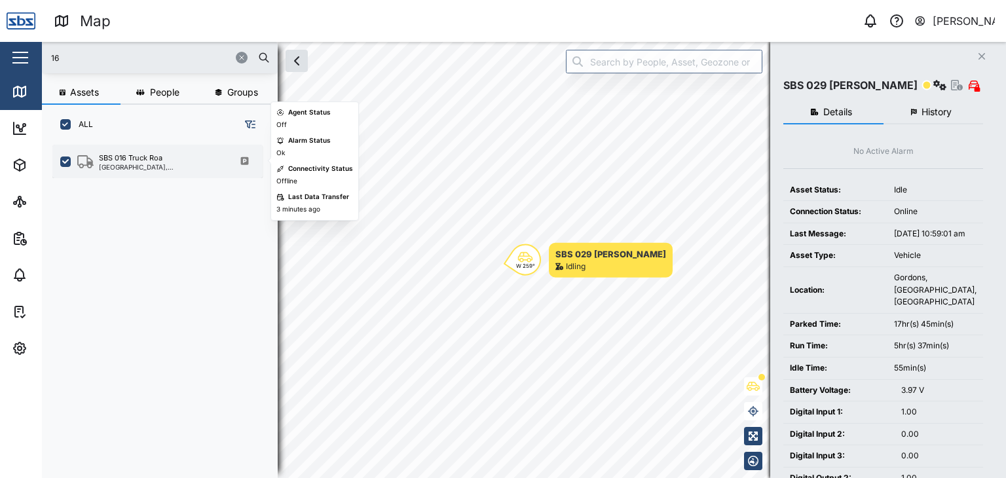
click at [164, 159] on div "SBS 016 Truck Roa" at bounding box center [161, 158] width 125 height 11
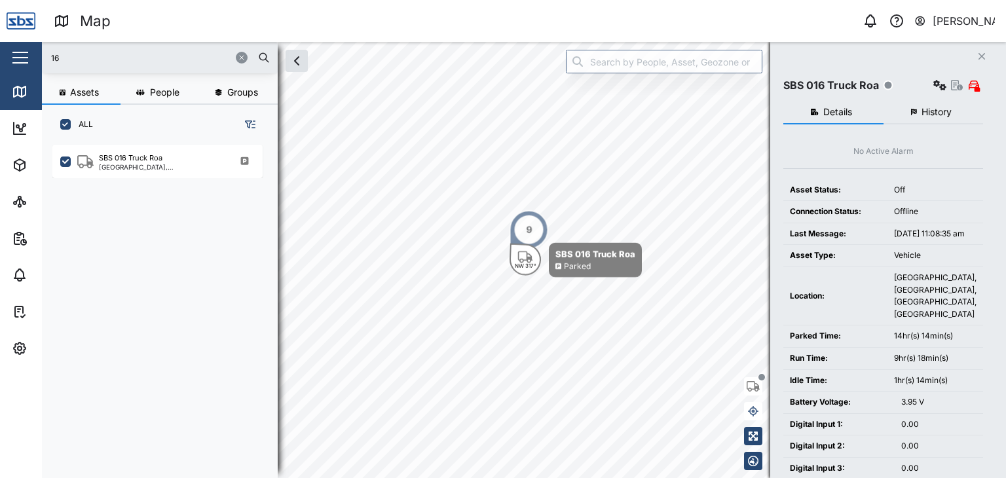
type textarea "x"
drag, startPoint x: 71, startPoint y: 66, endPoint x: 0, endPoint y: 41, distance: 75.8
click at [0, 41] on div "Map 0 Vijay Kumar Close Map Dashboard Assets ATS Camera Generator Personnel Tan…" at bounding box center [503, 239] width 1006 height 478
type input "37"
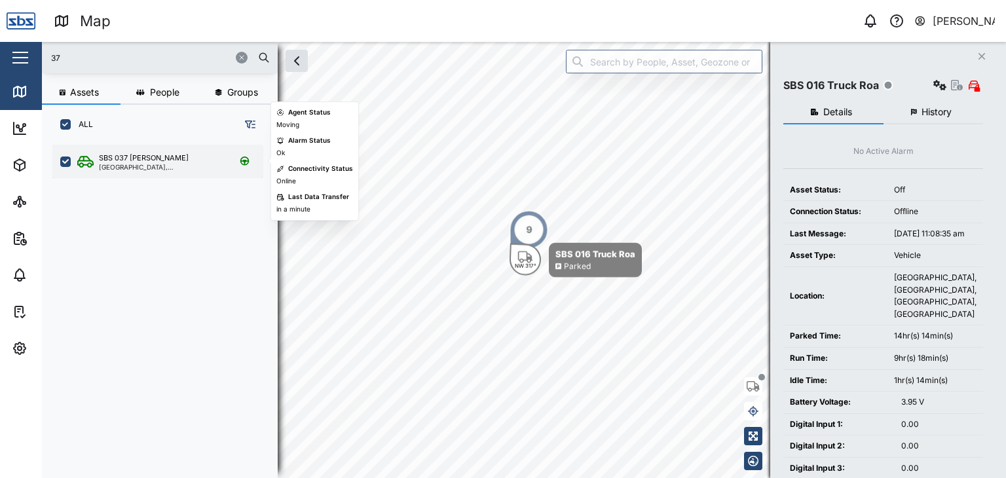
click at [124, 159] on div "SBS 037 [PERSON_NAME]" at bounding box center [144, 158] width 90 height 11
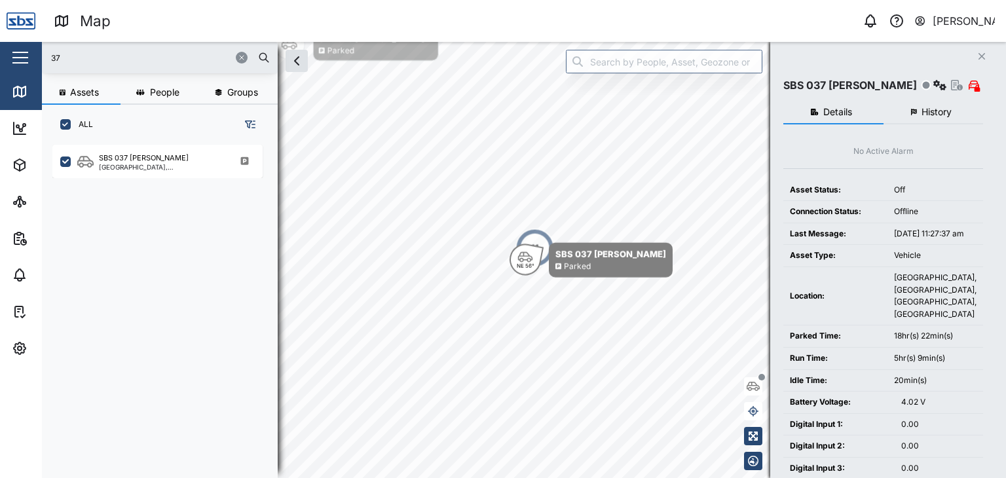
type textarea "x"
drag, startPoint x: 10, startPoint y: 58, endPoint x: 0, endPoint y: 62, distance: 11.0
click at [0, 62] on div "Map 0 Vijay Kumar Close Map Dashboard Assets ATS Camera Generator Personnel Tan…" at bounding box center [503, 239] width 1006 height 478
type input "38"
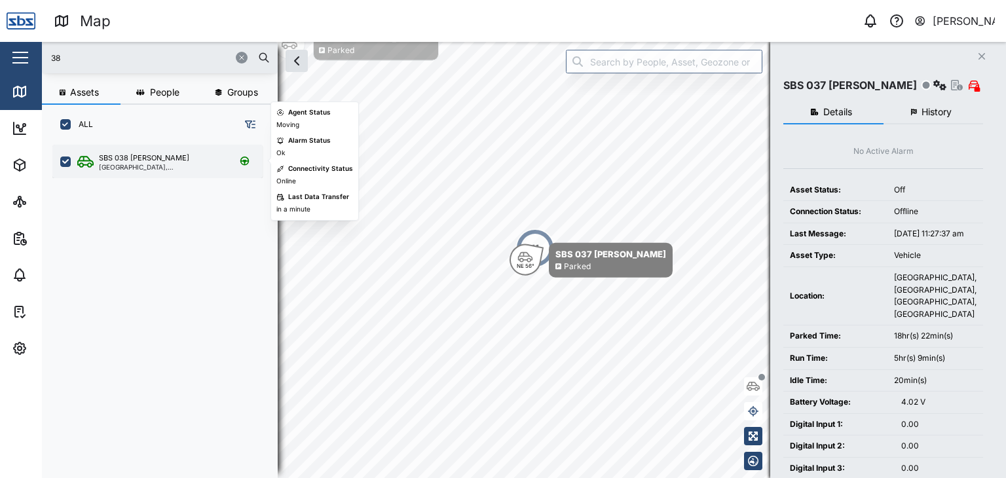
click at [133, 168] on div "[GEOGRAPHIC_DATA], [GEOGRAPHIC_DATA]" at bounding box center [161, 167] width 125 height 7
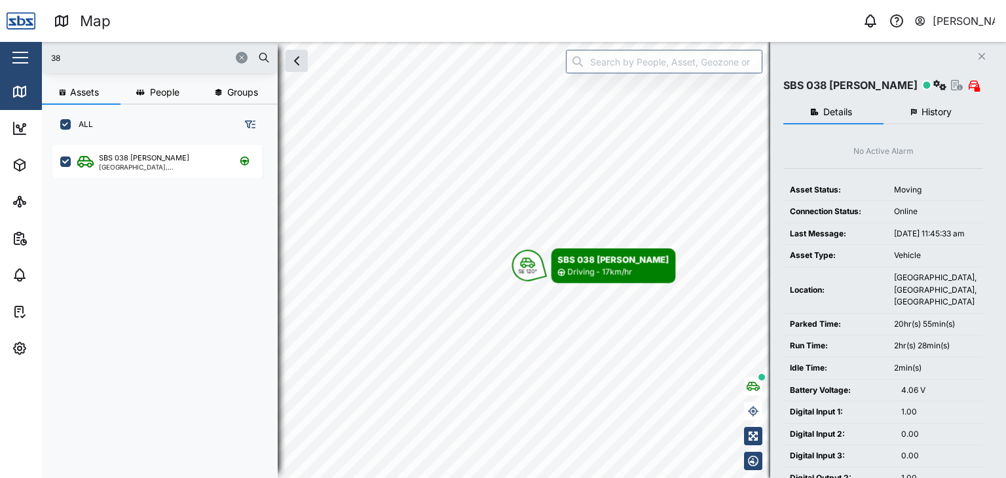
type textarea "x"
drag, startPoint x: 66, startPoint y: 56, endPoint x: 29, endPoint y: 56, distance: 36.7
click at [29, 56] on div "Map 0 Vijay Kumar Close Map Dashboard Assets ATS Camera Generator Personnel Tan…" at bounding box center [503, 239] width 1006 height 478
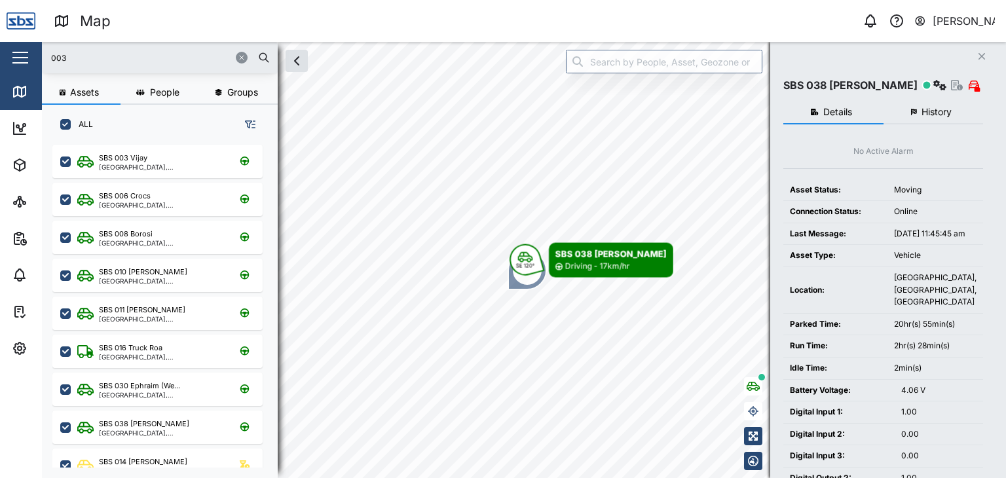
type input "003"
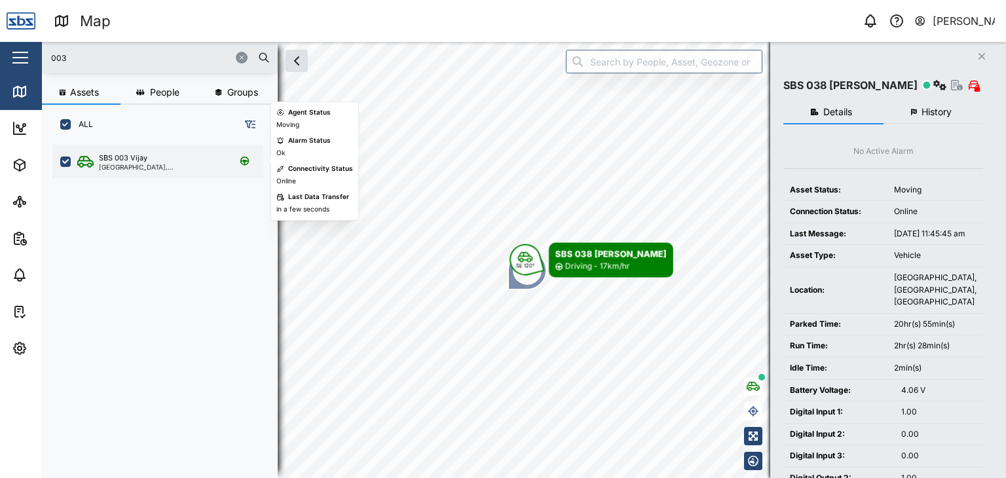
click at [166, 160] on div "SBS 003 Vijay" at bounding box center [161, 158] width 125 height 11
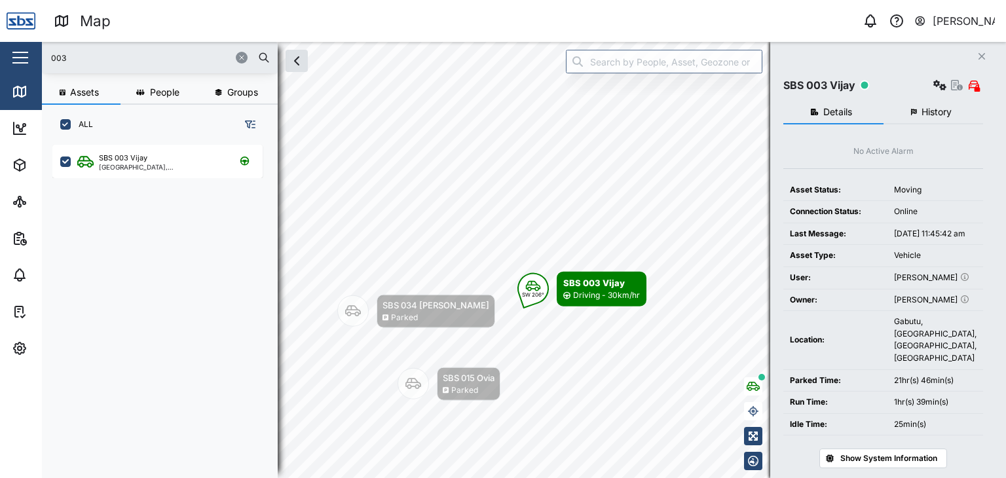
drag, startPoint x: 77, startPoint y: 58, endPoint x: 33, endPoint y: 56, distance: 43.9
click at [33, 56] on div "Map 0 Vijay Kumar Close Map Dashboard Assets ATS Camera Generator Personnel Tan…" at bounding box center [503, 239] width 1006 height 478
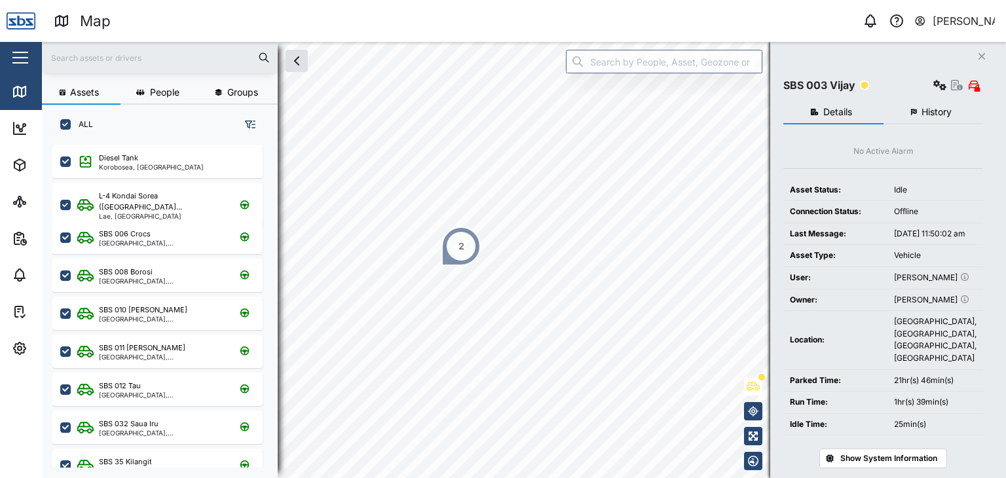
click at [457, 252] on div "2" at bounding box center [460, 246] width 39 height 39
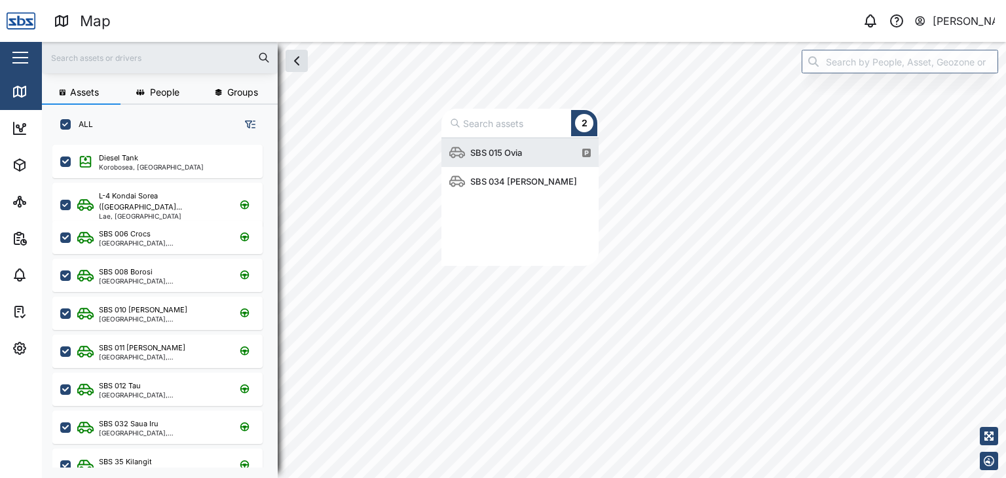
scroll to position [118, 147]
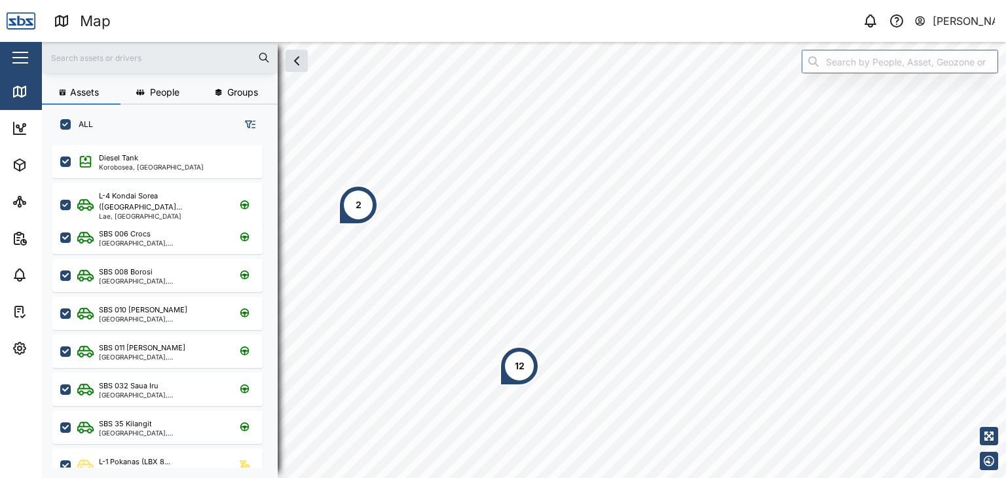
click at [524, 375] on div "12" at bounding box center [519, 366] width 39 height 39
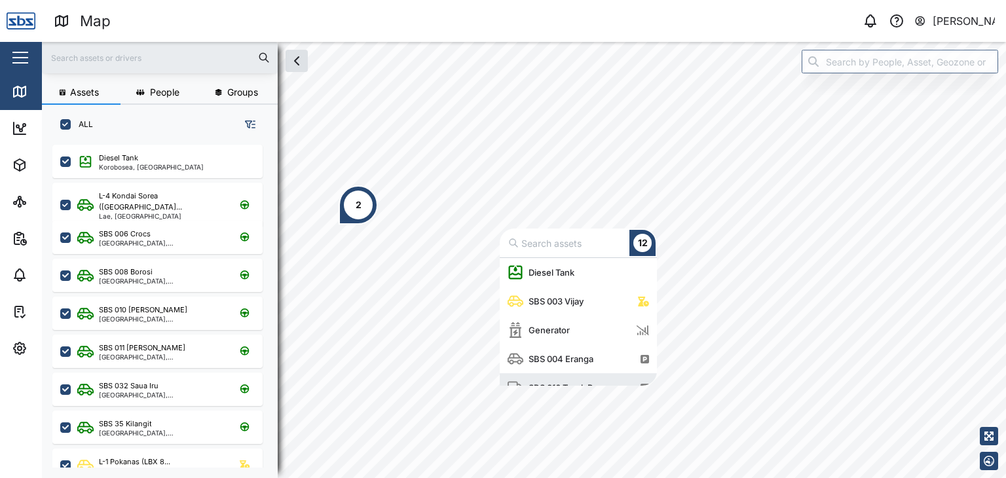
scroll to position [16, 0]
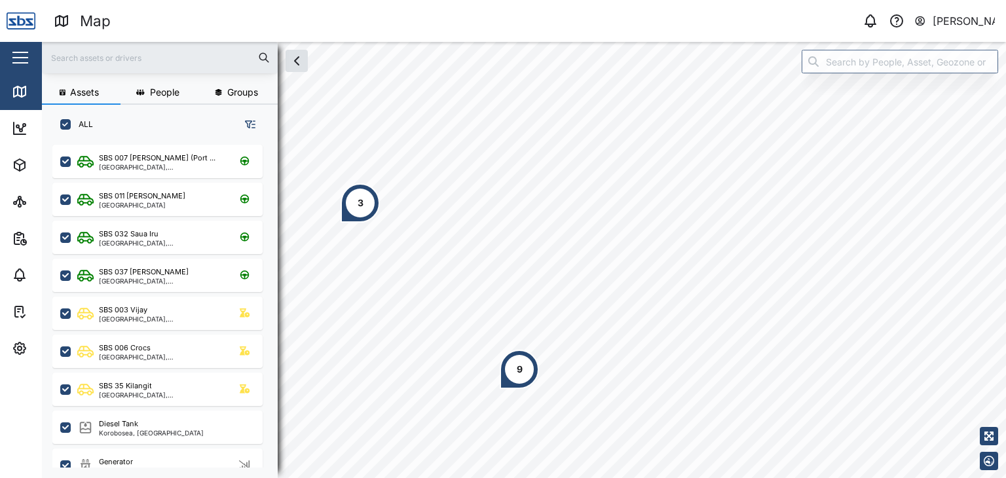
click at [94, 53] on input "text" at bounding box center [160, 58] width 220 height 20
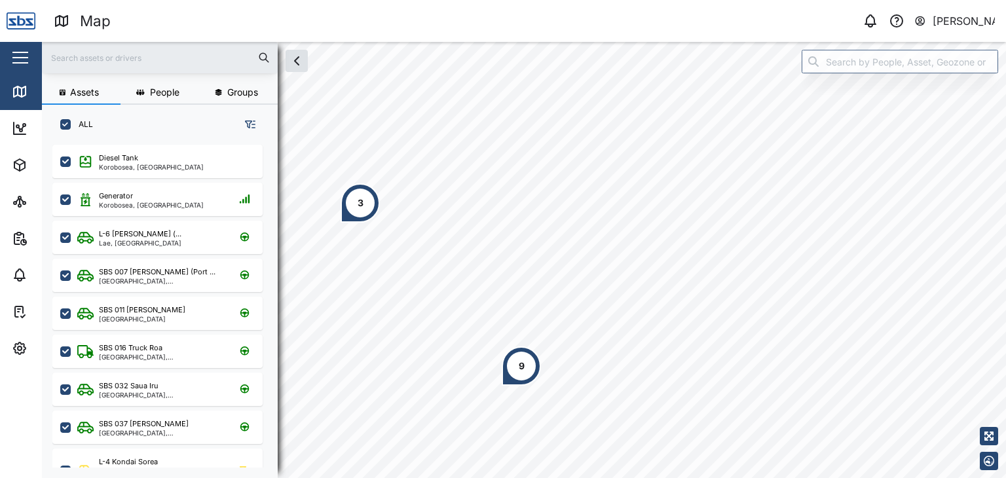
type textarea "x"
click at [86, 59] on input "text" at bounding box center [160, 58] width 220 height 20
type input "1"
type input "29"
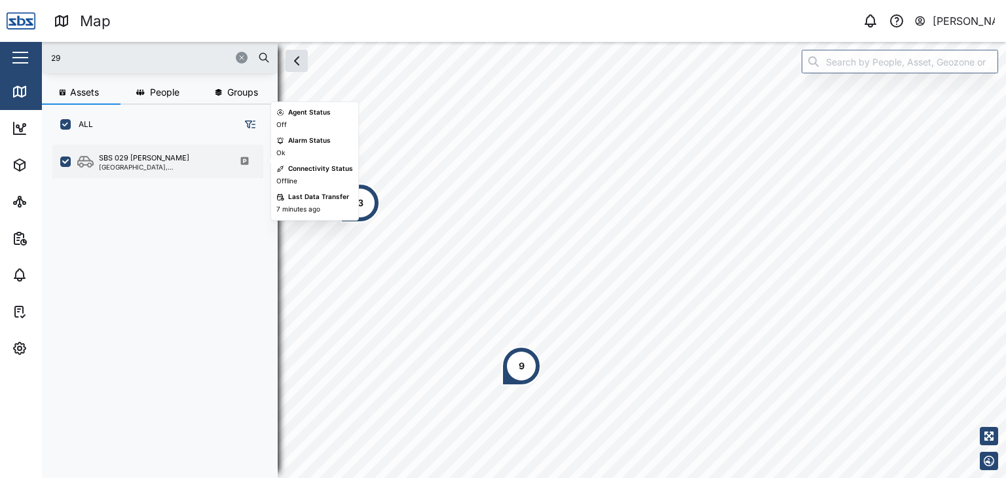
click at [124, 157] on div "SBS 029 [PERSON_NAME]" at bounding box center [144, 158] width 90 height 11
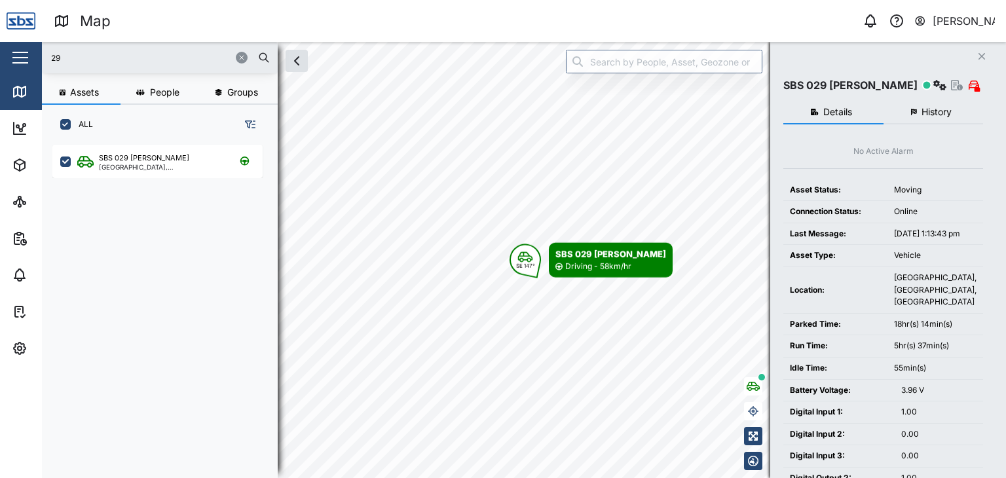
drag, startPoint x: 92, startPoint y: 56, endPoint x: 15, endPoint y: 48, distance: 77.7
click at [15, 48] on div "Map 0 Vijay Kumar Close Map Dashboard Assets ATS Camera Generator Personnel Tan…" at bounding box center [503, 239] width 1006 height 478
type textarea "x"
type input "003"
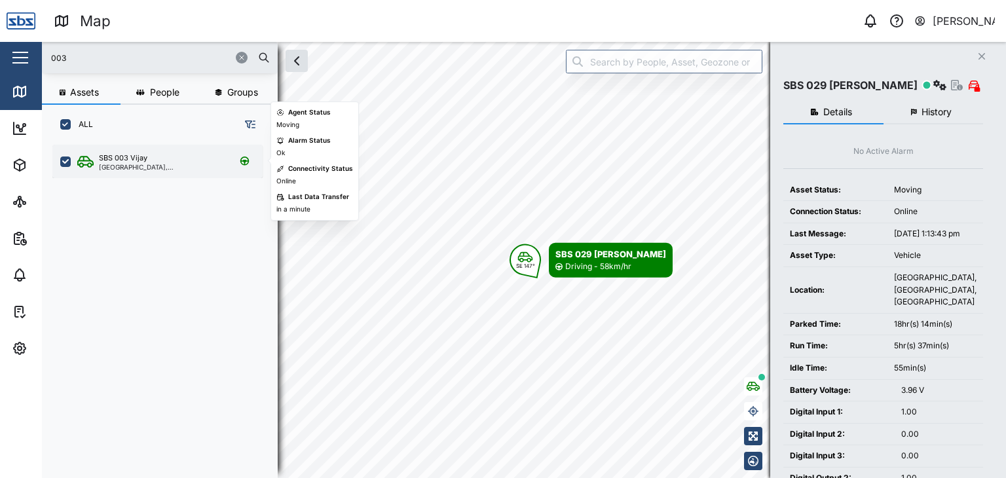
click at [117, 160] on div "SBS 003 Vijay" at bounding box center [123, 158] width 48 height 11
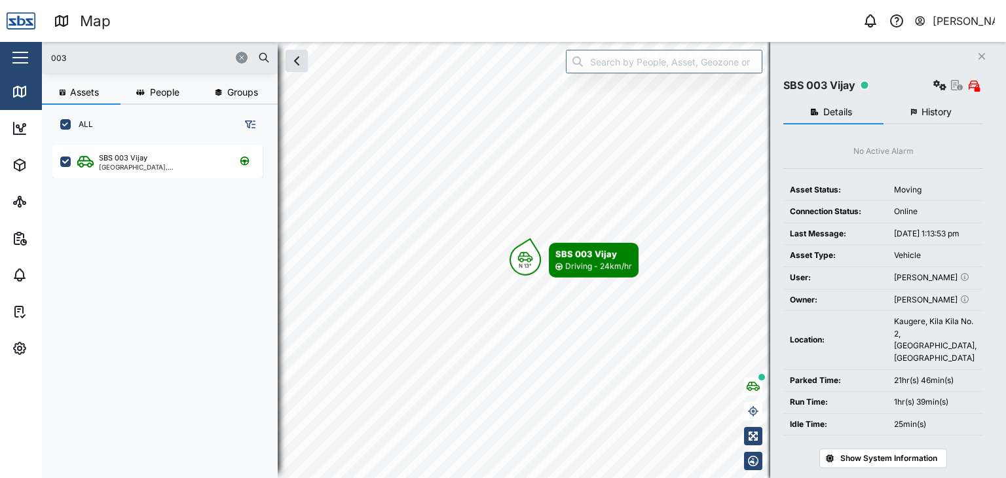
type textarea "x"
